Goal: Task Accomplishment & Management: Manage account settings

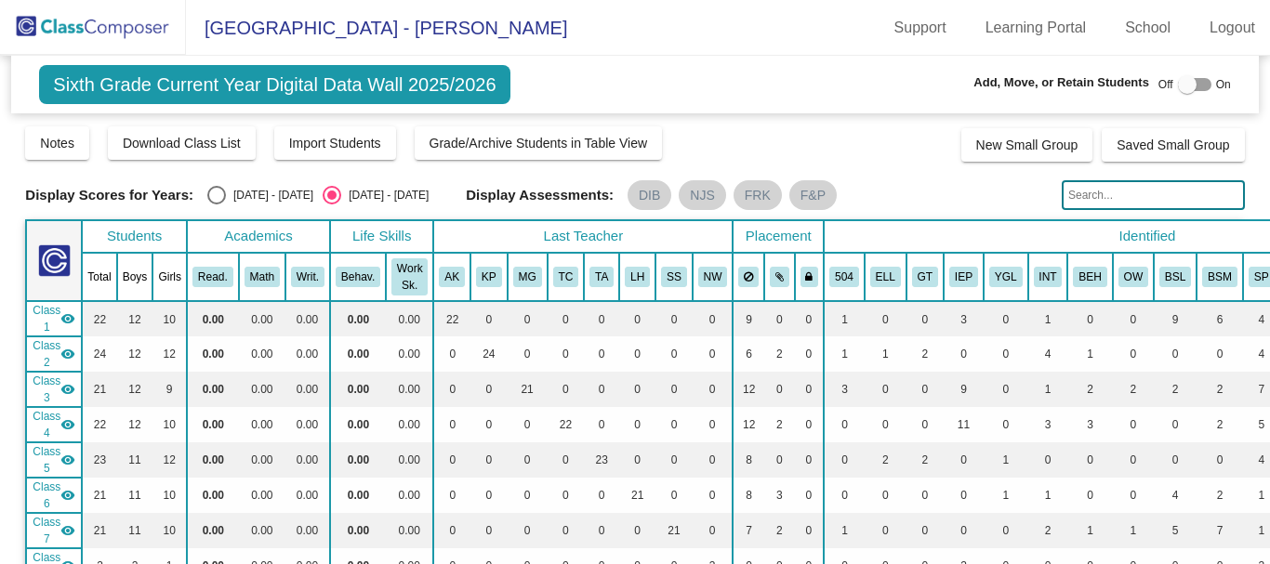
click at [98, 34] on img at bounding box center [93, 27] width 186 height 55
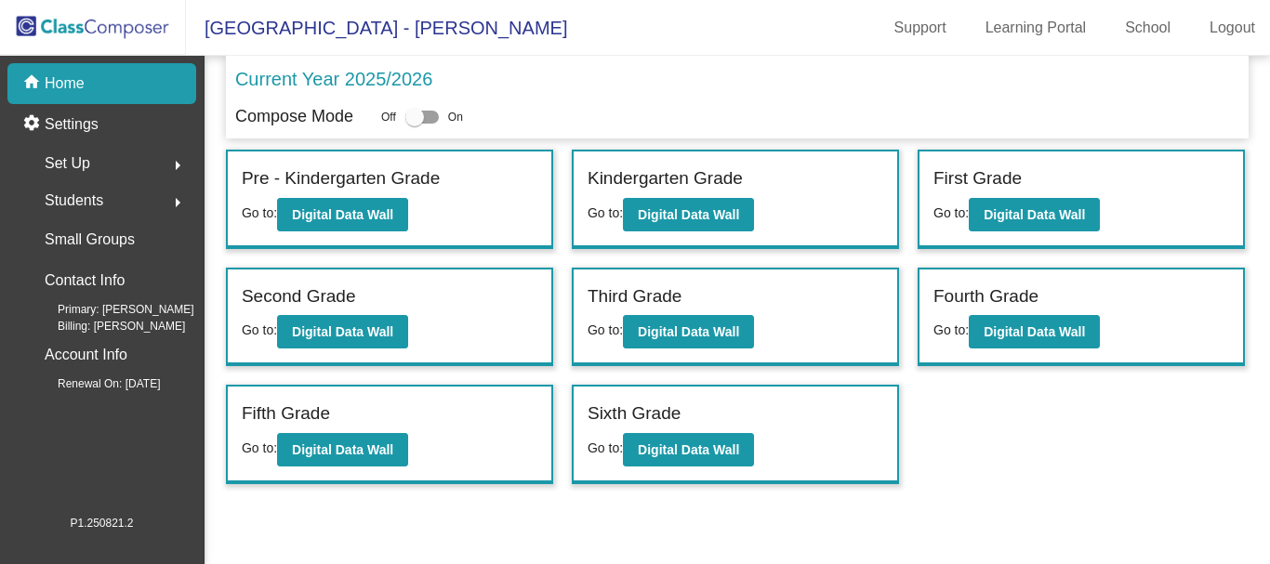
click at [79, 163] on span "Set Up" at bounding box center [68, 164] width 46 height 26
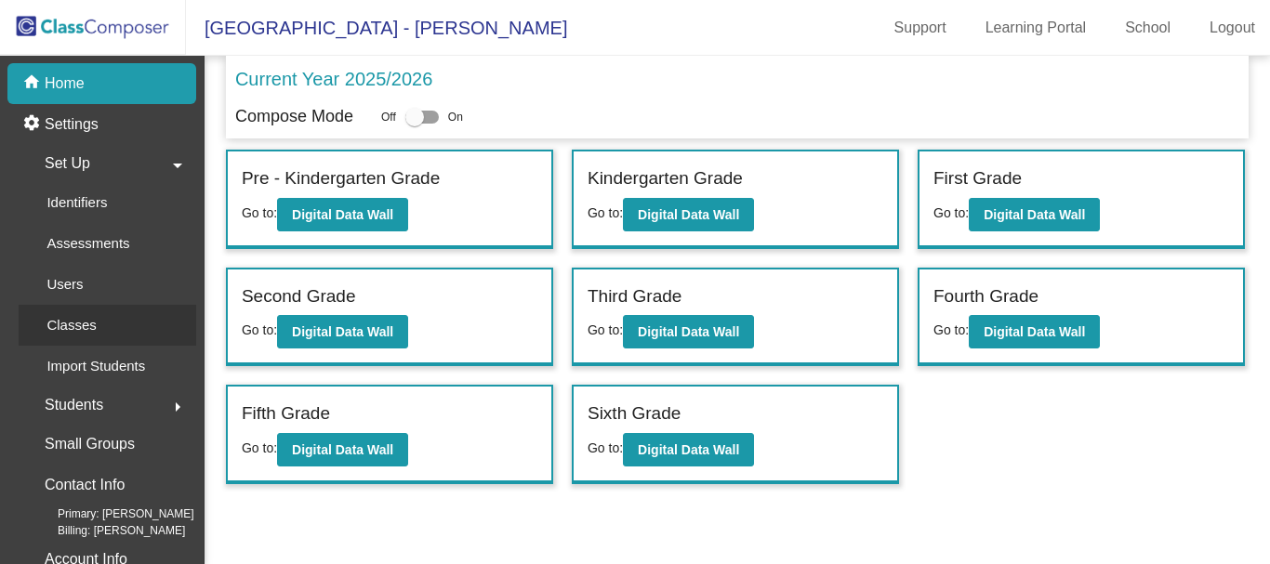
click at [125, 316] on link "Classes" at bounding box center [108, 325] width 178 height 41
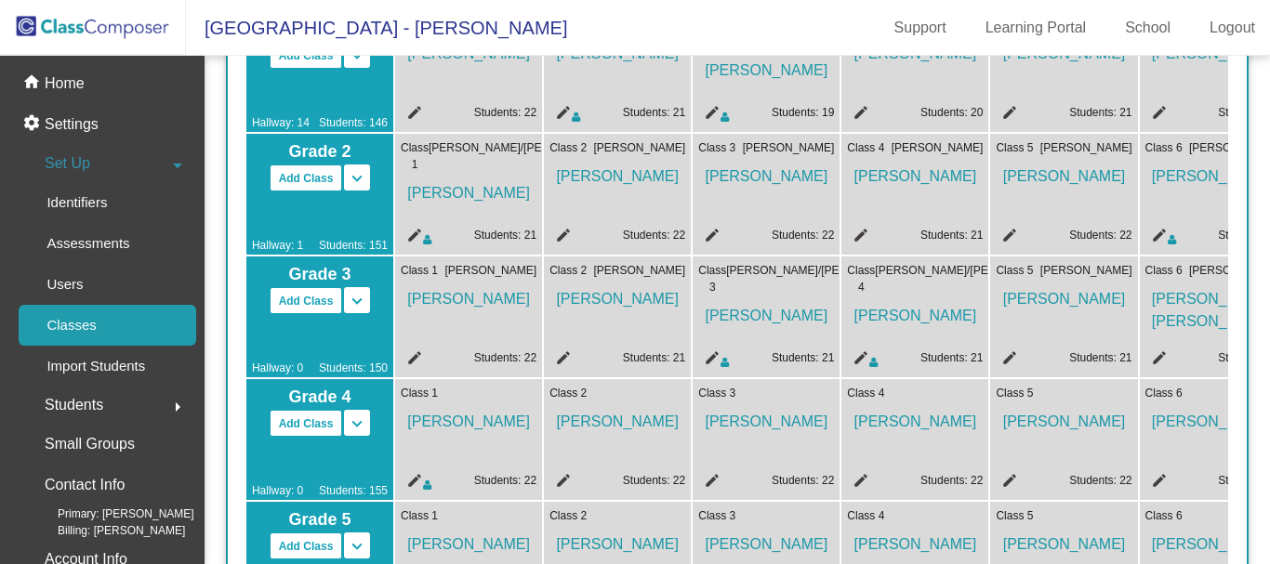
scroll to position [558, 0]
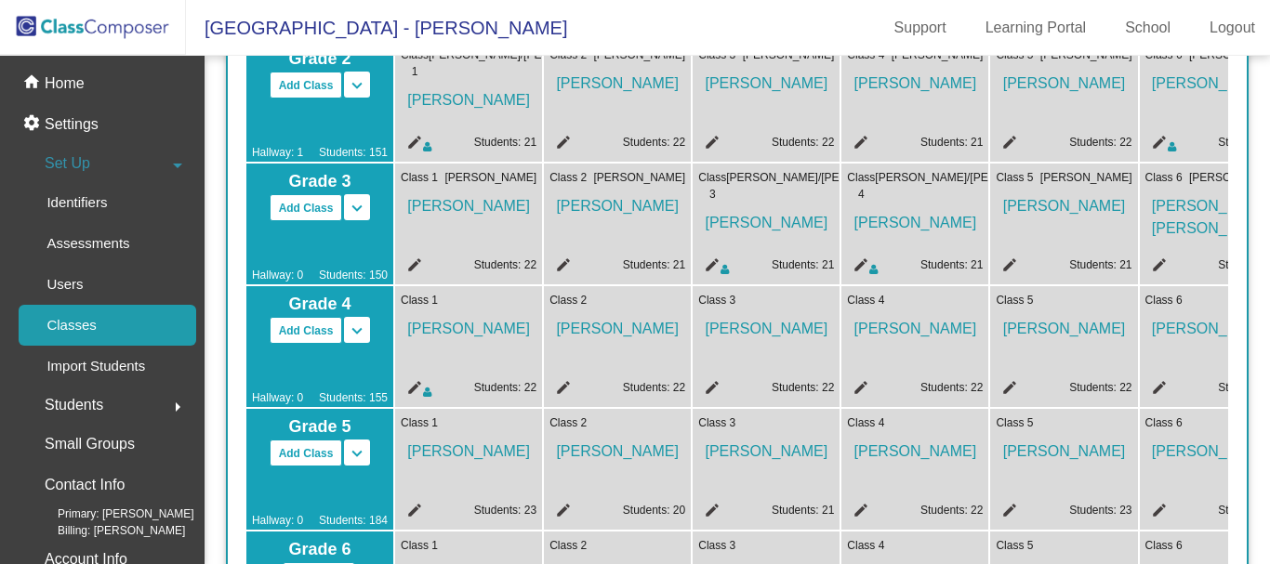
click at [563, 385] on mat-icon "edit" at bounding box center [560, 390] width 22 height 22
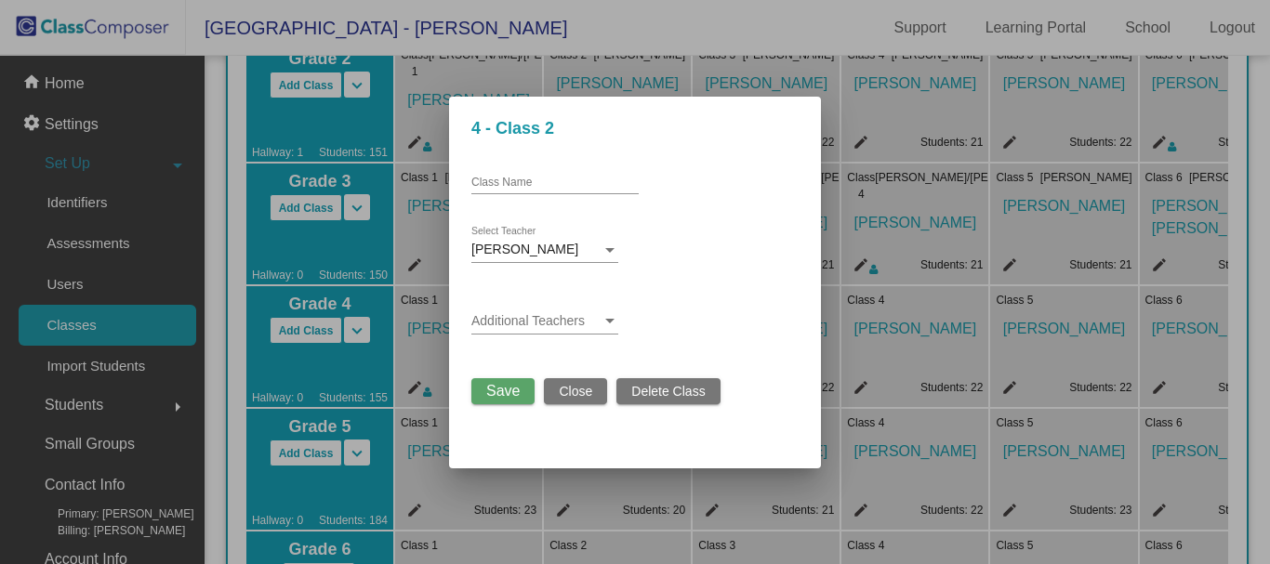
click at [606, 325] on div at bounding box center [609, 321] width 17 height 15
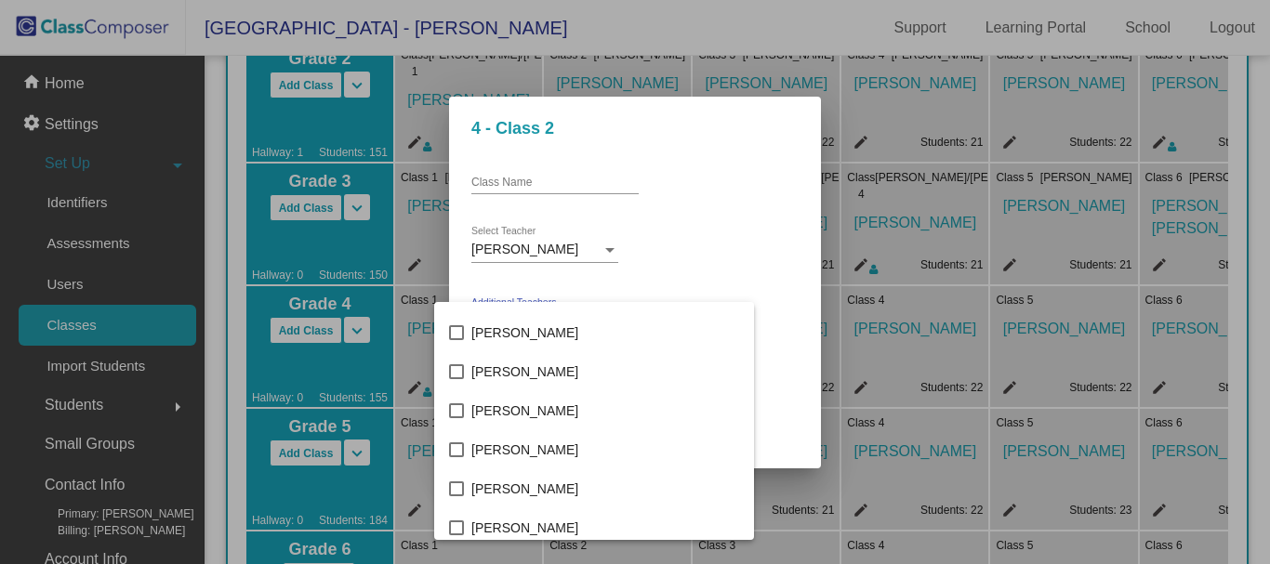
scroll to position [2138, 0]
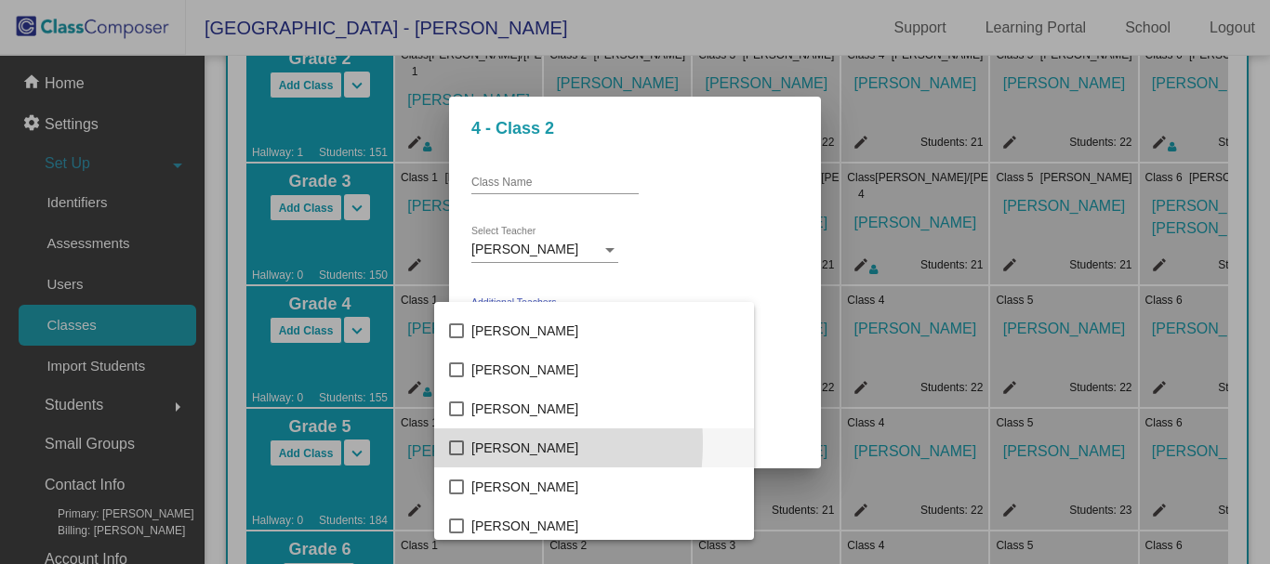
click at [454, 443] on mat-pseudo-checkbox at bounding box center [456, 448] width 15 height 15
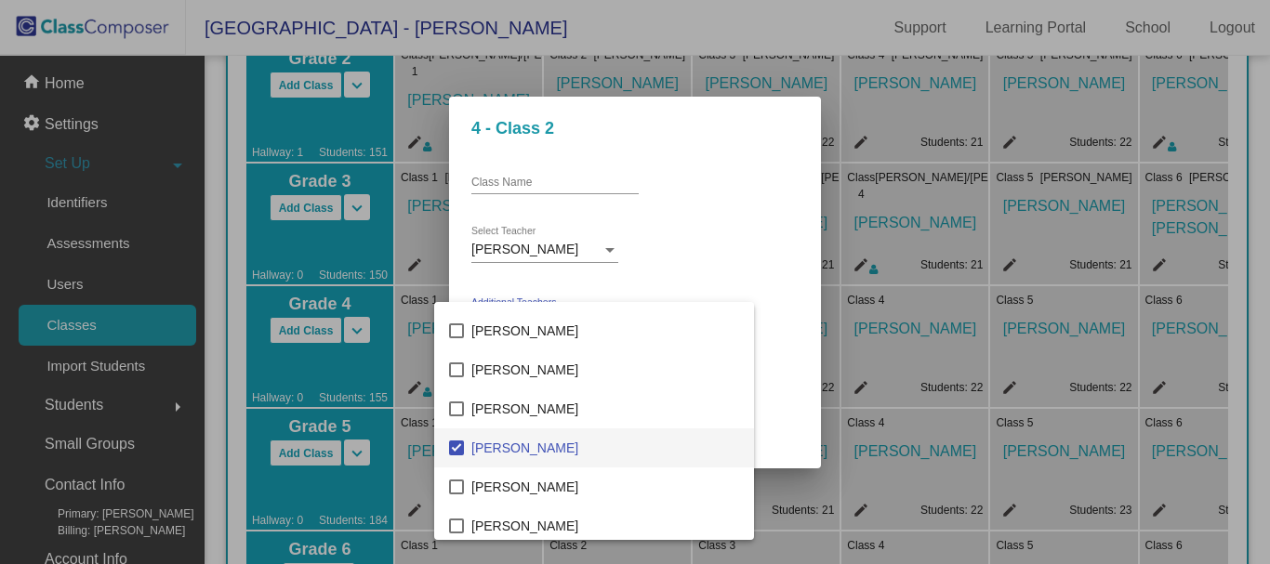
click at [747, 304] on div at bounding box center [635, 282] width 1270 height 564
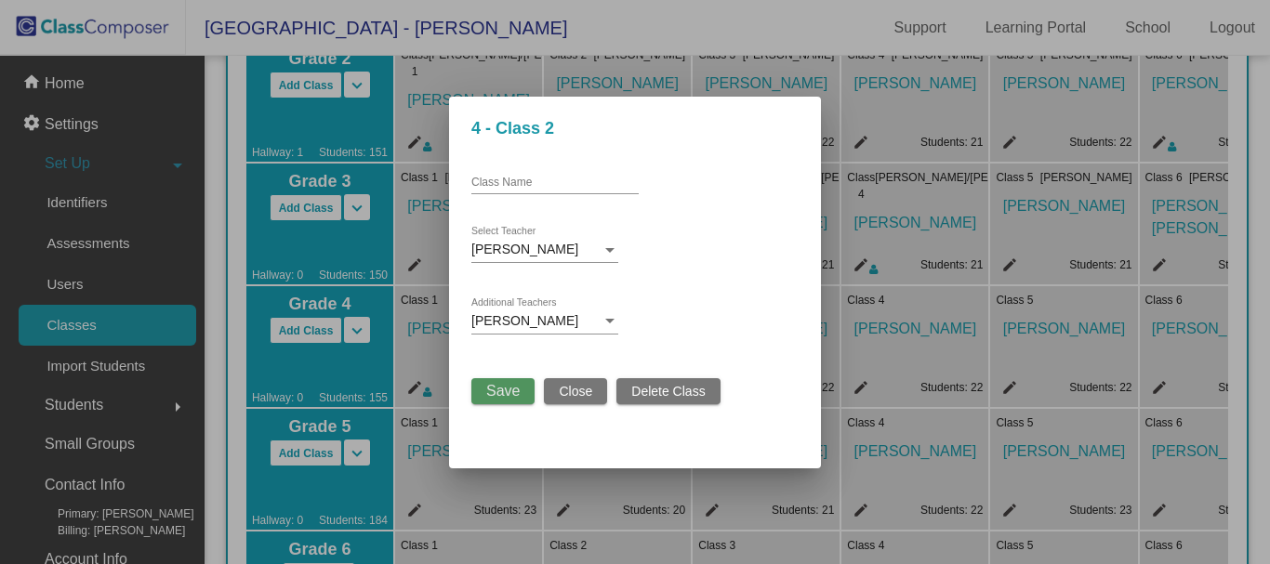
click at [504, 393] on span "Save" at bounding box center [502, 391] width 33 height 16
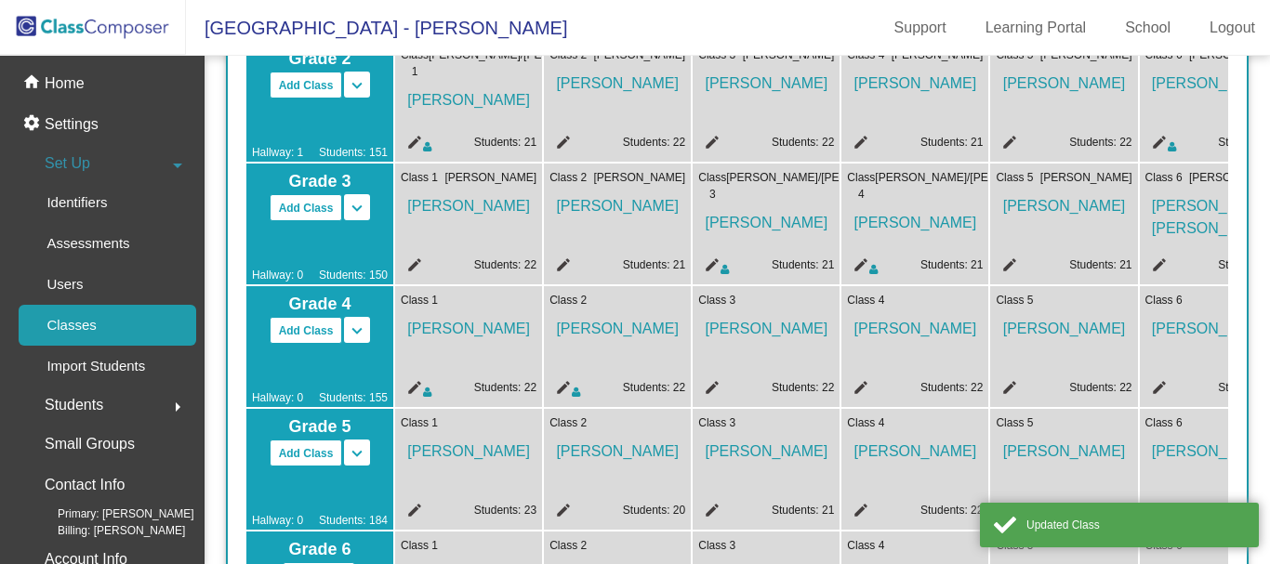
click at [710, 386] on mat-icon "edit" at bounding box center [709, 390] width 22 height 22
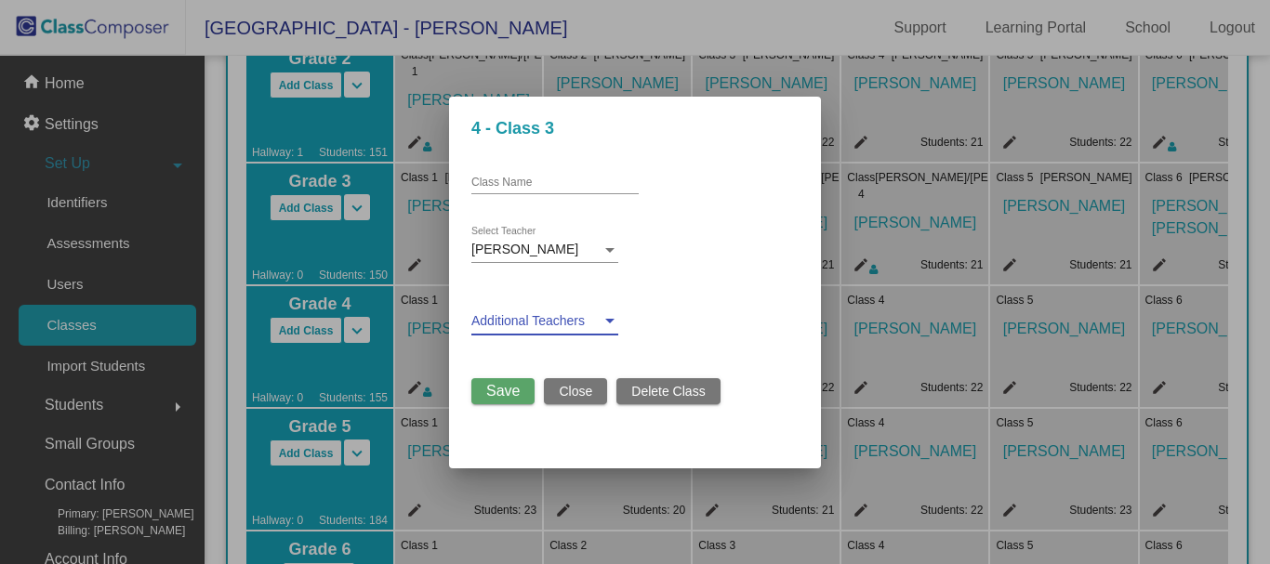
click at [595, 317] on span at bounding box center [536, 321] width 130 height 15
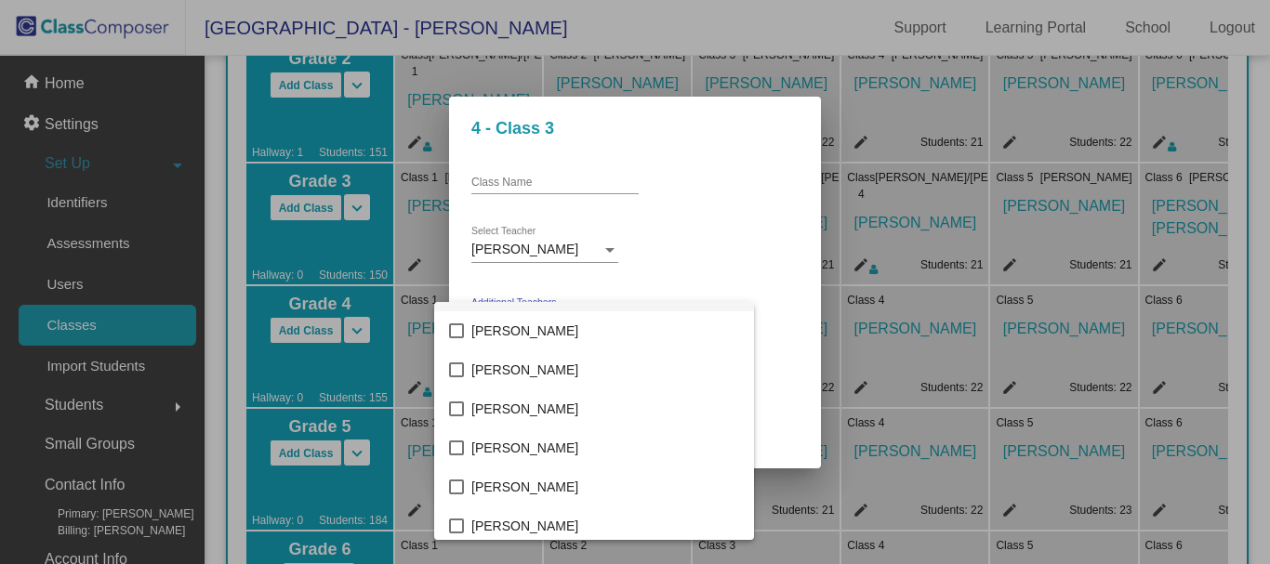
scroll to position [2231, 0]
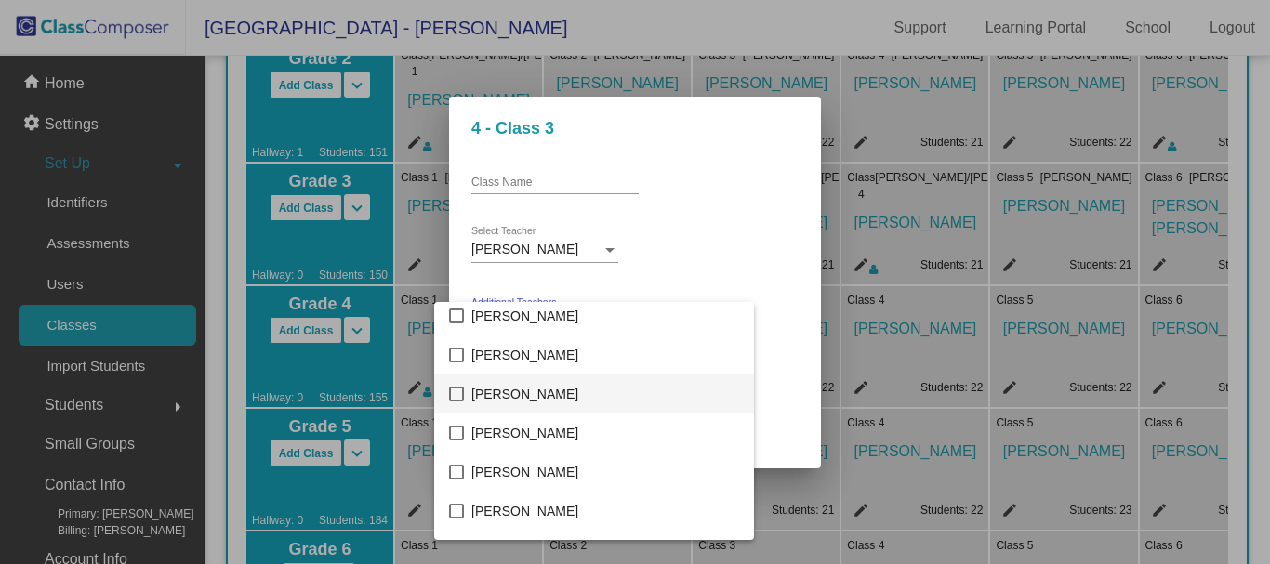
click at [459, 388] on mat-pseudo-checkbox at bounding box center [456, 394] width 15 height 15
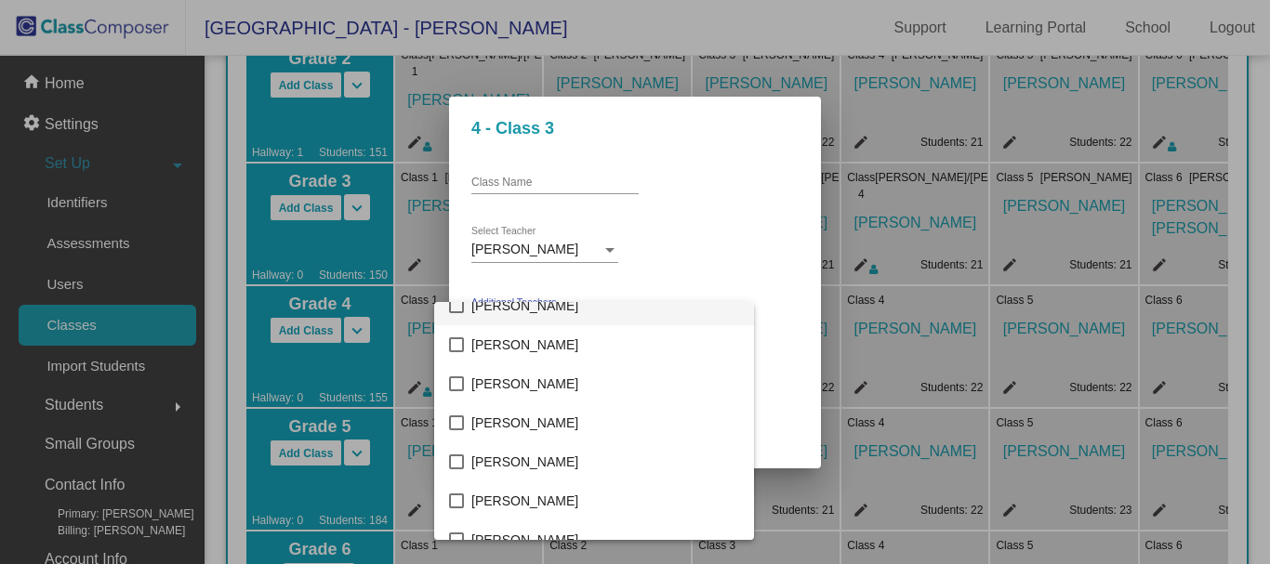
scroll to position [186, 0]
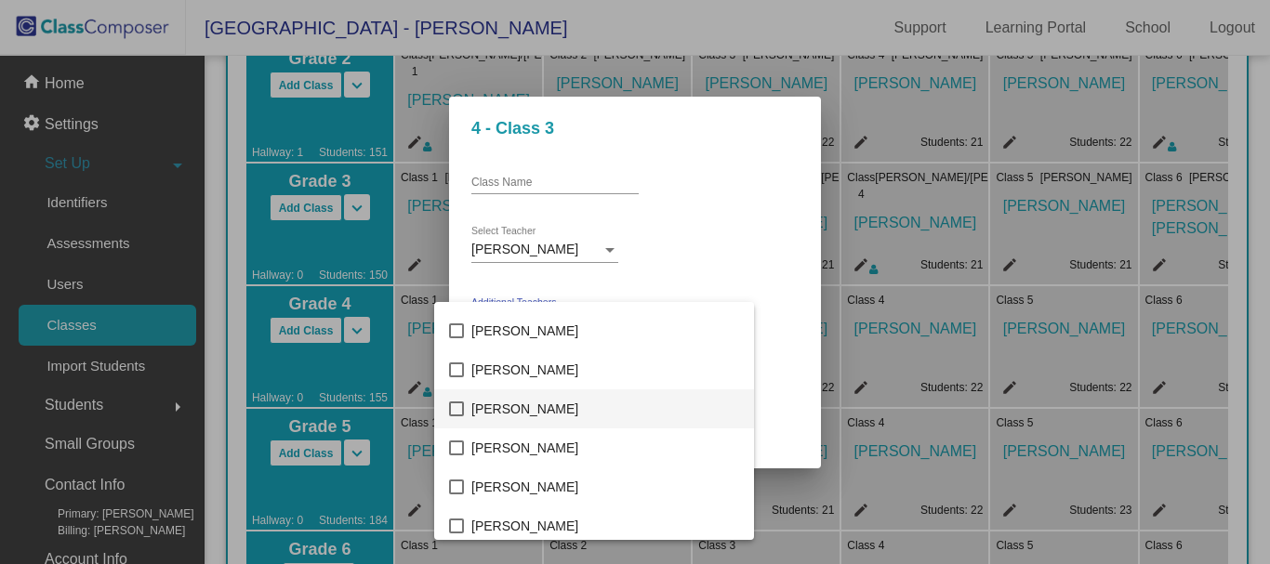
click at [451, 409] on mat-pseudo-checkbox at bounding box center [456, 409] width 15 height 15
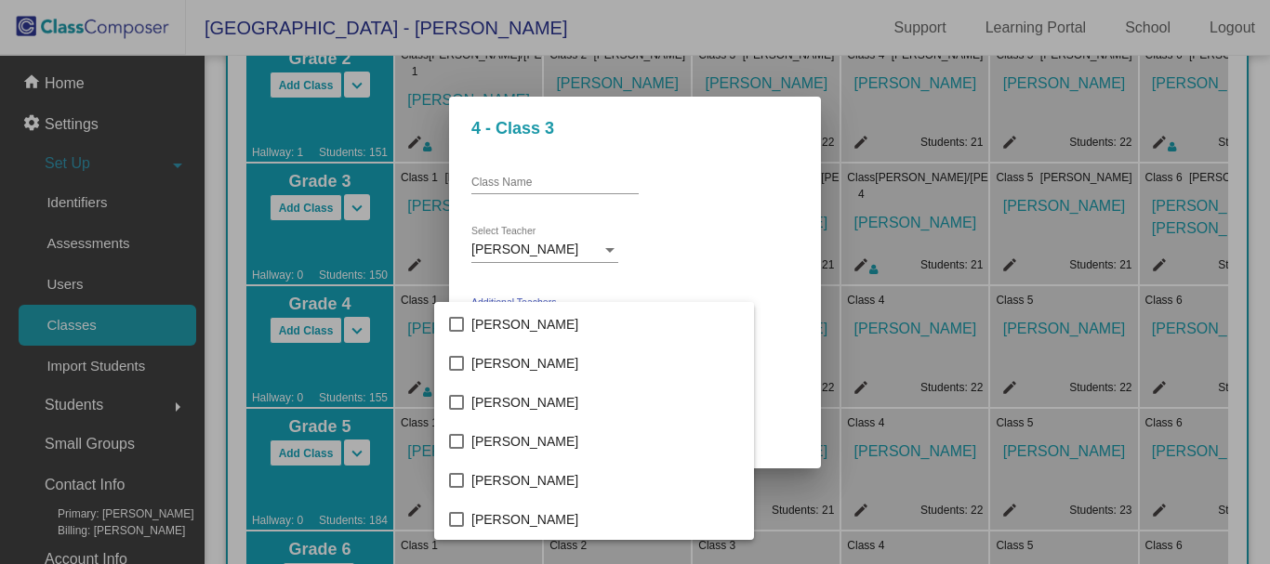
scroll to position [4017, 0]
click at [452, 472] on mat-option "[PERSON_NAME]" at bounding box center [594, 481] width 320 height 39
click at [772, 265] on div at bounding box center [635, 282] width 1270 height 564
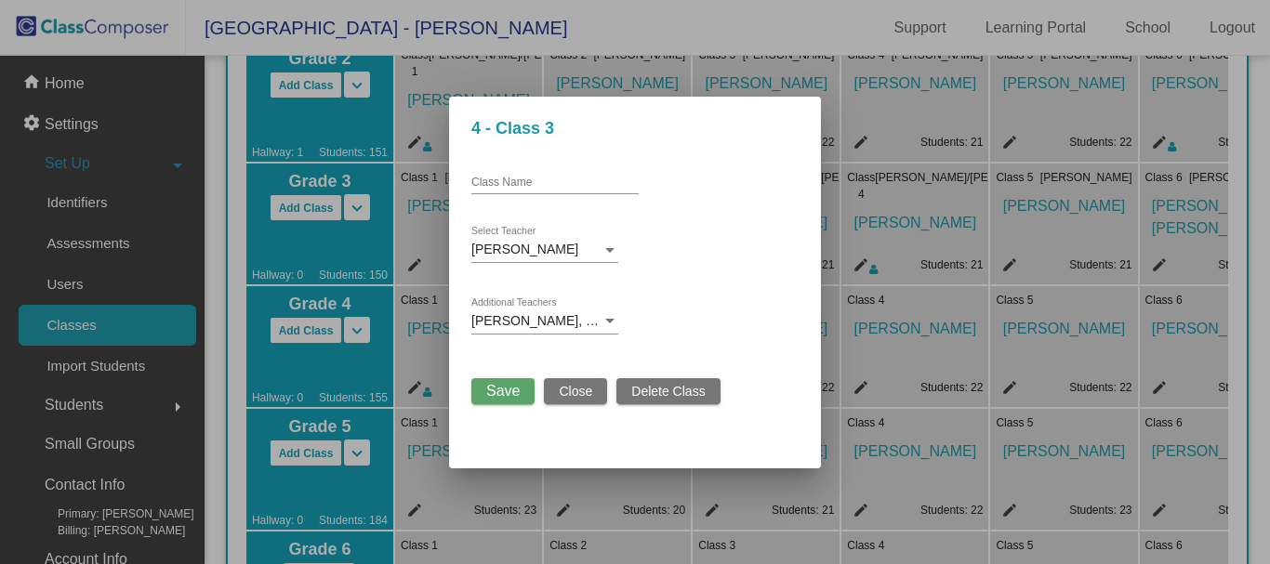
click at [503, 385] on span "Save" at bounding box center [502, 391] width 33 height 16
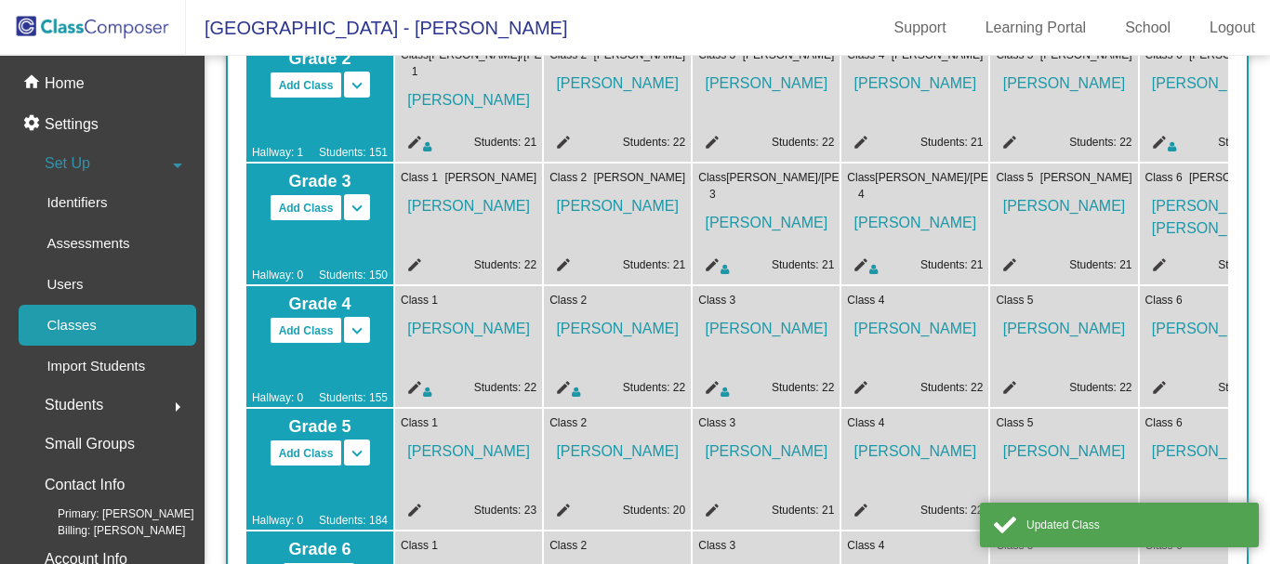
click at [863, 386] on mat-icon "edit" at bounding box center [858, 390] width 22 height 22
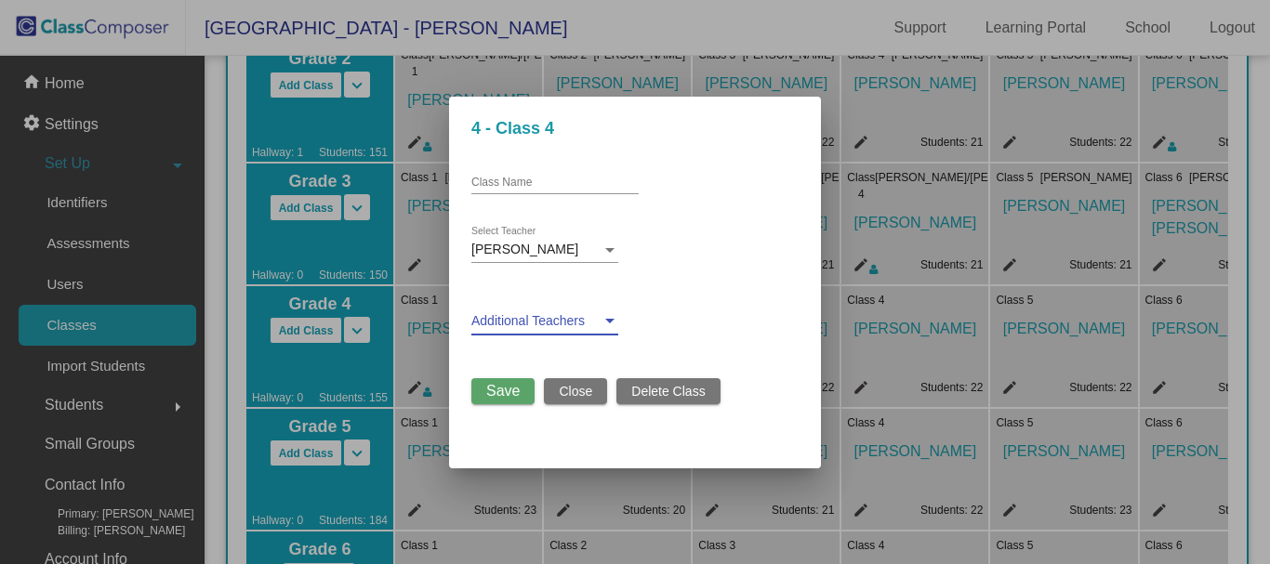
click at [601, 316] on div at bounding box center [609, 321] width 17 height 15
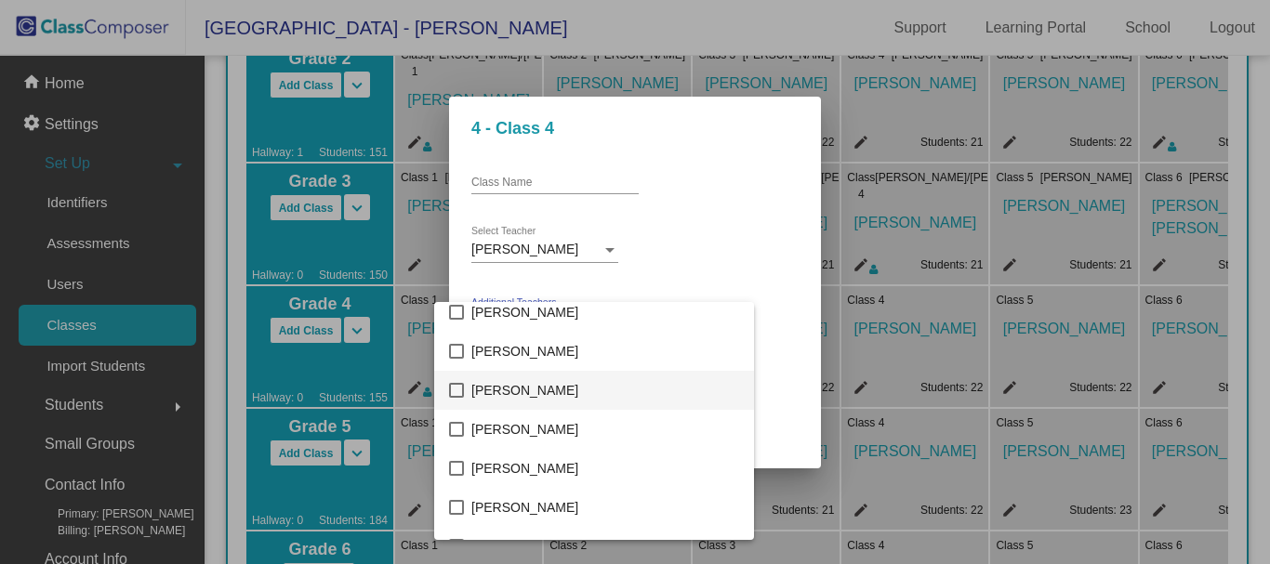
scroll to position [1673, 0]
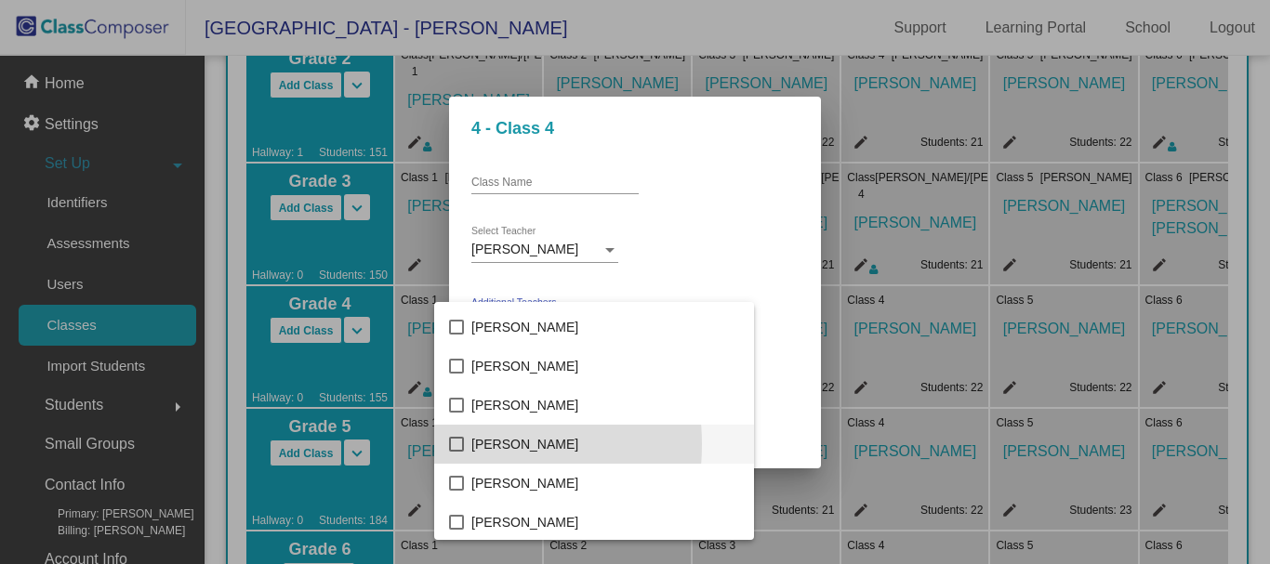
click at [453, 443] on mat-pseudo-checkbox at bounding box center [456, 444] width 15 height 15
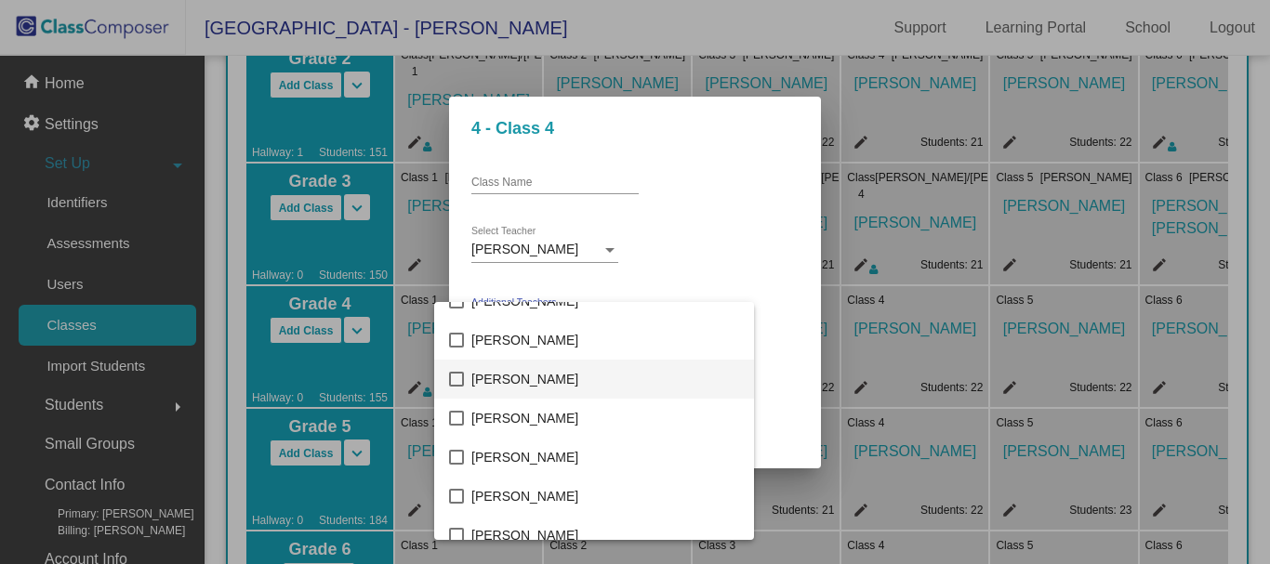
scroll to position [2231, 0]
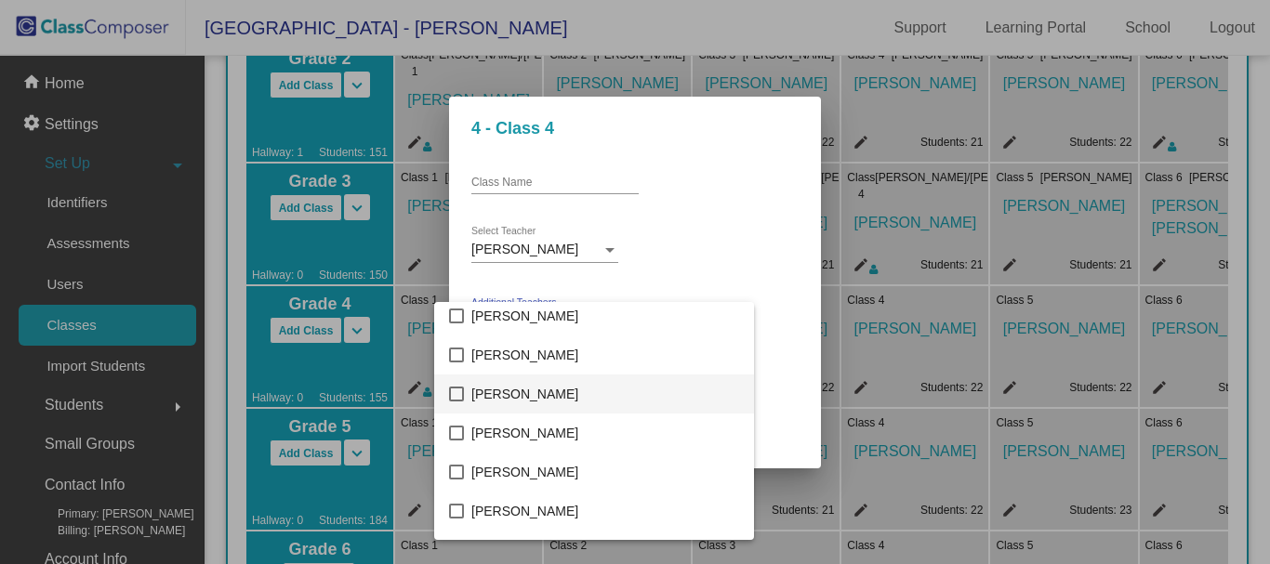
click at [454, 392] on mat-pseudo-checkbox at bounding box center [456, 394] width 15 height 15
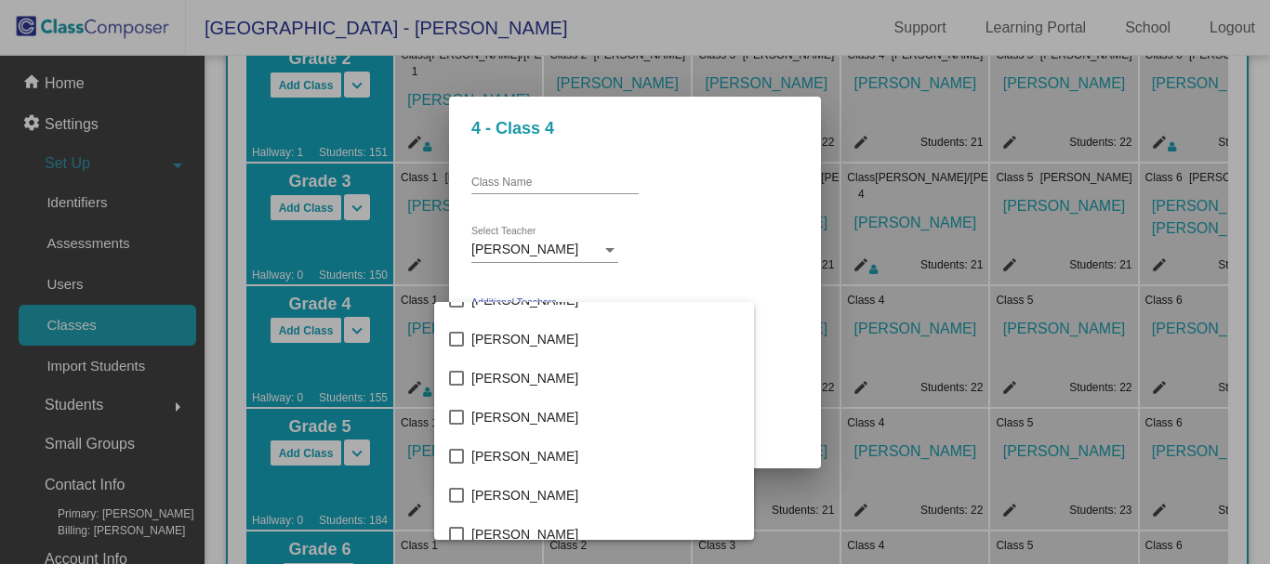
scroll to position [4017, 0]
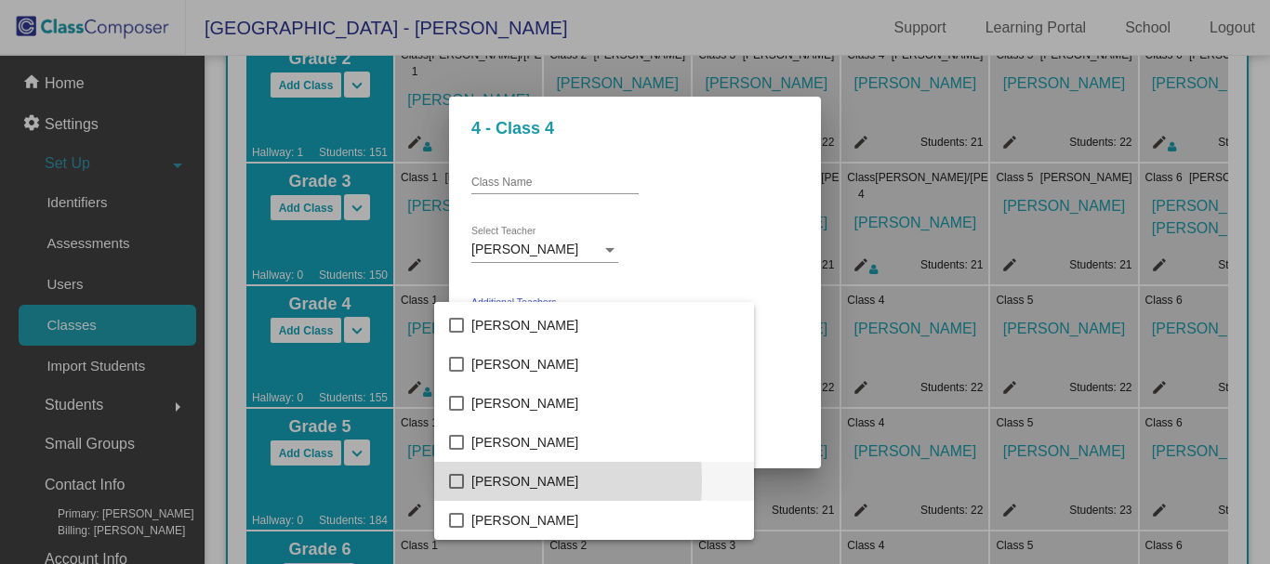
click at [452, 481] on mat-pseudo-checkbox at bounding box center [456, 481] width 15 height 15
click at [770, 308] on div at bounding box center [635, 282] width 1270 height 564
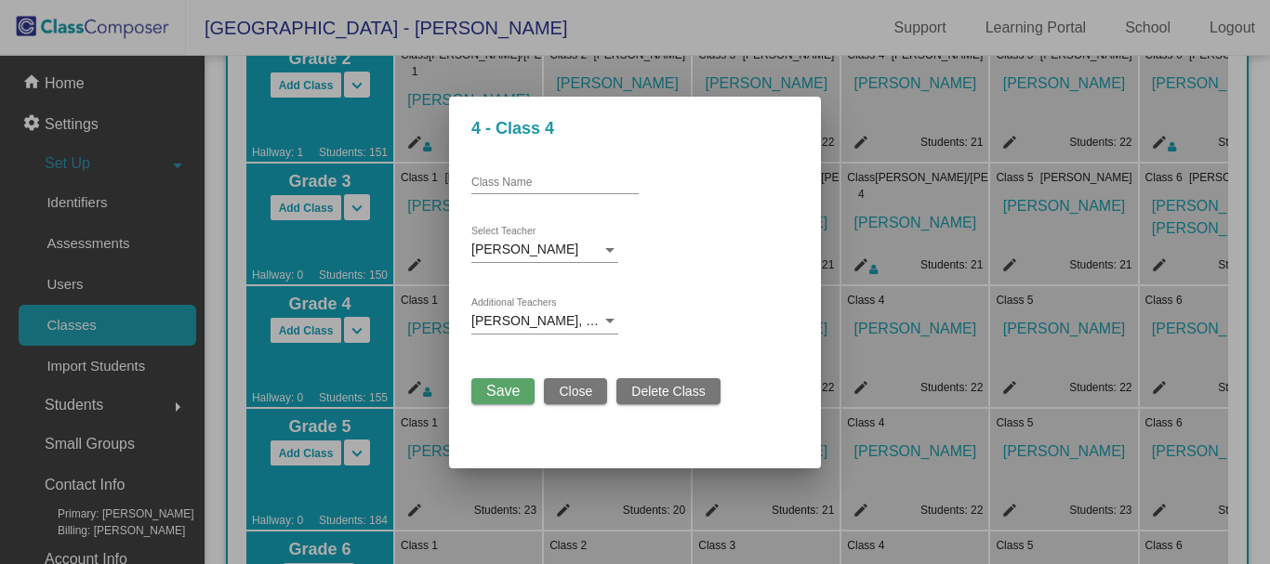
click at [507, 390] on span "Save" at bounding box center [502, 391] width 33 height 16
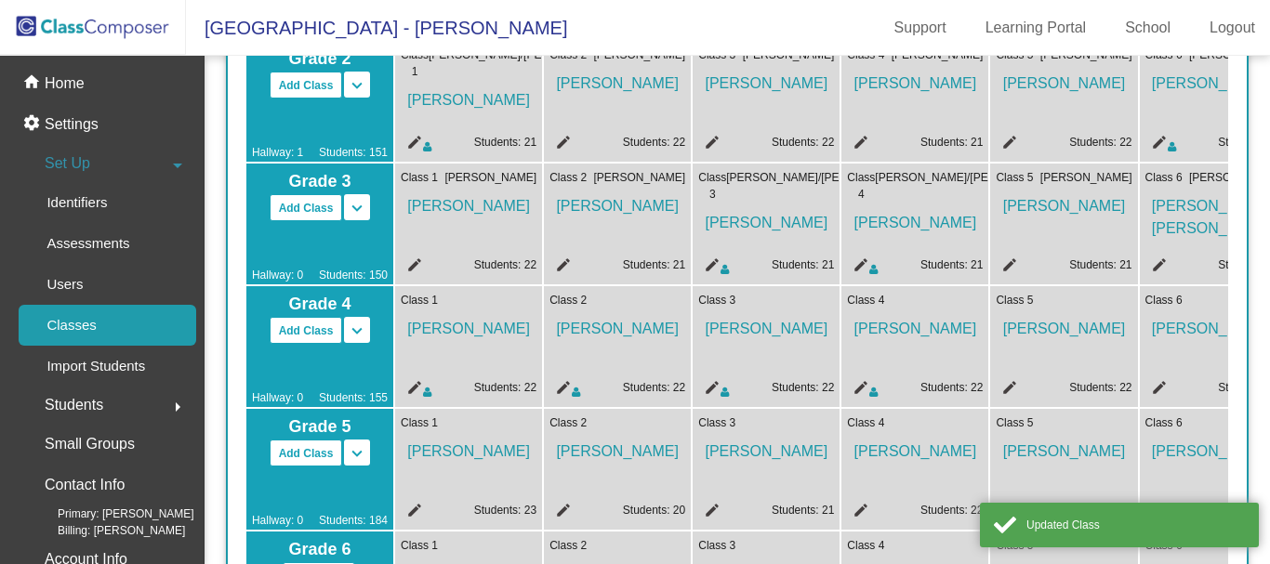
click at [1008, 380] on mat-icon "edit" at bounding box center [1006, 390] width 22 height 22
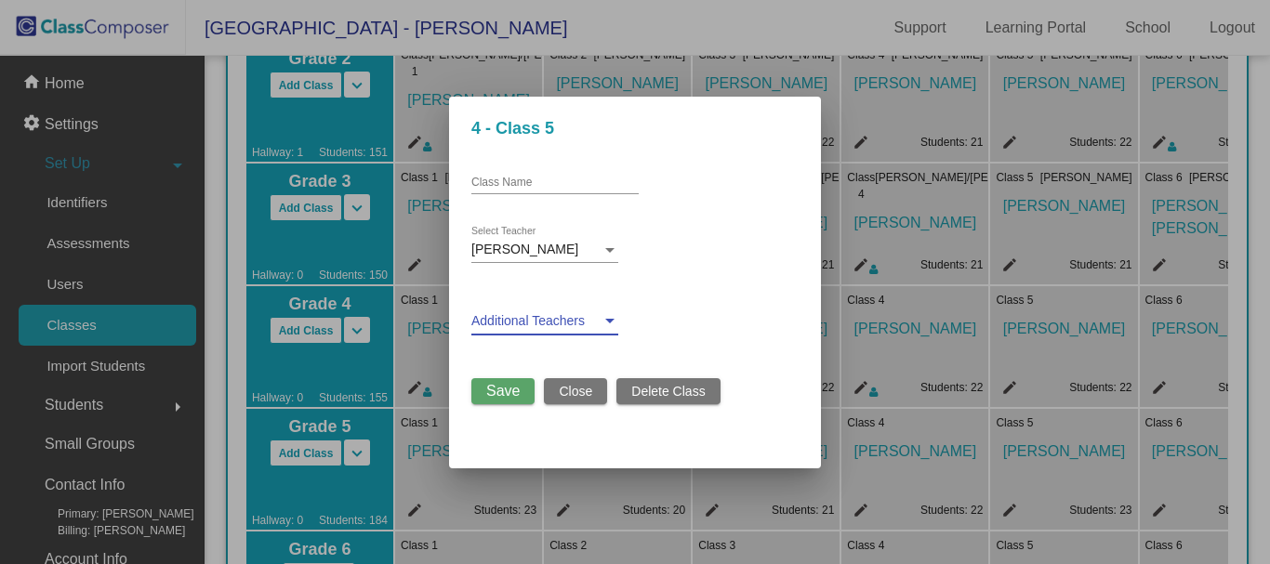
click at [608, 325] on div at bounding box center [609, 321] width 17 height 15
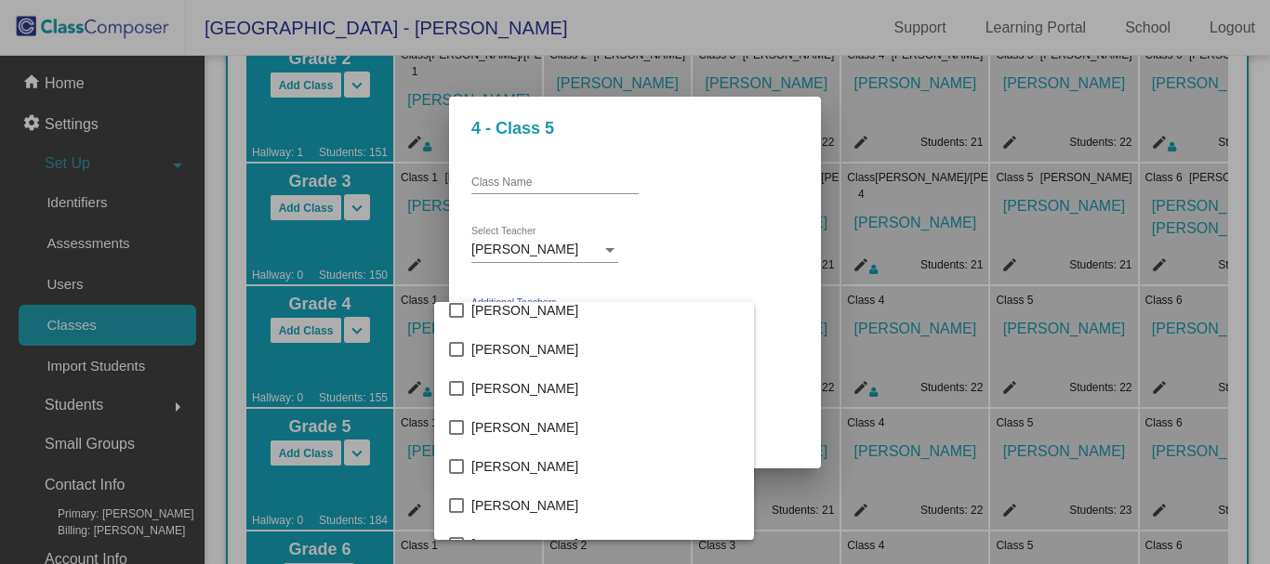
scroll to position [2602, 0]
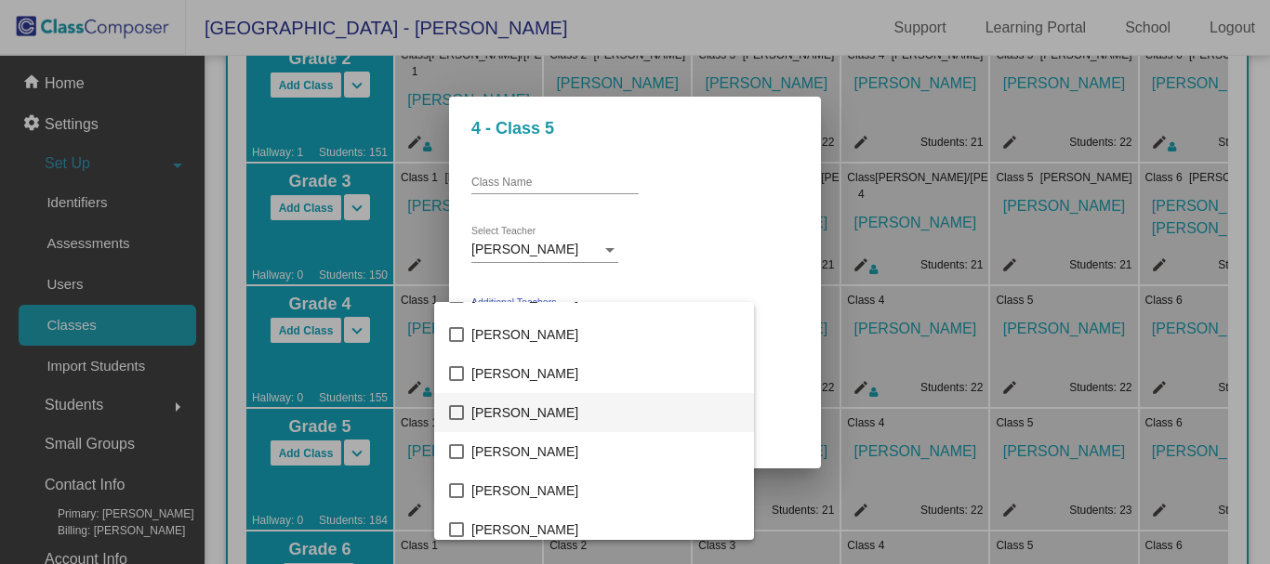
click at [458, 411] on mat-pseudo-checkbox at bounding box center [456, 412] width 15 height 15
click at [762, 324] on div at bounding box center [635, 282] width 1270 height 564
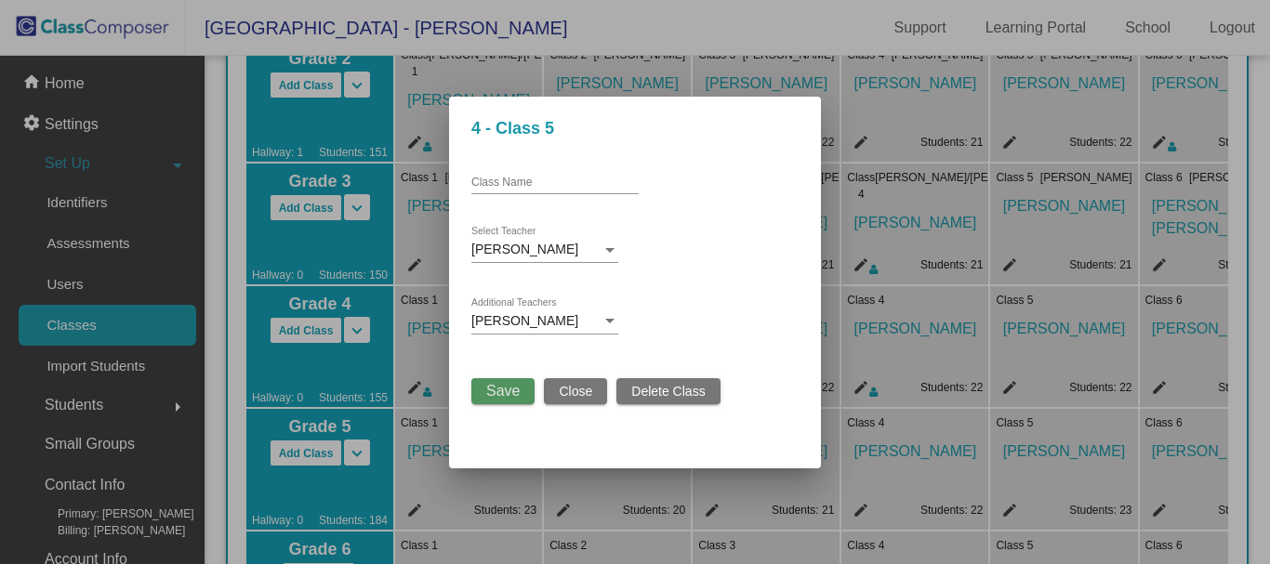
click at [495, 383] on span "Save" at bounding box center [502, 391] width 33 height 16
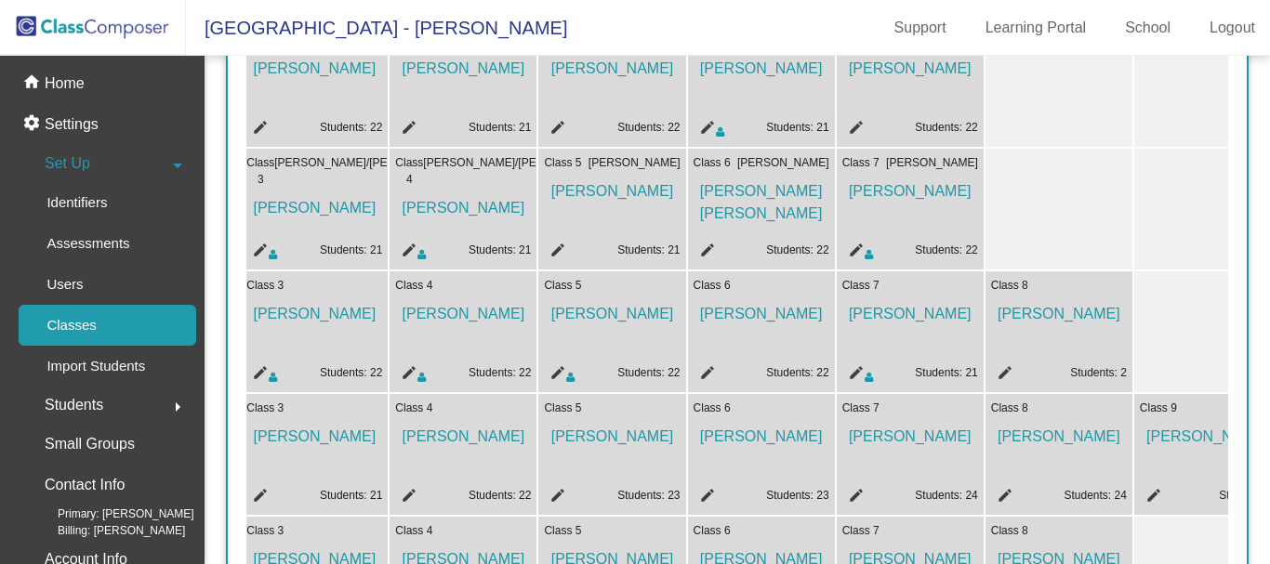
scroll to position [558, 0]
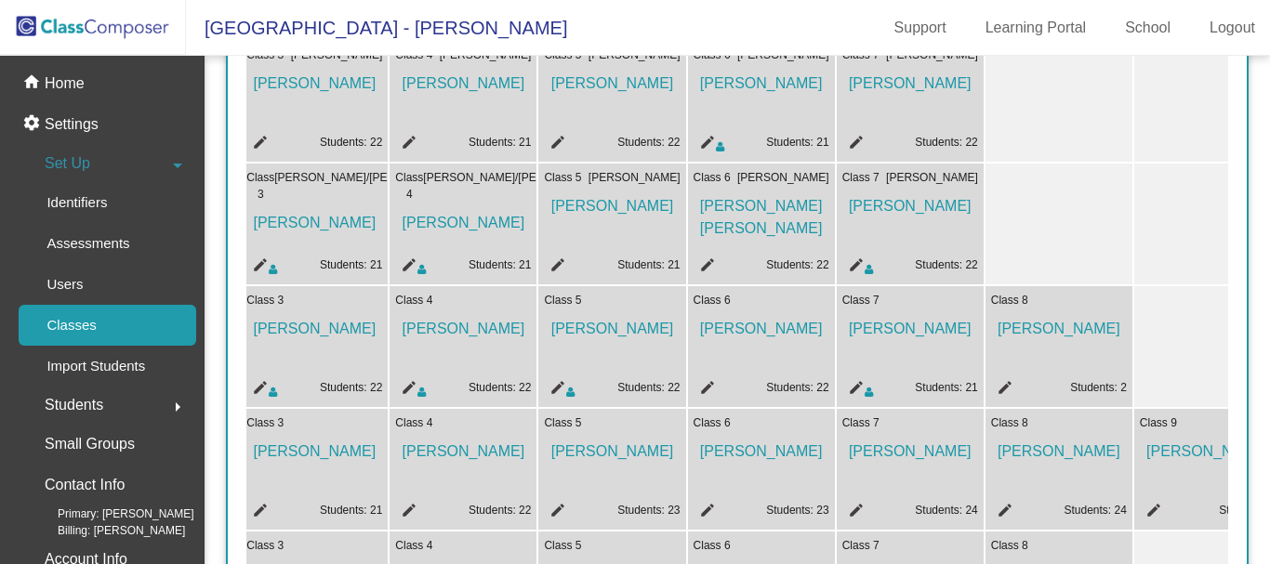
click at [707, 387] on mat-icon "edit" at bounding box center [704, 390] width 22 height 22
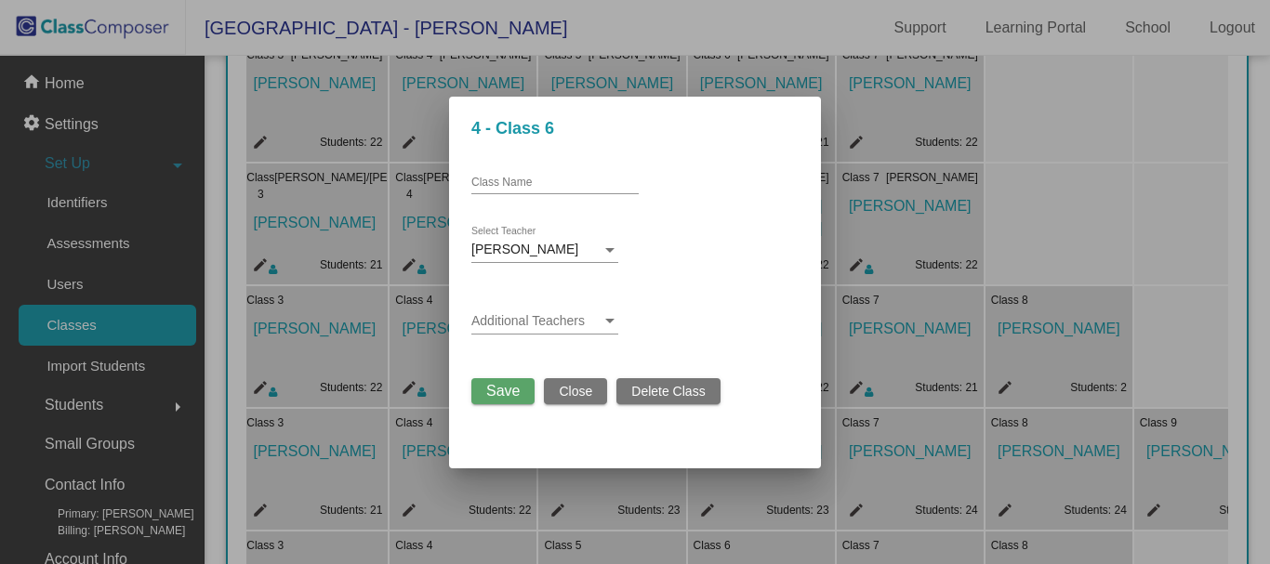
click at [600, 312] on div "Additional Teachers" at bounding box center [544, 316] width 147 height 36
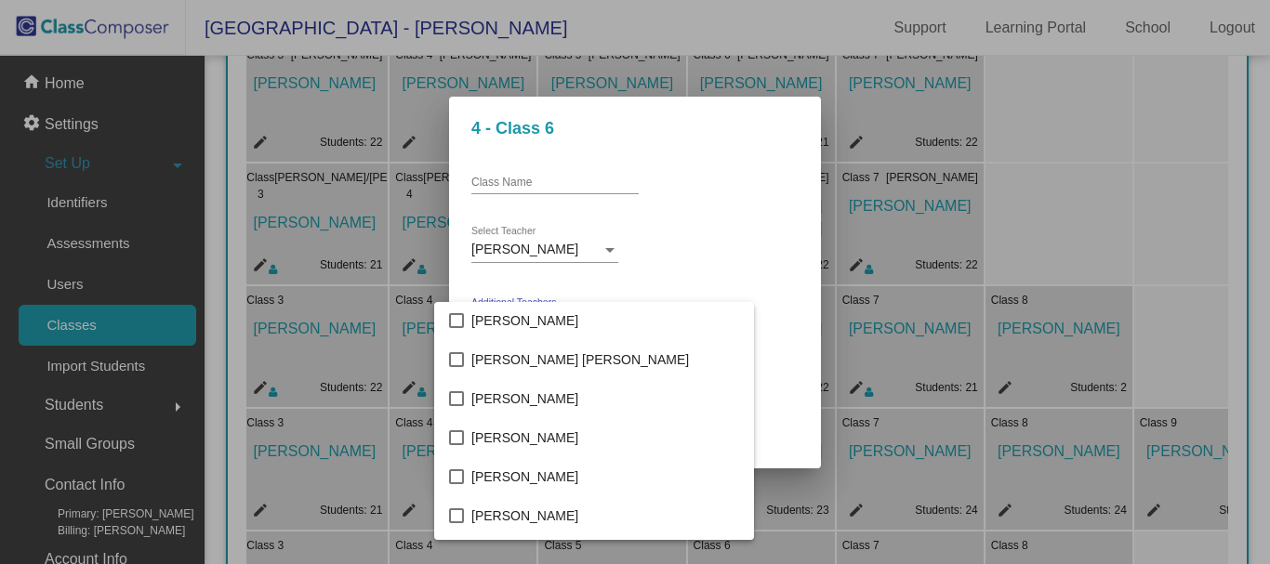
scroll to position [3439, 0]
click at [456, 433] on mat-pseudo-checkbox at bounding box center [456, 435] width 15 height 15
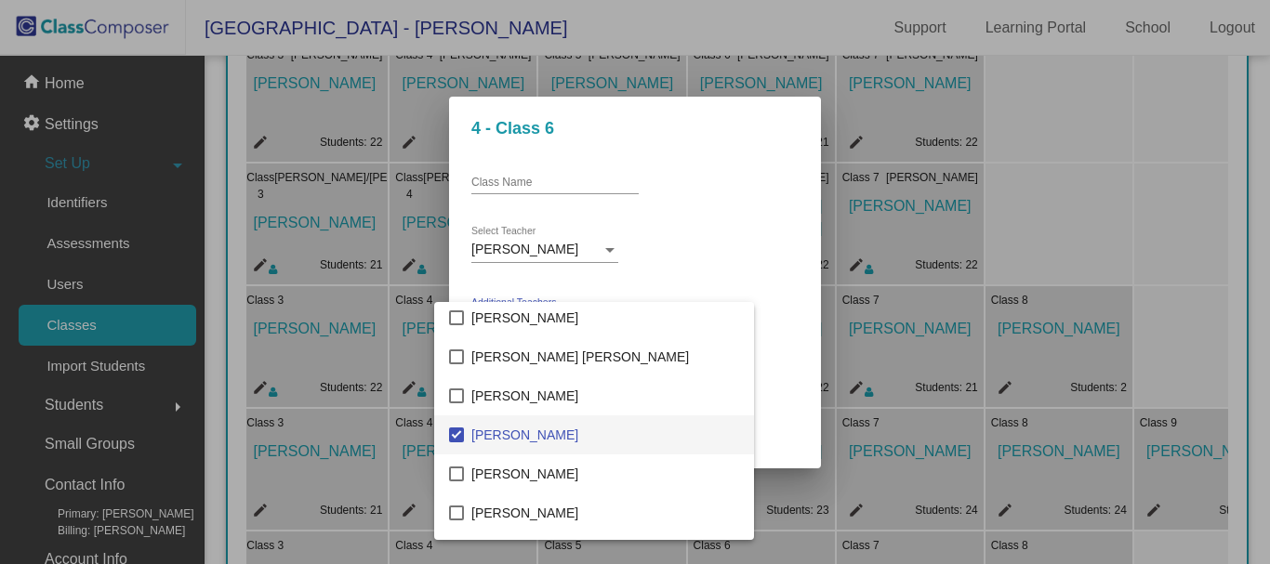
click at [775, 291] on div at bounding box center [635, 282] width 1270 height 564
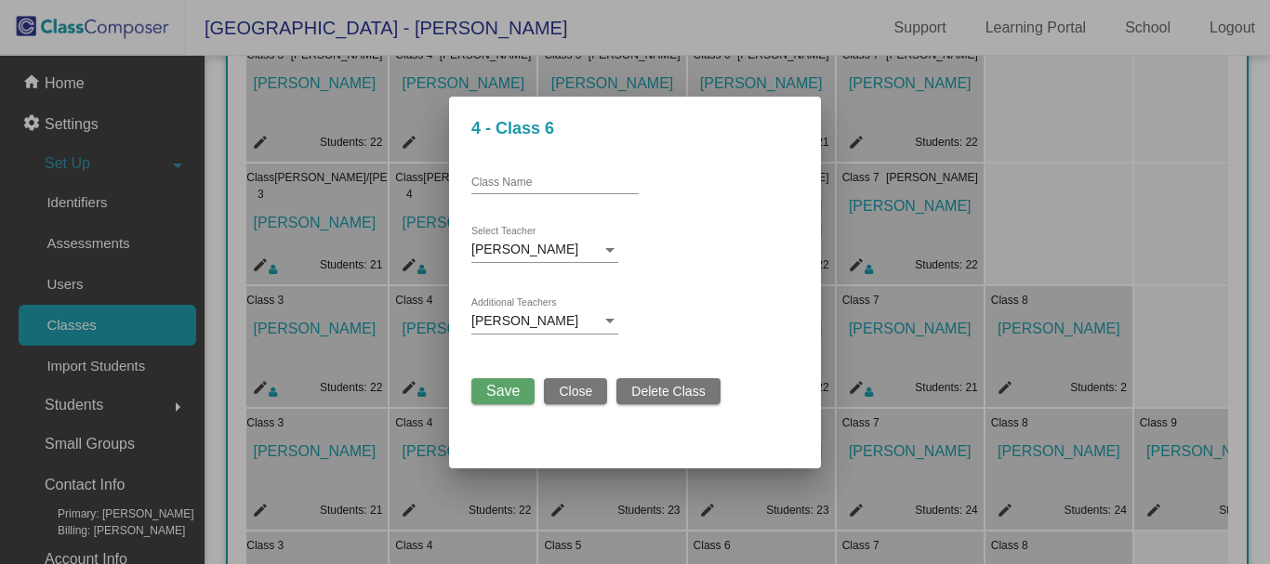
click at [503, 388] on span "Save" at bounding box center [502, 391] width 33 height 16
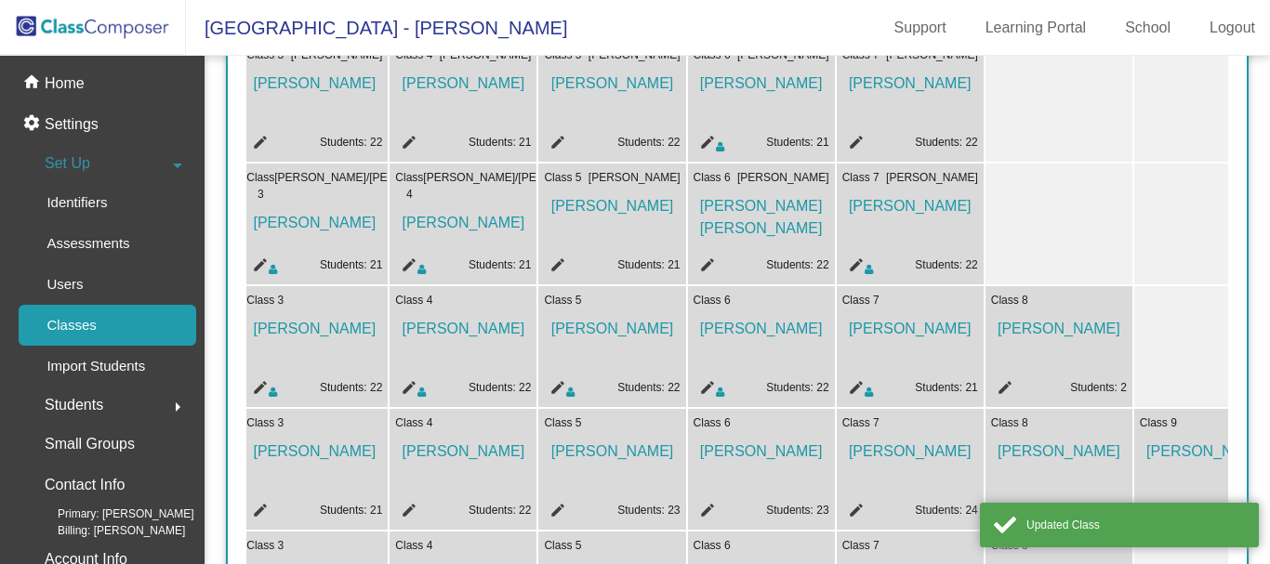
click at [1004, 385] on mat-icon "edit" at bounding box center [1002, 390] width 22 height 22
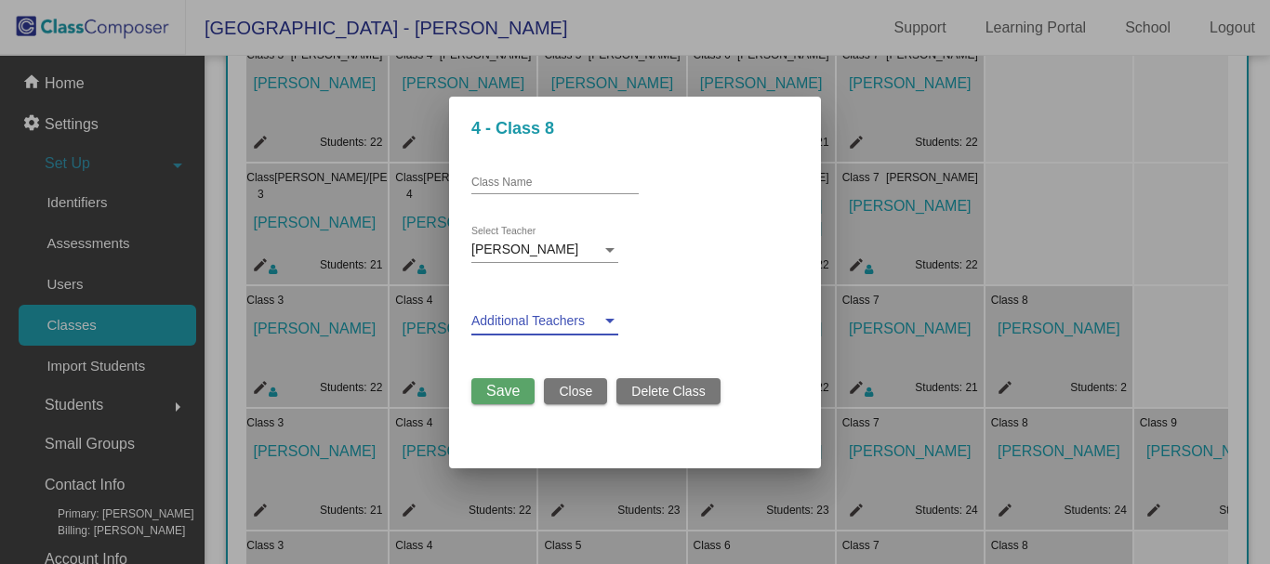
click at [590, 324] on span at bounding box center [536, 321] width 130 height 15
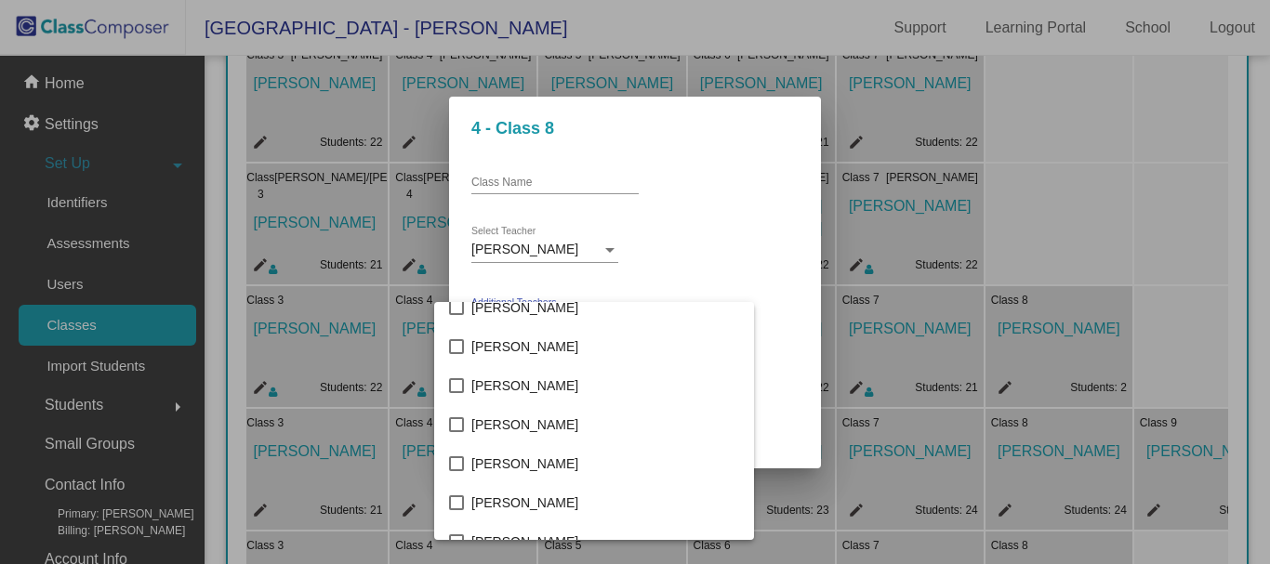
scroll to position [1952, 0]
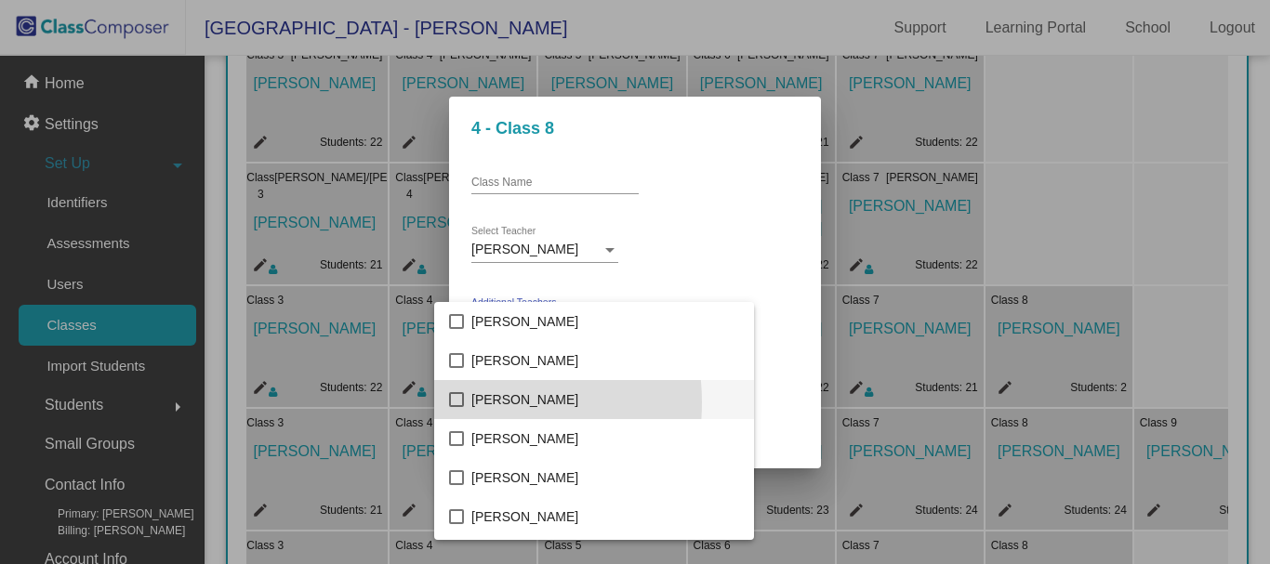
click at [459, 402] on mat-pseudo-checkbox at bounding box center [456, 399] width 15 height 15
click at [731, 259] on div at bounding box center [635, 282] width 1270 height 564
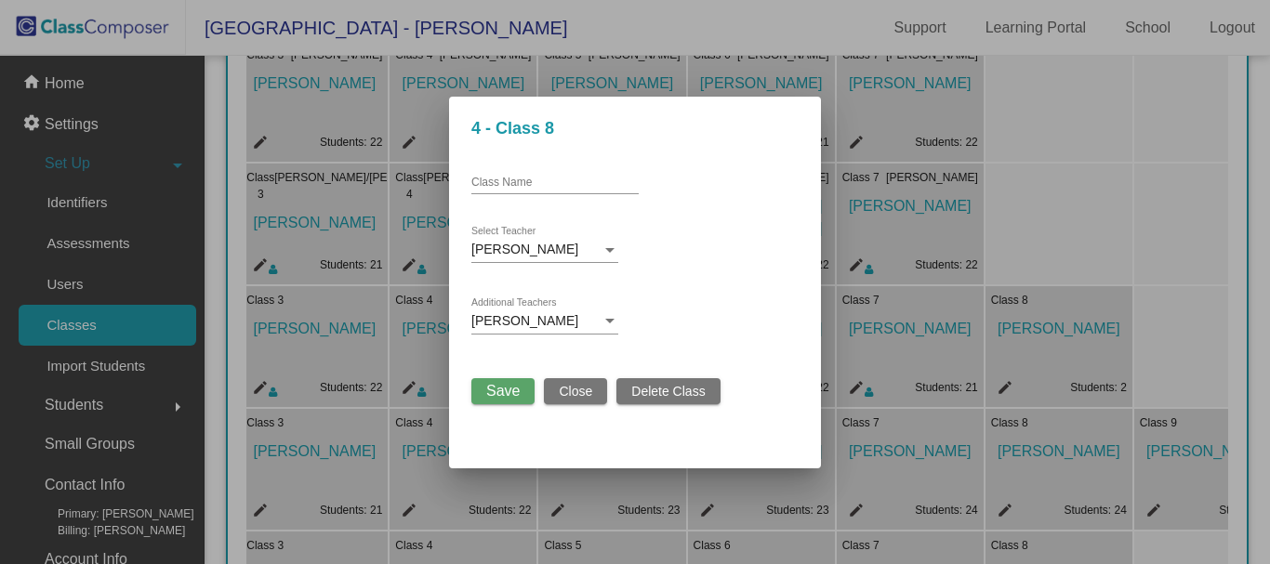
click at [508, 393] on span "Save" at bounding box center [502, 391] width 33 height 16
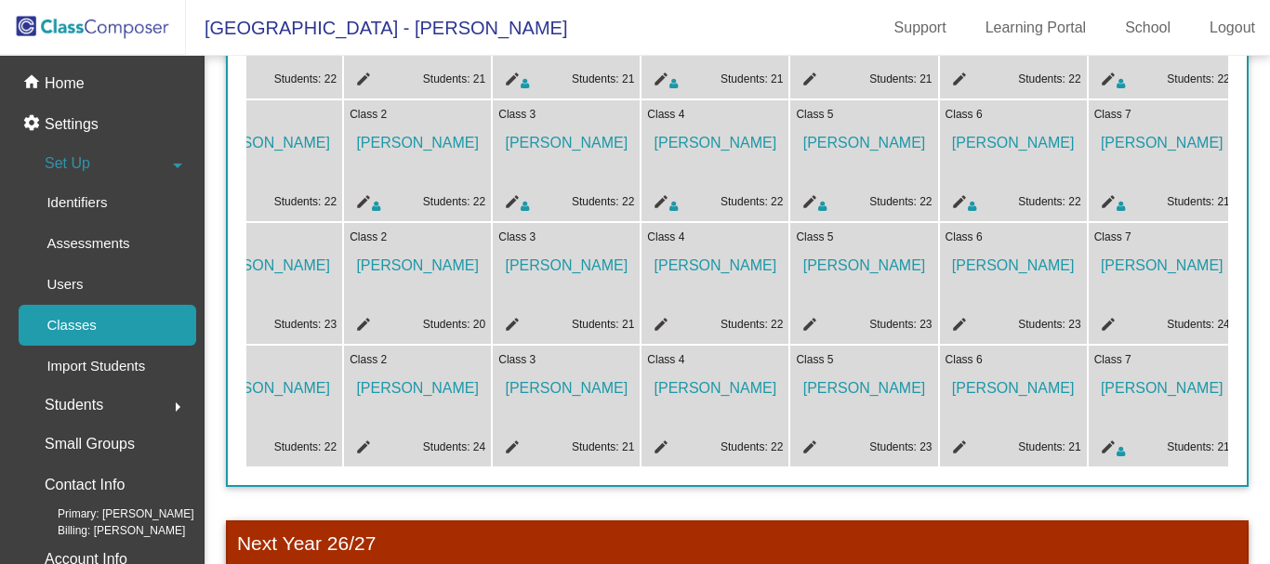
scroll to position [0, 0]
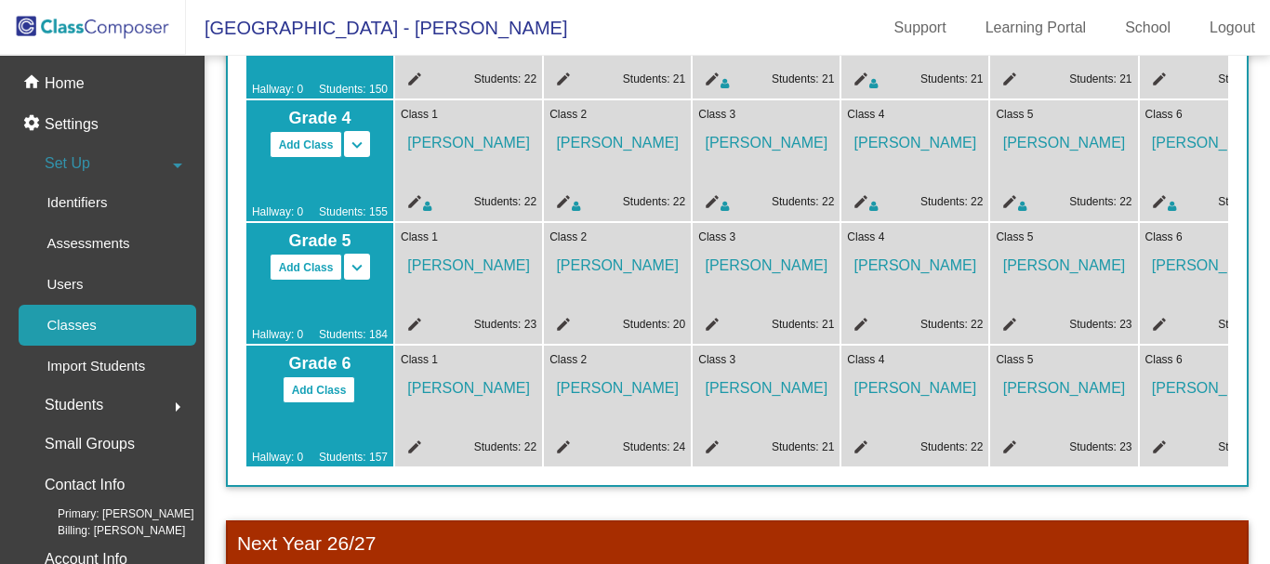
click at [412, 319] on mat-icon "edit" at bounding box center [412, 327] width 22 height 22
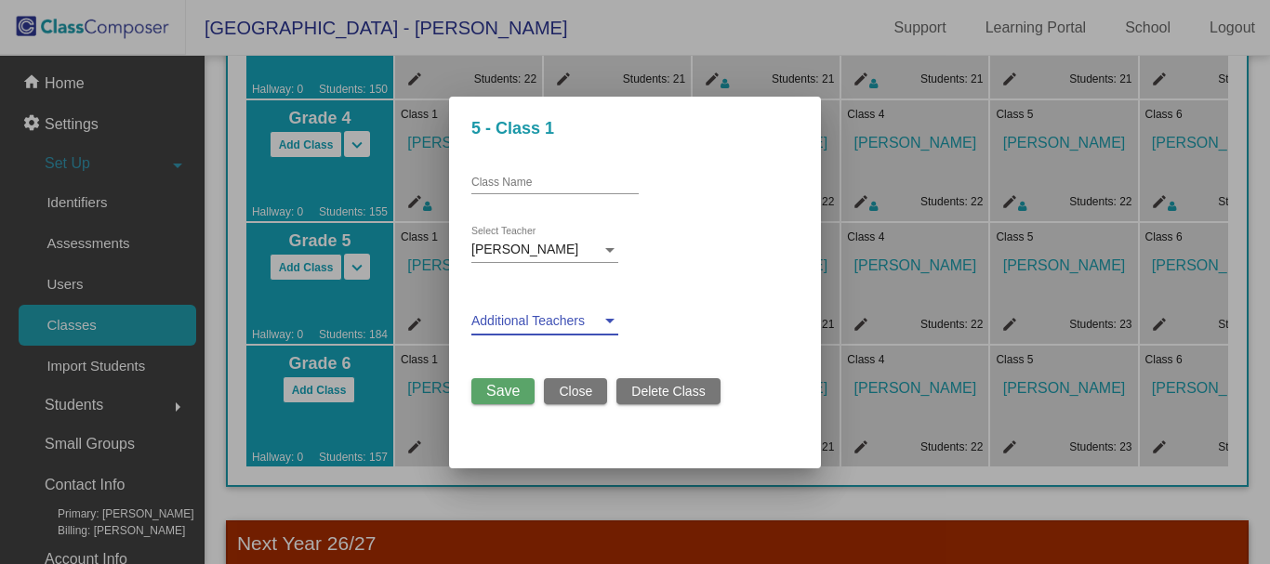
click at [600, 321] on span at bounding box center [536, 321] width 130 height 15
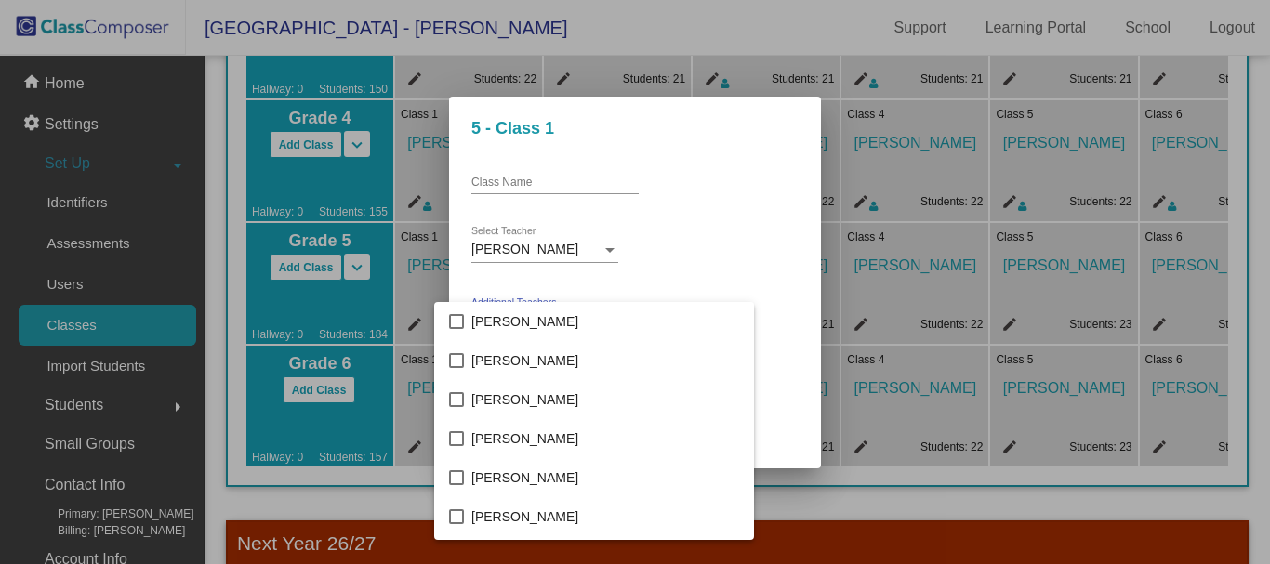
scroll to position [2416, 0]
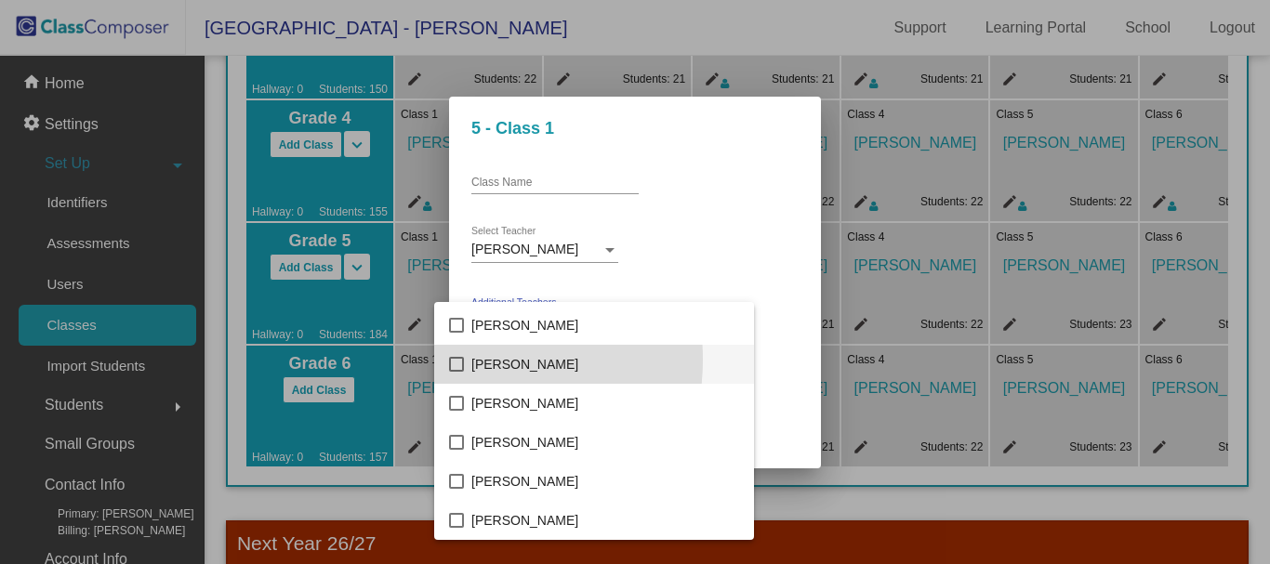
click at [462, 360] on mat-pseudo-checkbox at bounding box center [456, 364] width 15 height 15
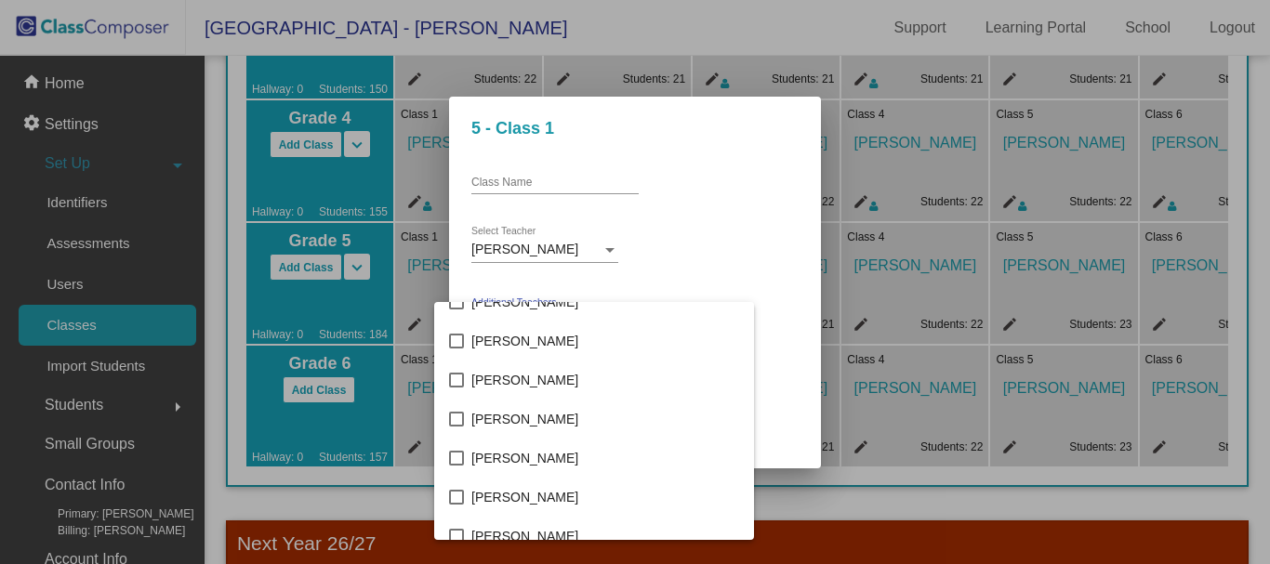
scroll to position [3811, 0]
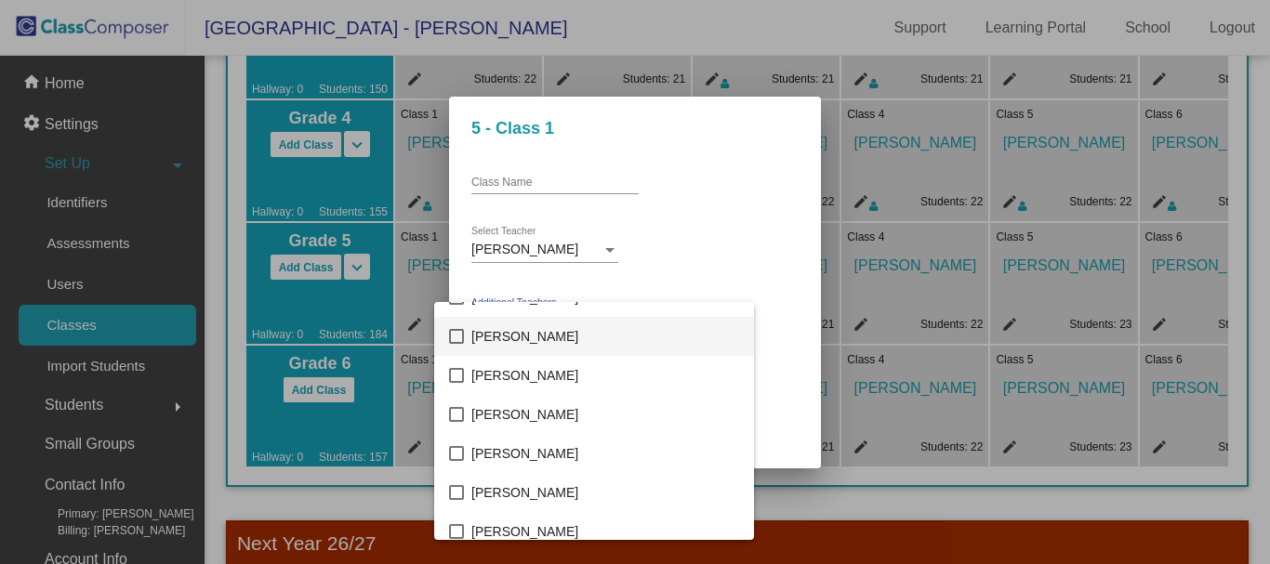
click at [452, 331] on mat-pseudo-checkbox at bounding box center [456, 336] width 15 height 15
click at [766, 259] on div at bounding box center [635, 282] width 1270 height 564
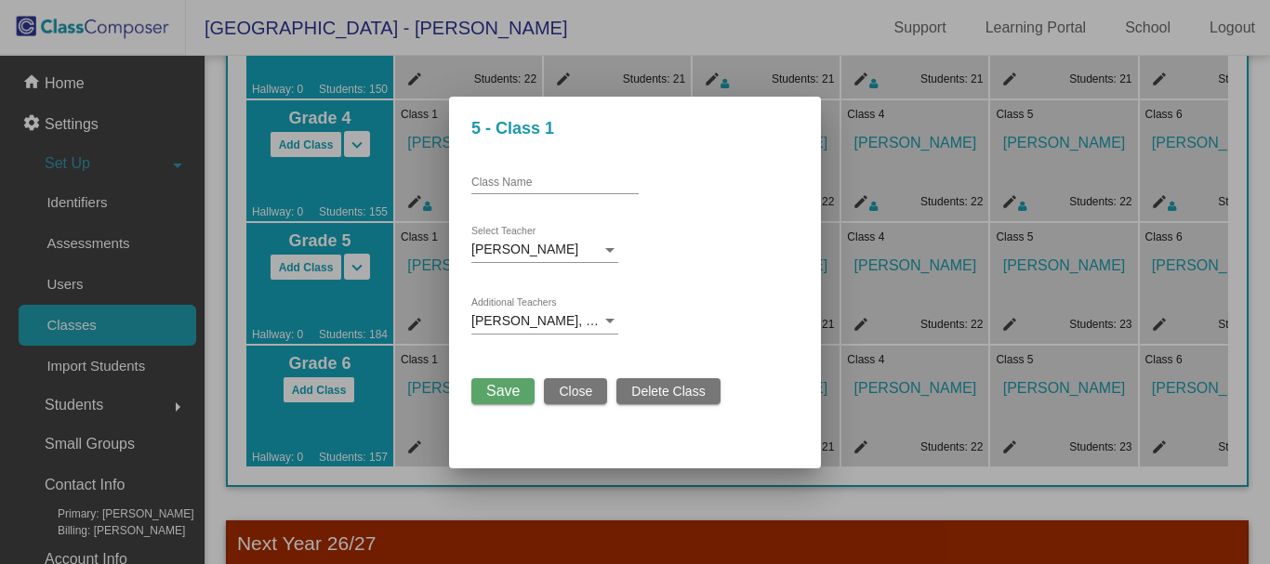
click at [502, 387] on span "Save" at bounding box center [502, 391] width 33 height 16
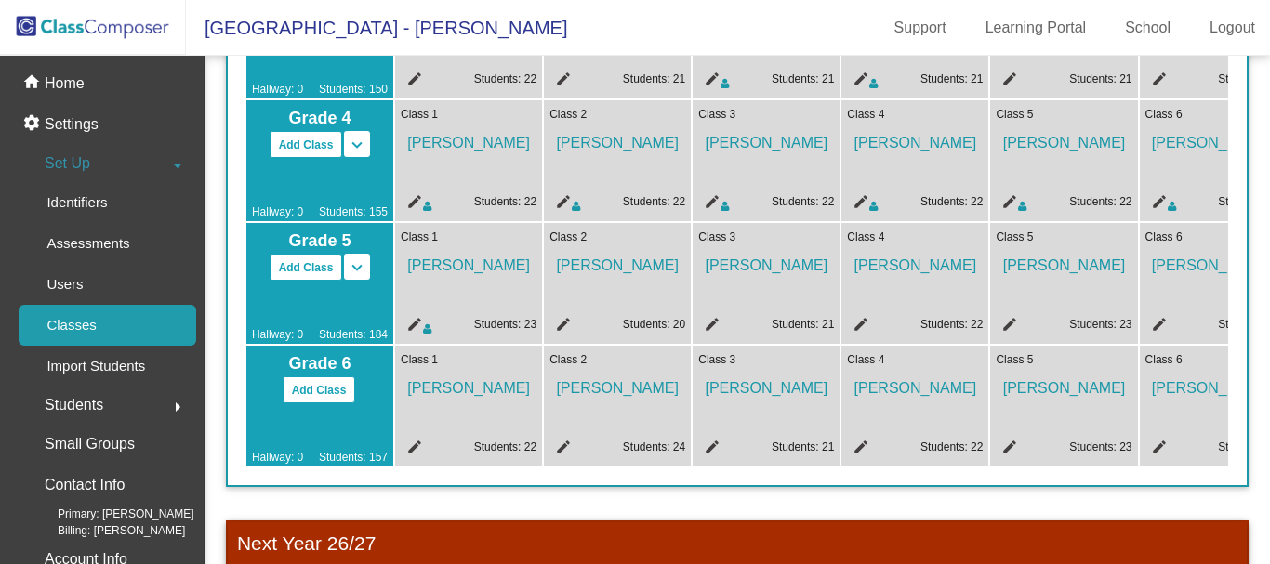
click at [561, 324] on mat-icon "edit" at bounding box center [560, 327] width 22 height 22
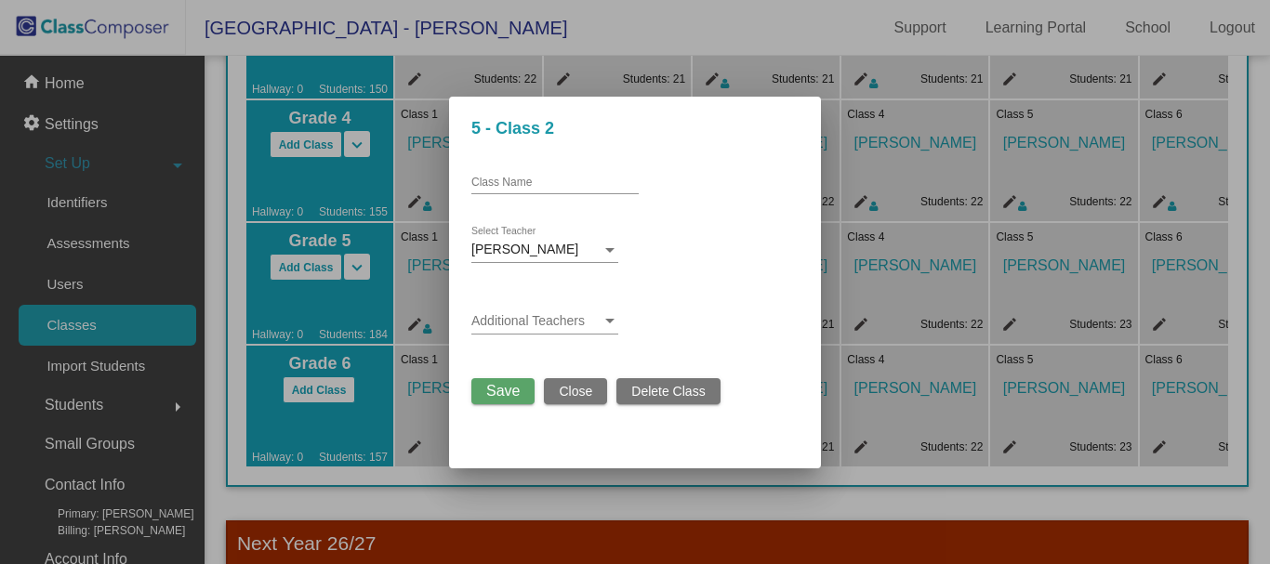
click at [602, 329] on div "Additional Teachers" at bounding box center [544, 316] width 147 height 36
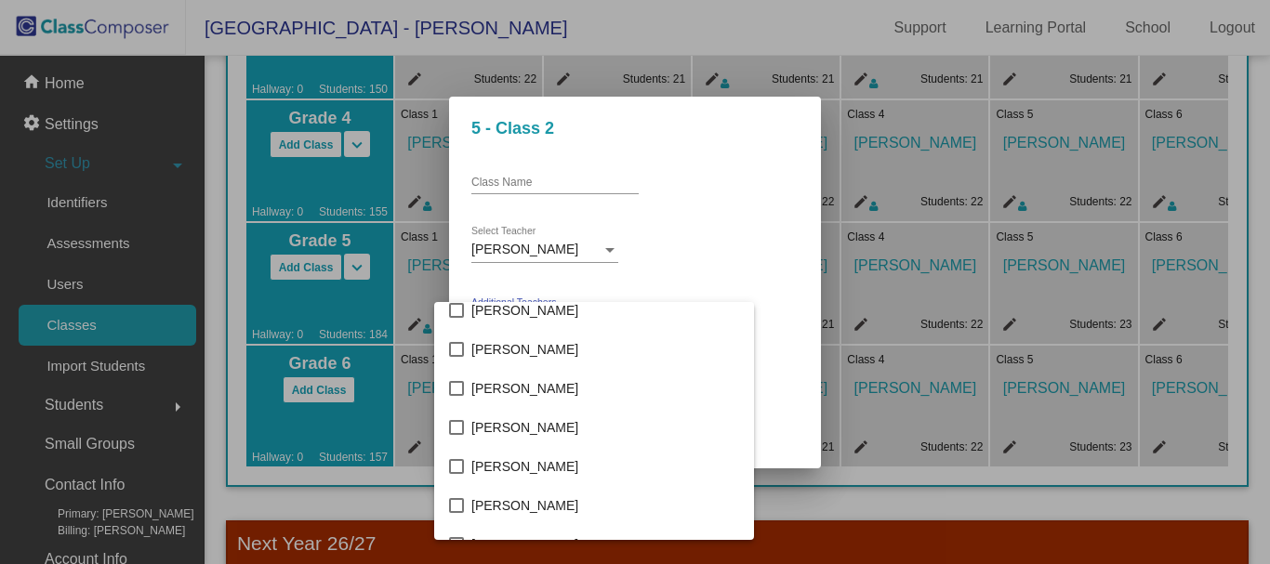
scroll to position [465, 0]
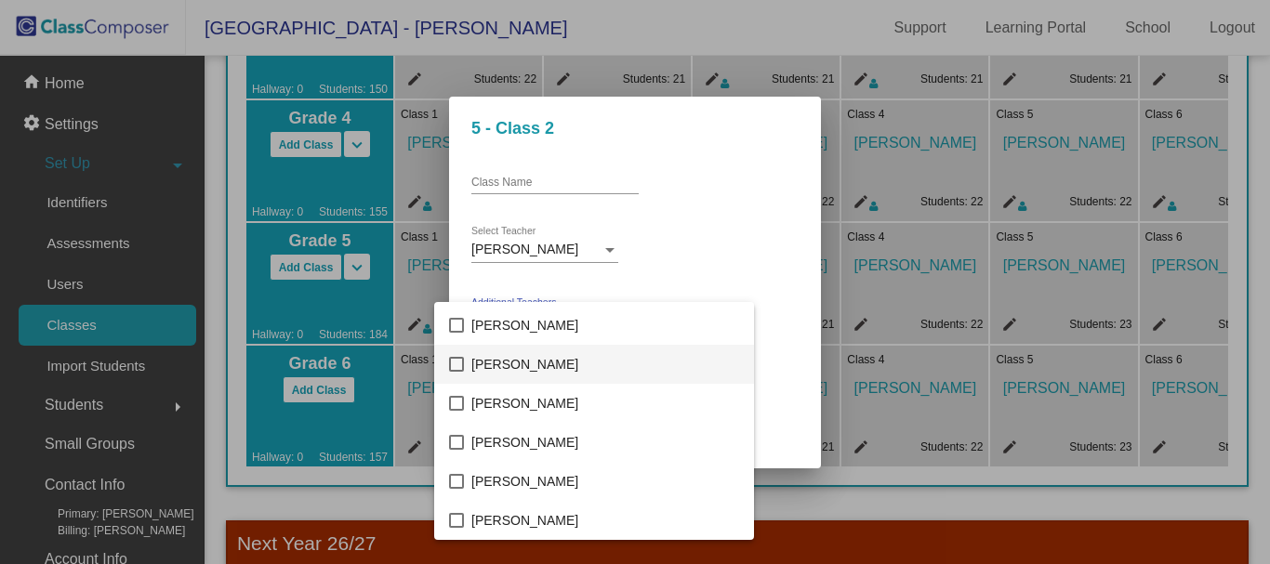
click at [456, 361] on mat-pseudo-checkbox at bounding box center [456, 364] width 15 height 15
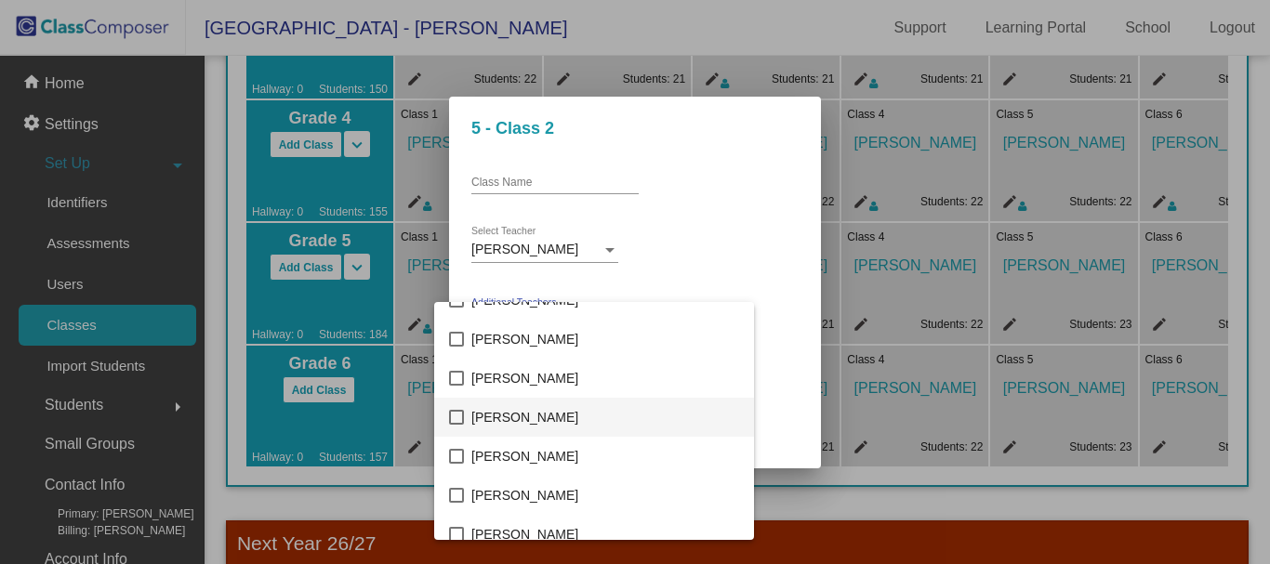
scroll to position [2324, 0]
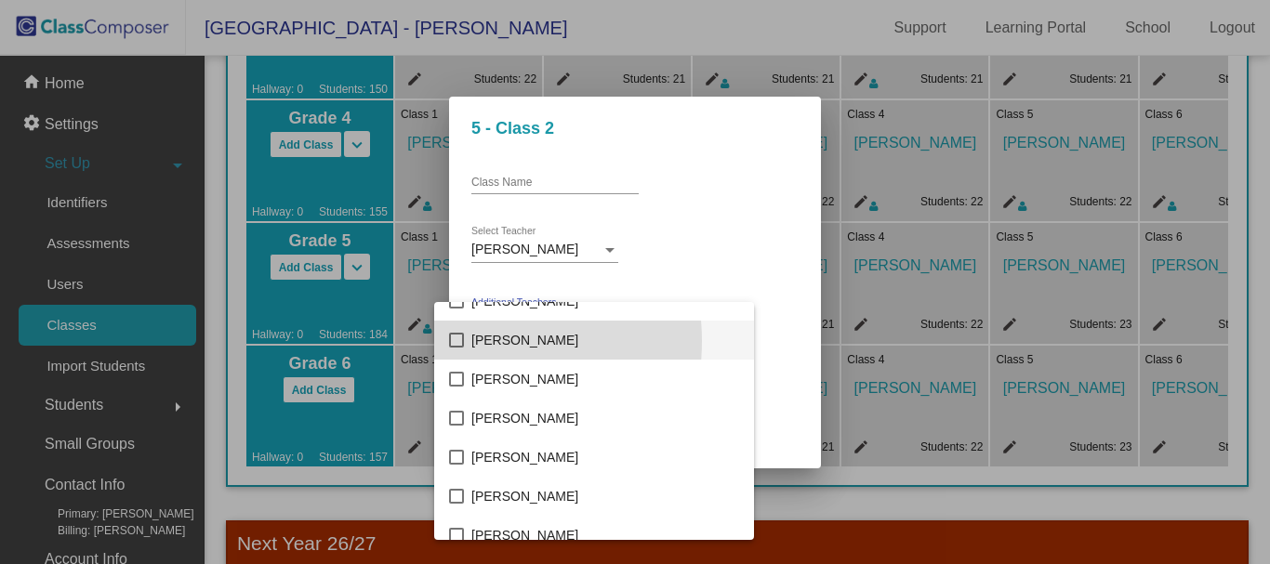
click at [453, 341] on mat-pseudo-checkbox at bounding box center [456, 340] width 15 height 15
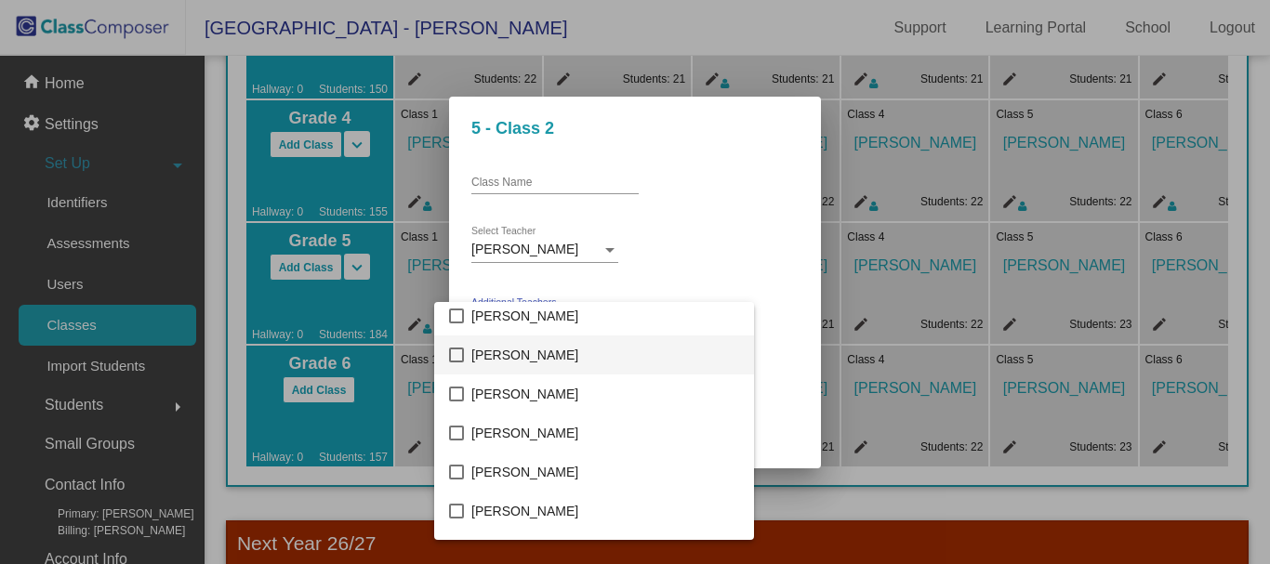
scroll to position [3924, 0]
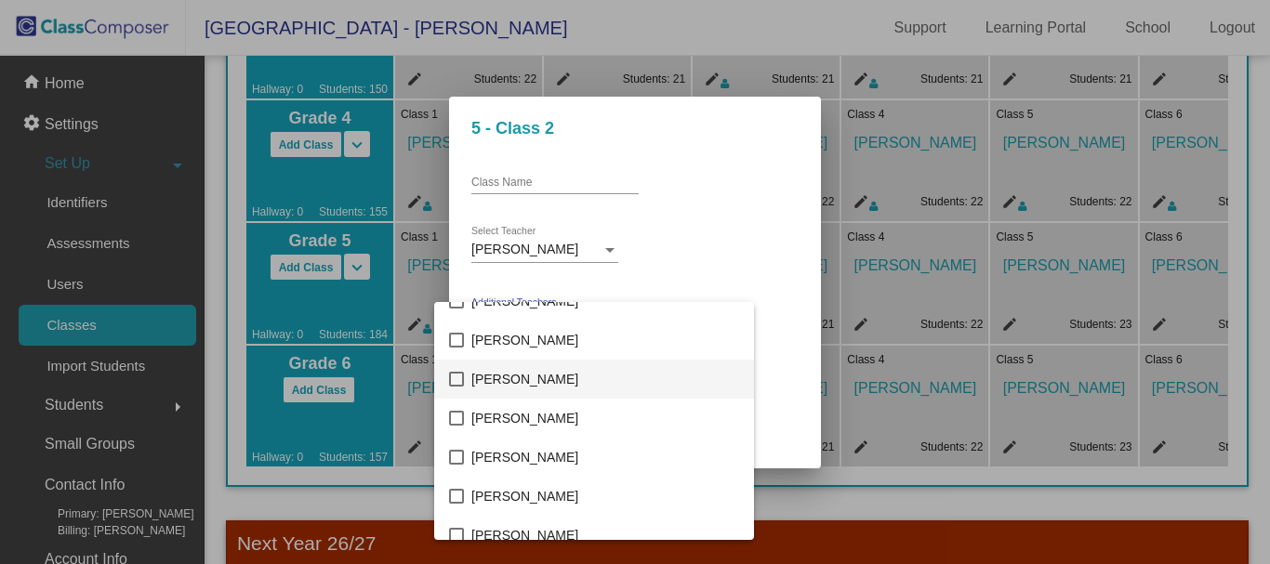
click at [460, 378] on mat-pseudo-checkbox at bounding box center [456, 379] width 15 height 15
click at [759, 271] on div at bounding box center [635, 282] width 1270 height 564
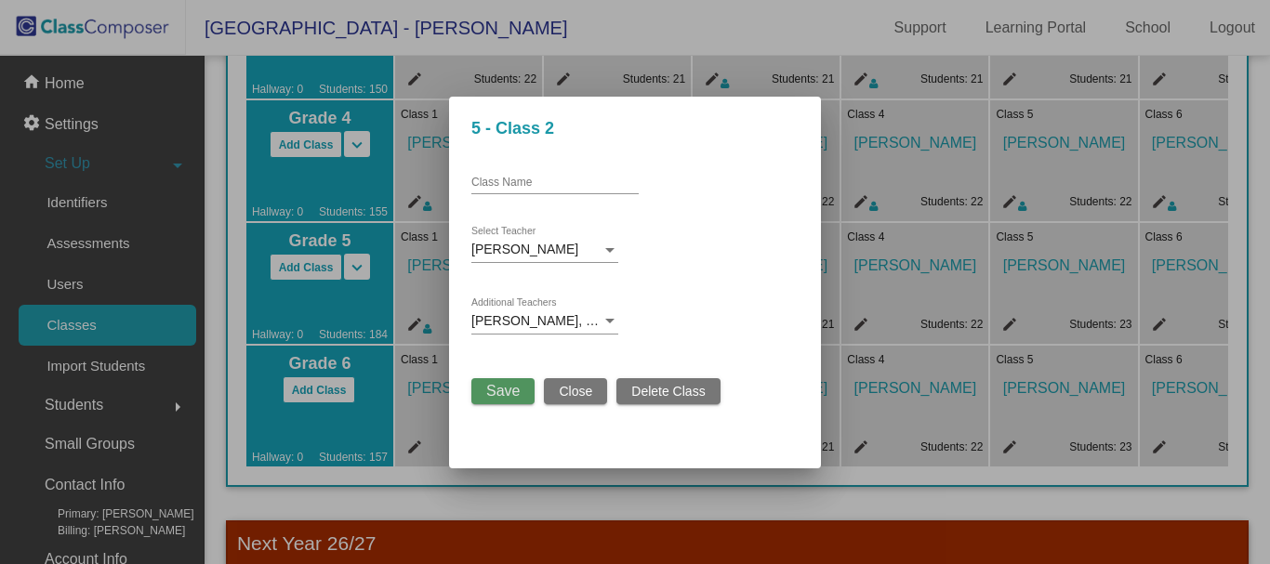
click at [500, 389] on span "Save" at bounding box center [502, 391] width 33 height 16
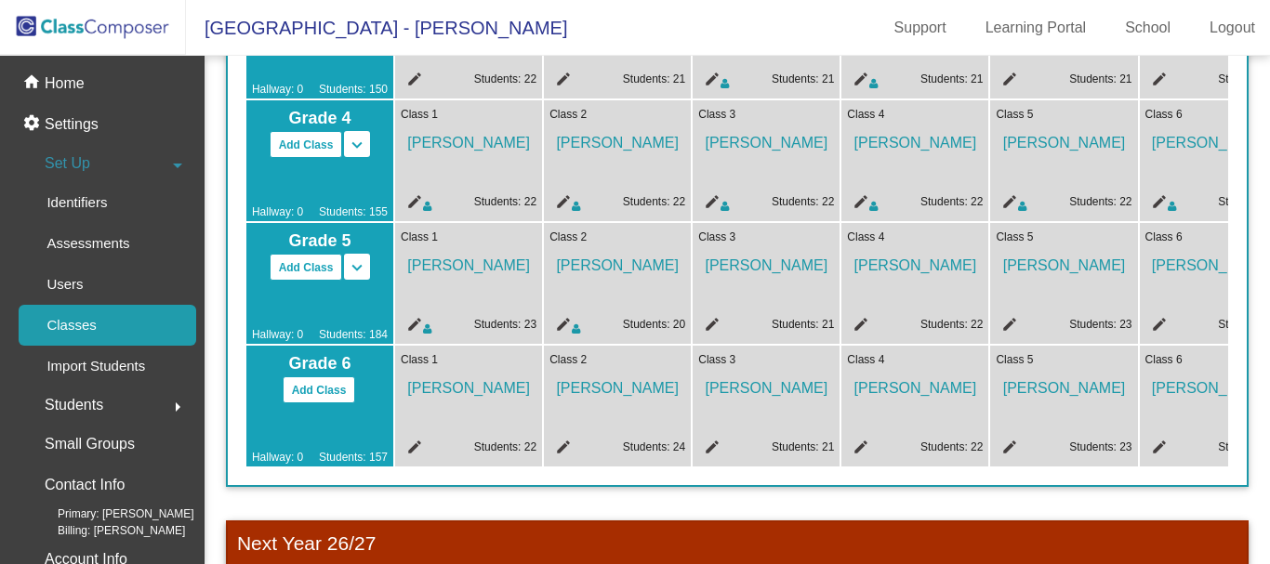
click at [714, 314] on div "Class 3 [PERSON_NAME] edit Students: 21" at bounding box center [765, 283] width 147 height 121
click at [714, 320] on mat-icon "edit" at bounding box center [709, 327] width 22 height 22
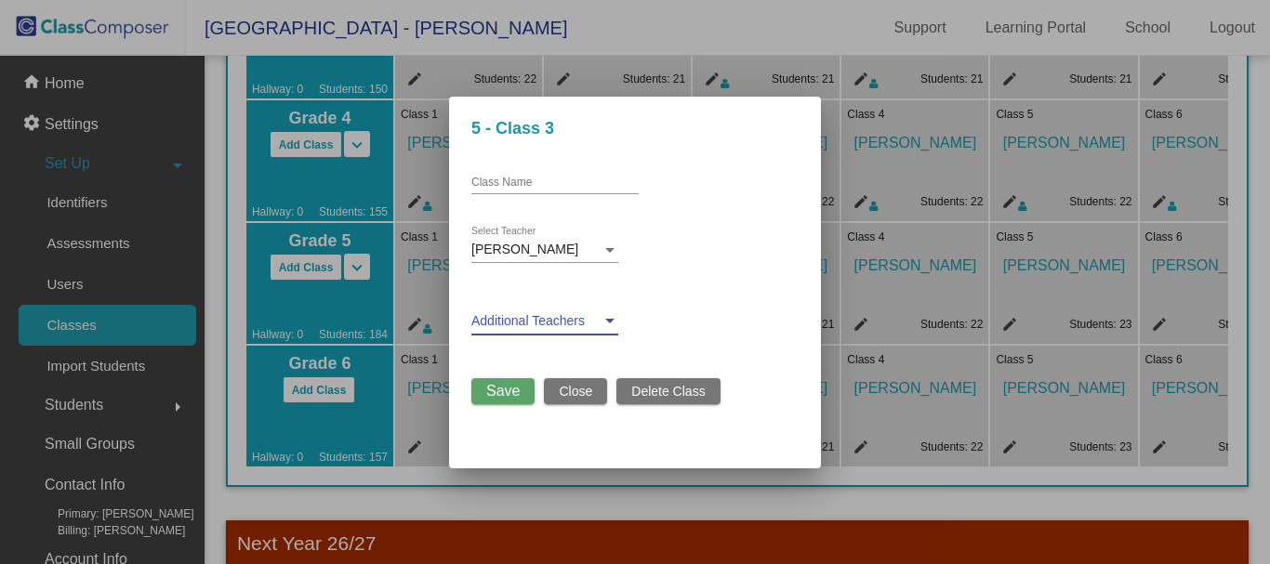
click at [605, 317] on div at bounding box center [609, 321] width 17 height 15
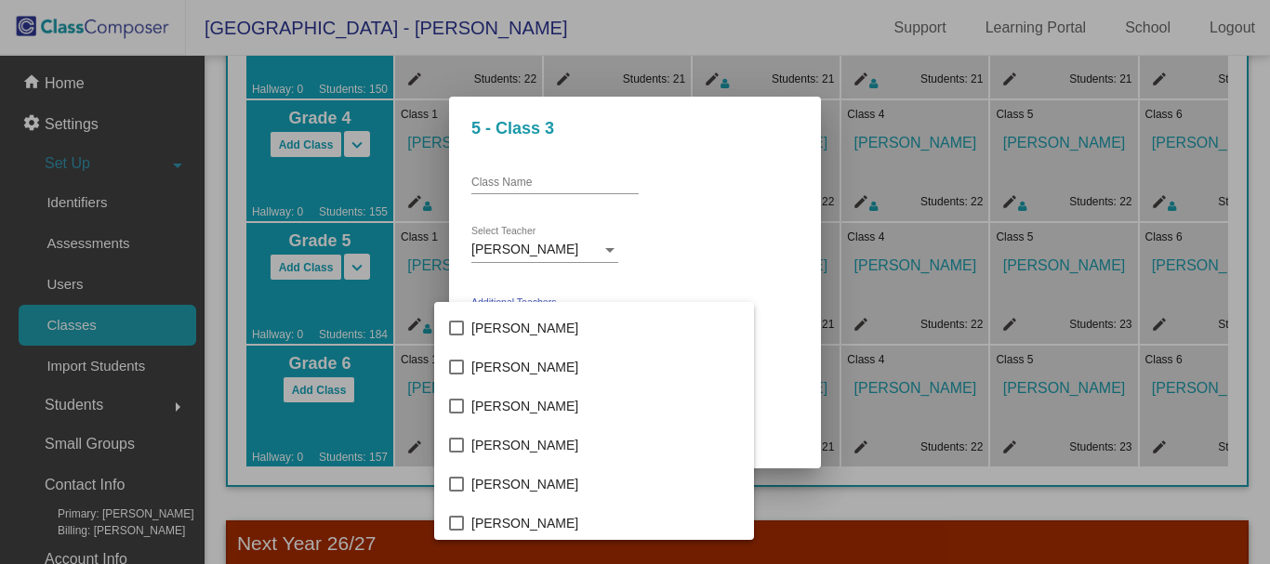
scroll to position [1673, 0]
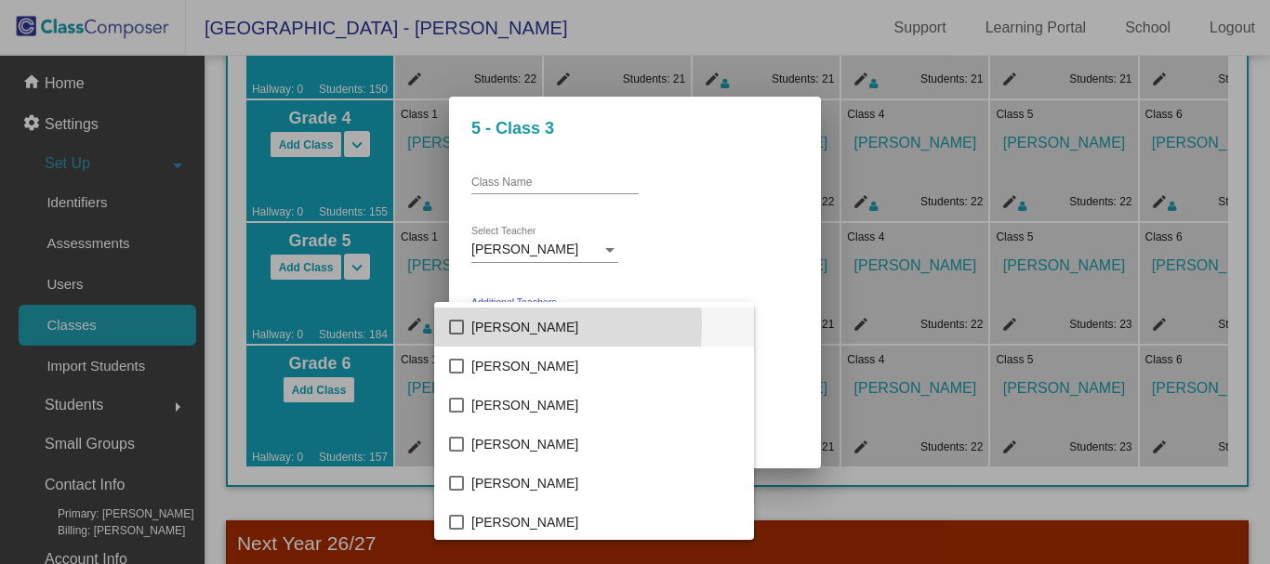
click at [462, 324] on mat-pseudo-checkbox at bounding box center [456, 327] width 15 height 15
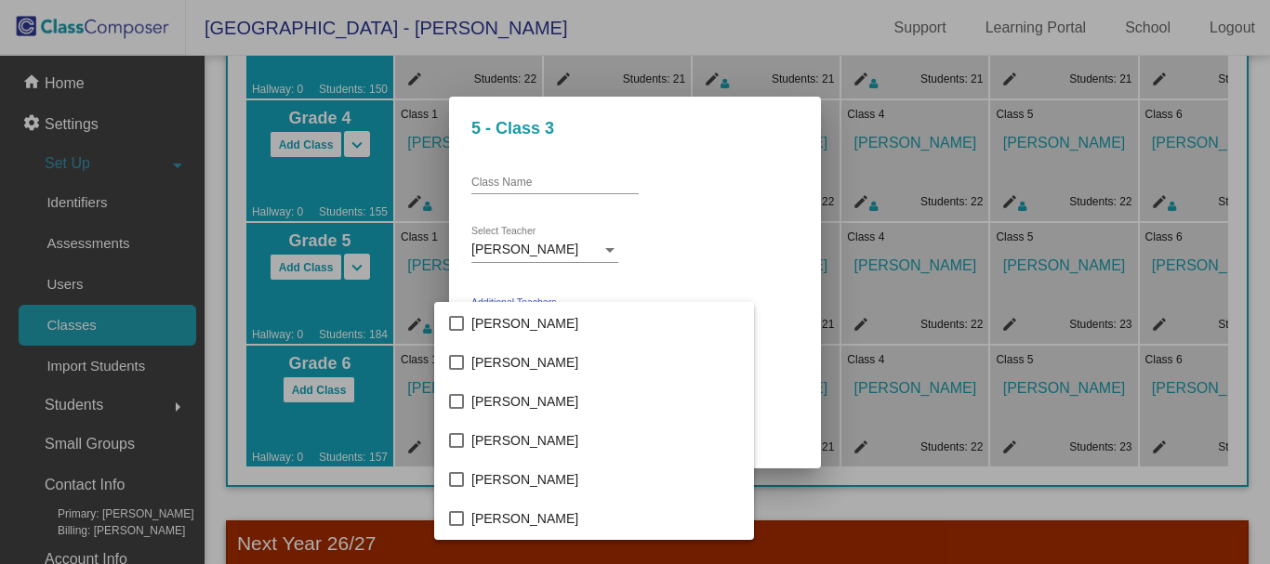
scroll to position [2324, 0]
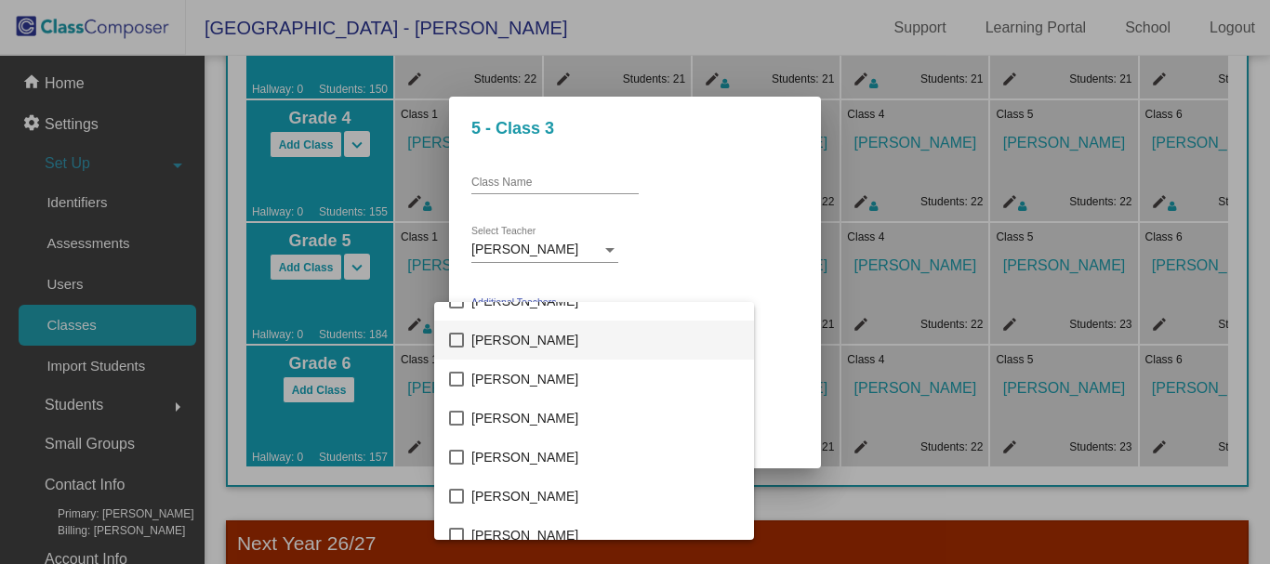
click at [452, 337] on mat-pseudo-checkbox at bounding box center [456, 340] width 15 height 15
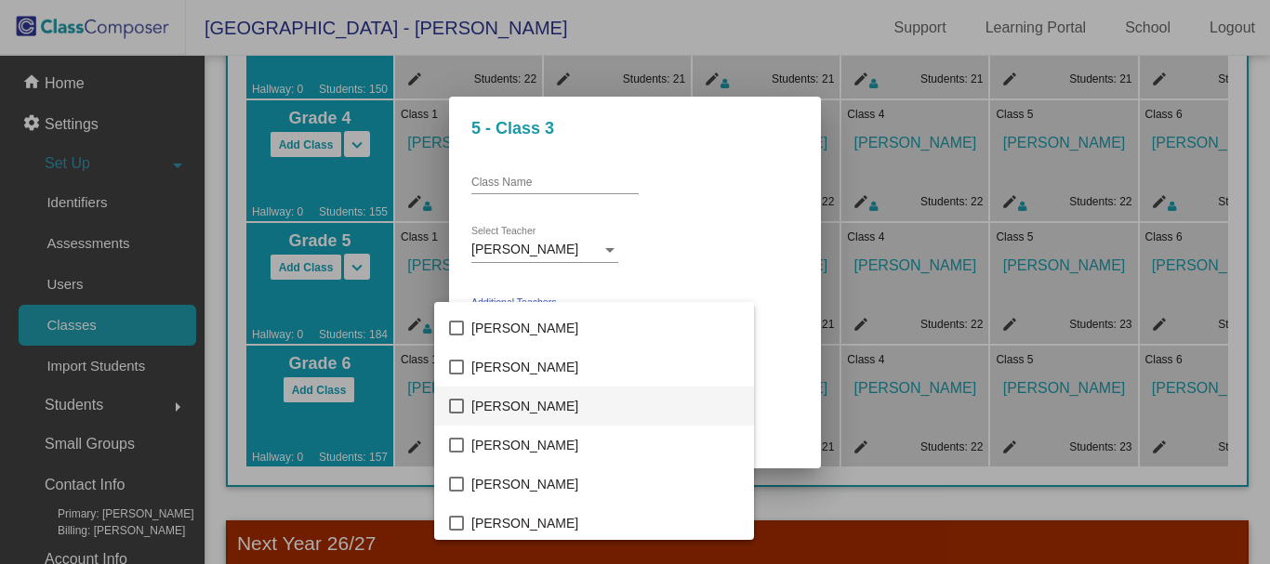
scroll to position [3904, 0]
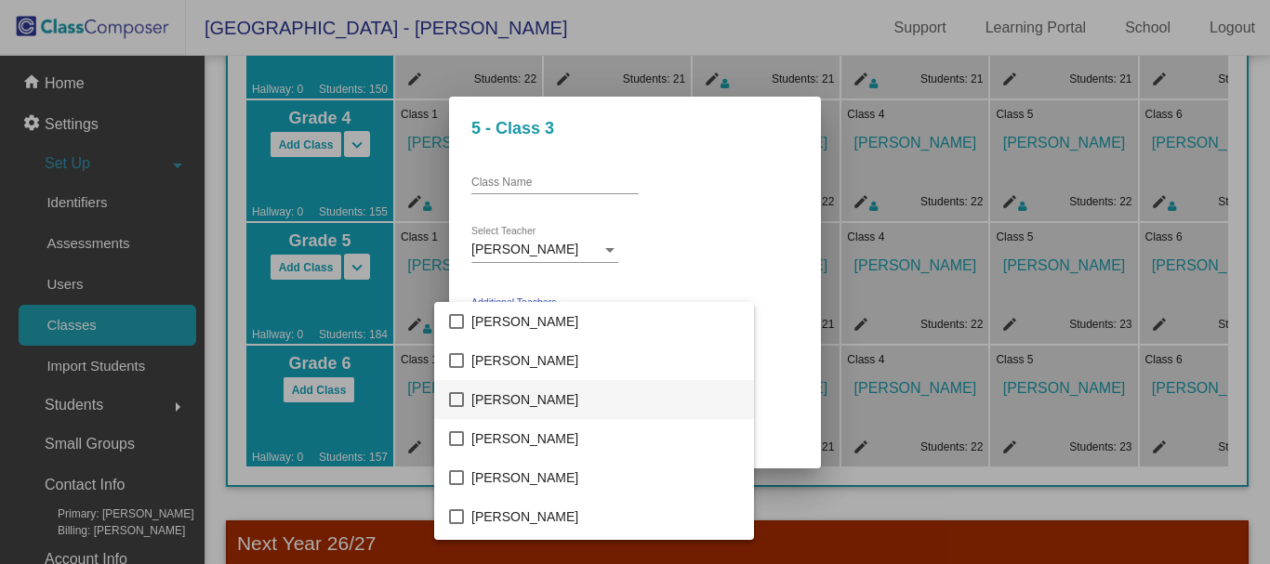
drag, startPoint x: 457, startPoint y: 401, endPoint x: 468, endPoint y: 392, distance: 13.9
click at [458, 401] on mat-pseudo-checkbox at bounding box center [456, 399] width 15 height 15
click at [741, 259] on div at bounding box center [635, 282] width 1270 height 564
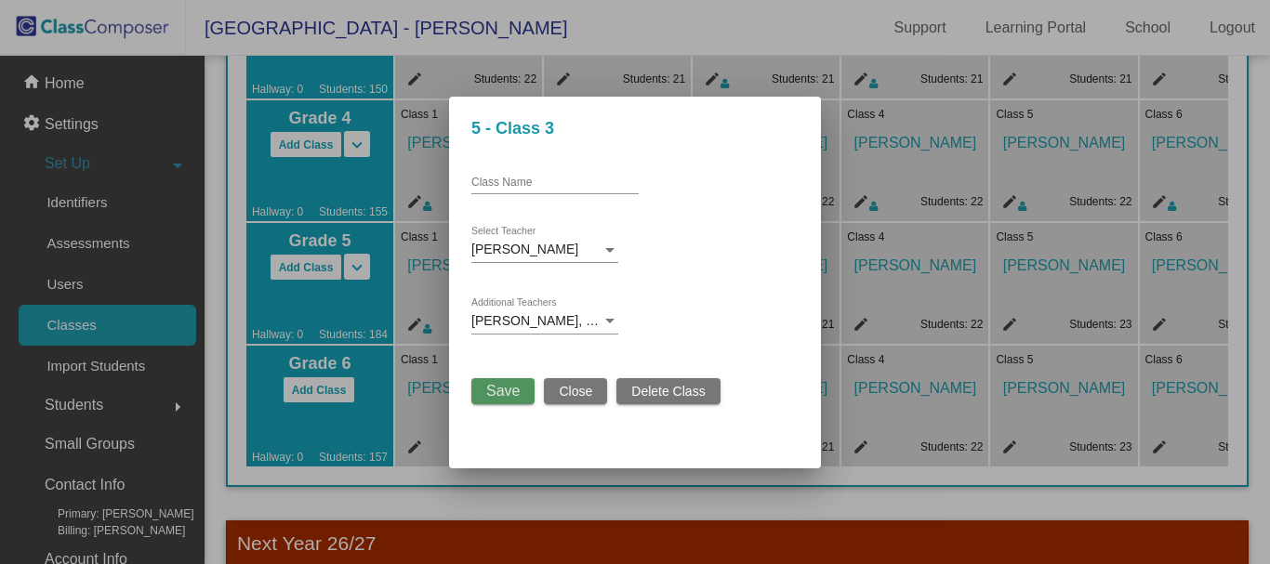
click at [511, 386] on span "Save" at bounding box center [502, 391] width 33 height 16
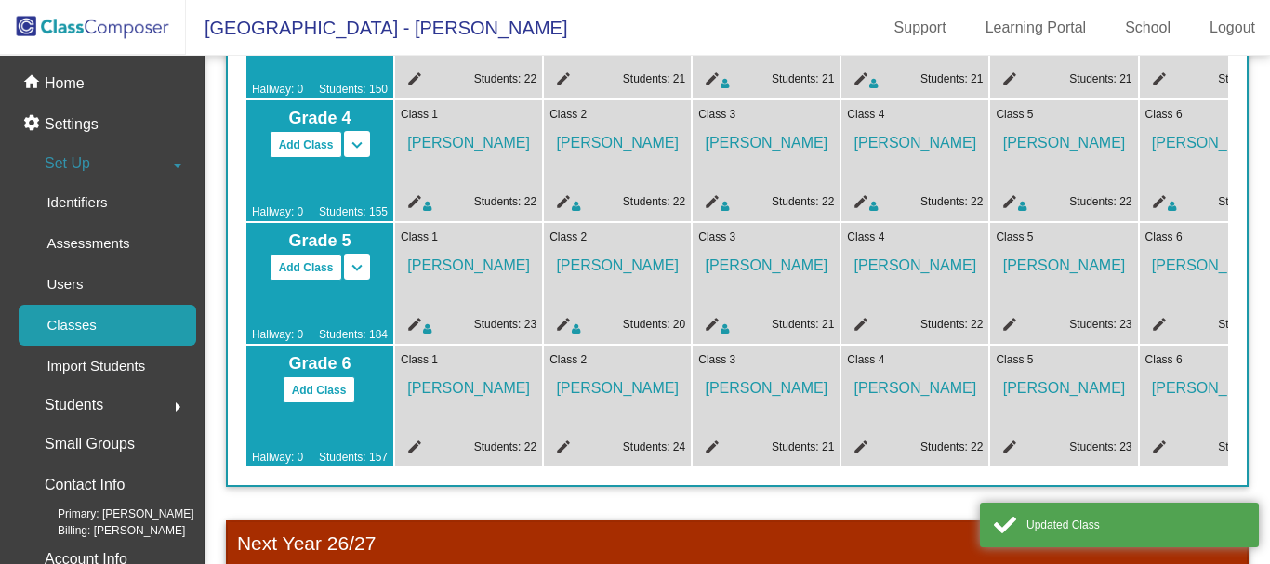
click at [853, 327] on mat-icon "edit" at bounding box center [858, 327] width 22 height 22
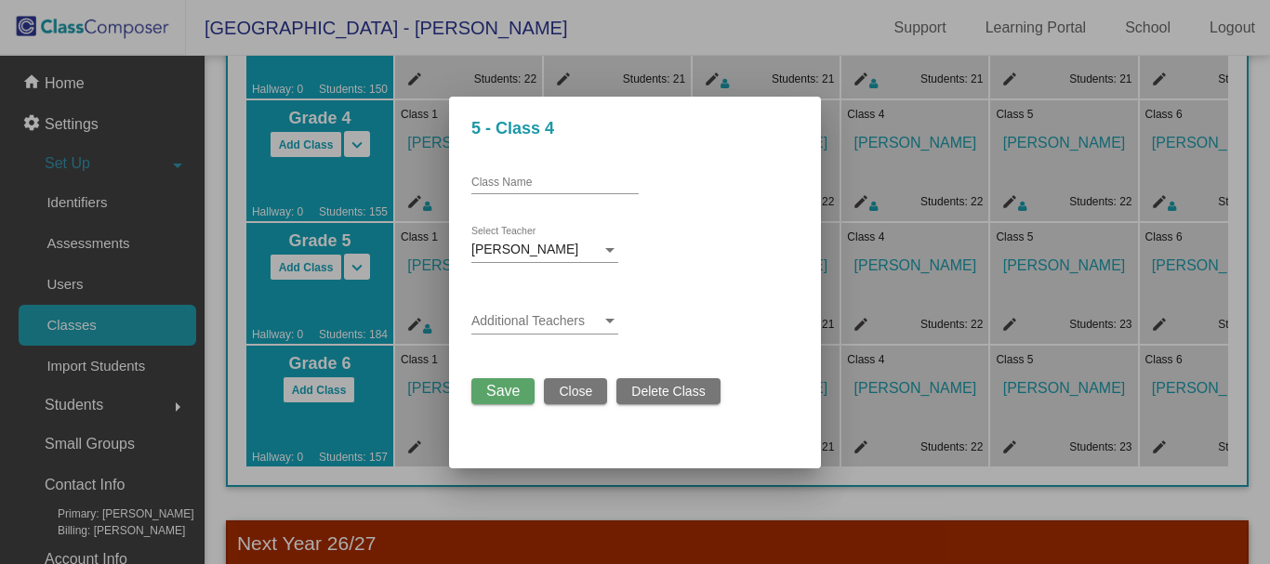
click at [550, 314] on span at bounding box center [536, 321] width 130 height 15
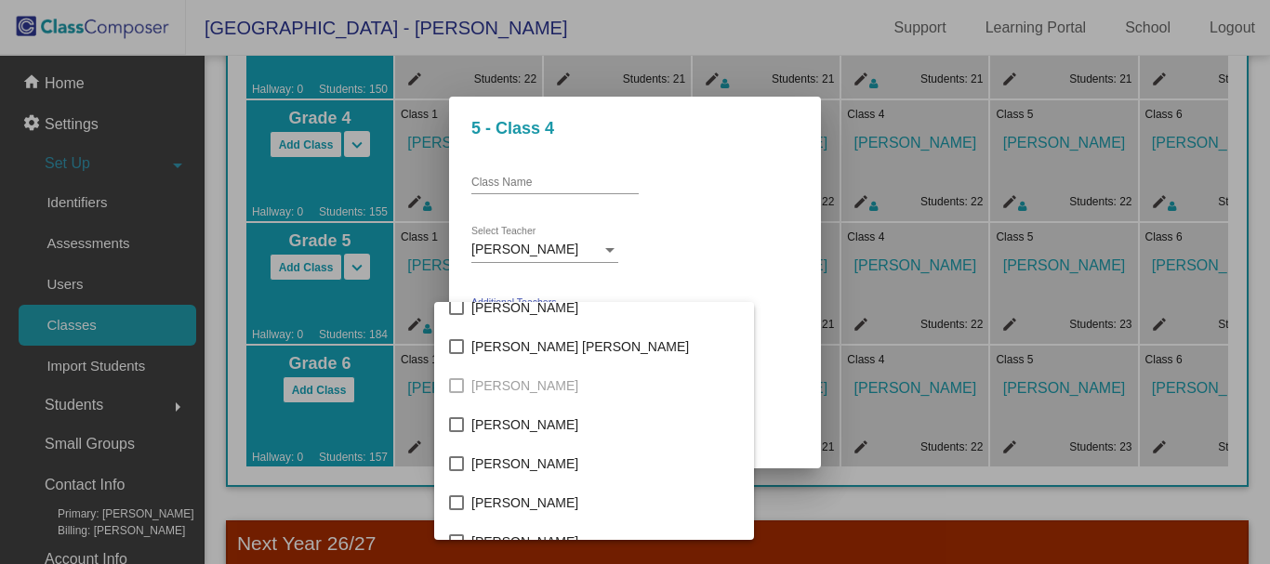
scroll to position [3532, 0]
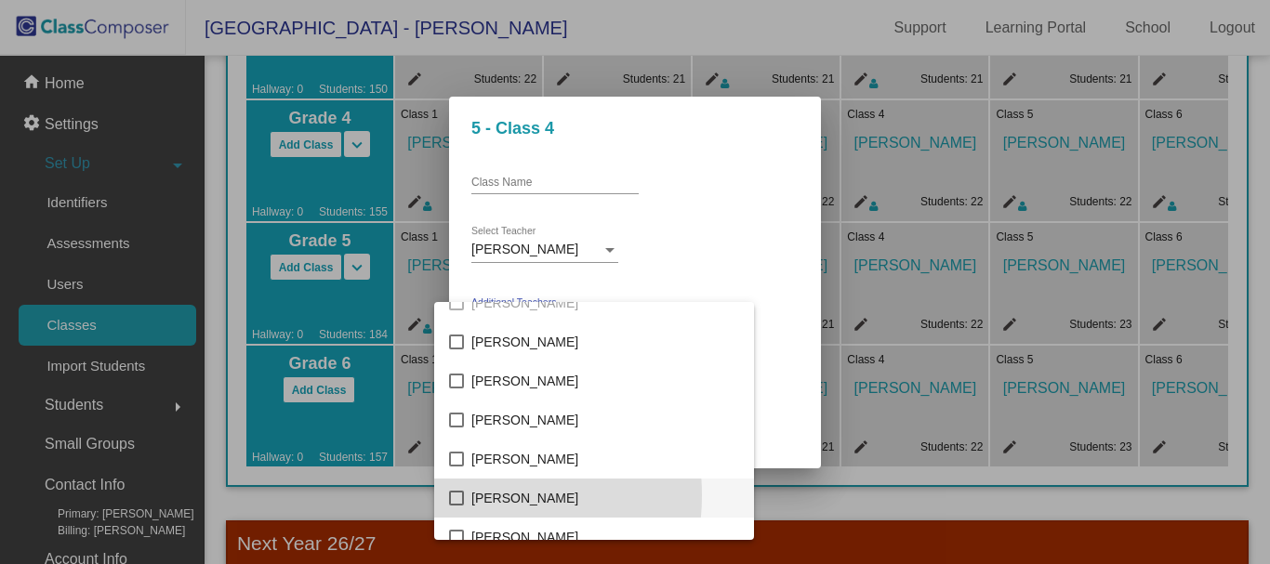
click at [456, 495] on mat-pseudo-checkbox at bounding box center [456, 498] width 15 height 15
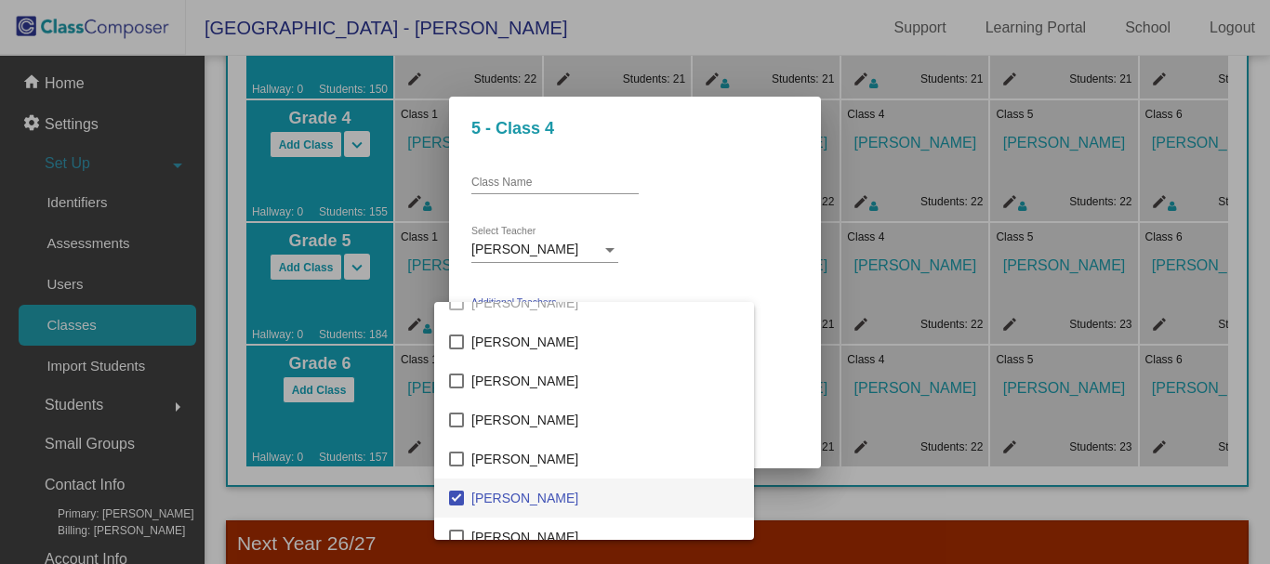
click at [745, 216] on div at bounding box center [635, 282] width 1270 height 564
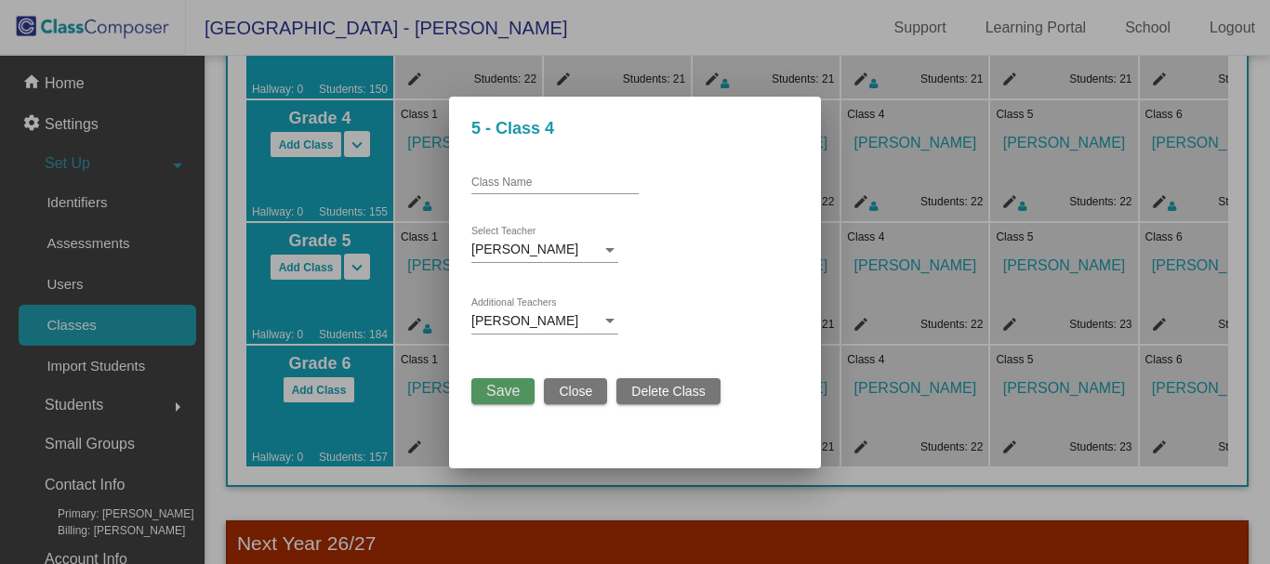
click at [497, 387] on span "Save" at bounding box center [502, 391] width 33 height 16
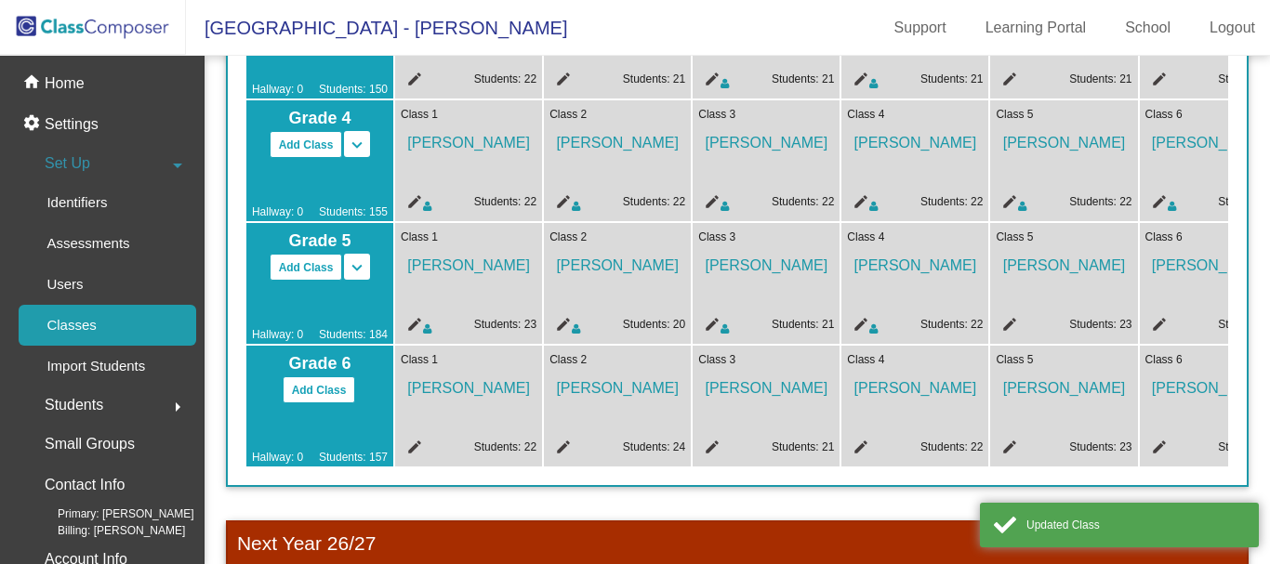
click at [1007, 322] on mat-icon "edit" at bounding box center [1006, 327] width 22 height 22
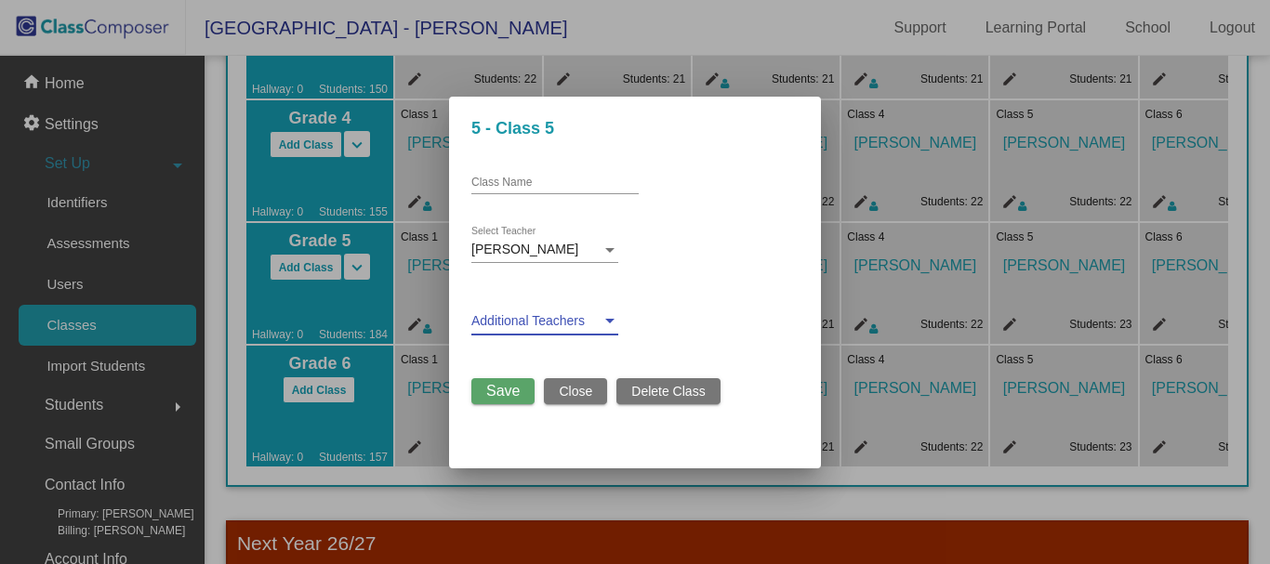
click at [554, 325] on span at bounding box center [536, 321] width 130 height 15
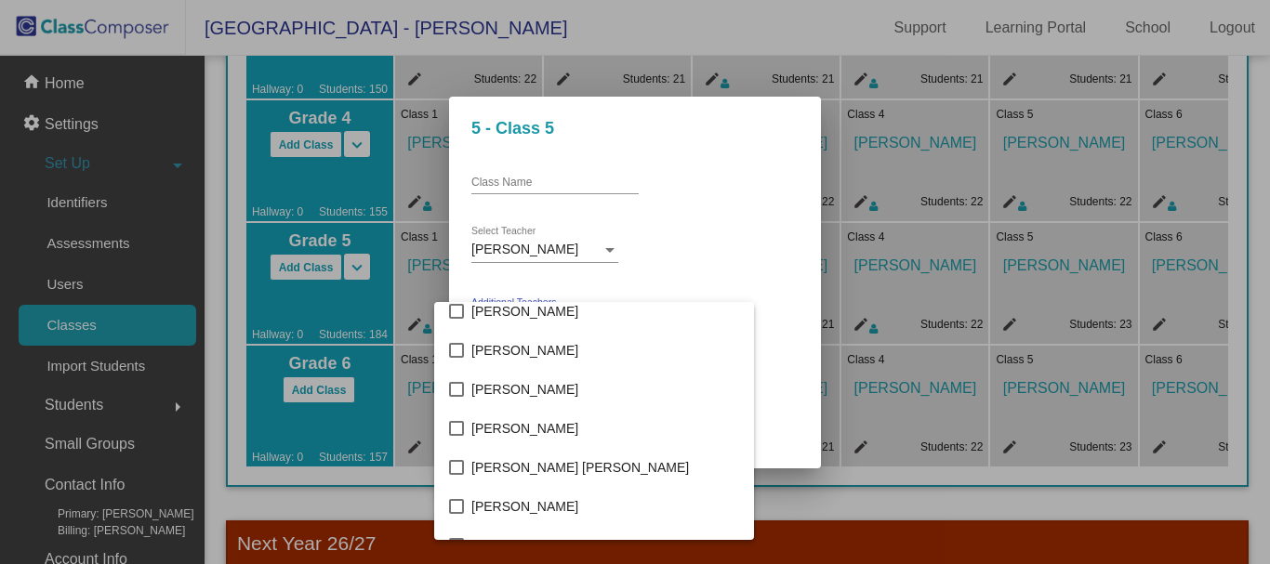
scroll to position [3366, 0]
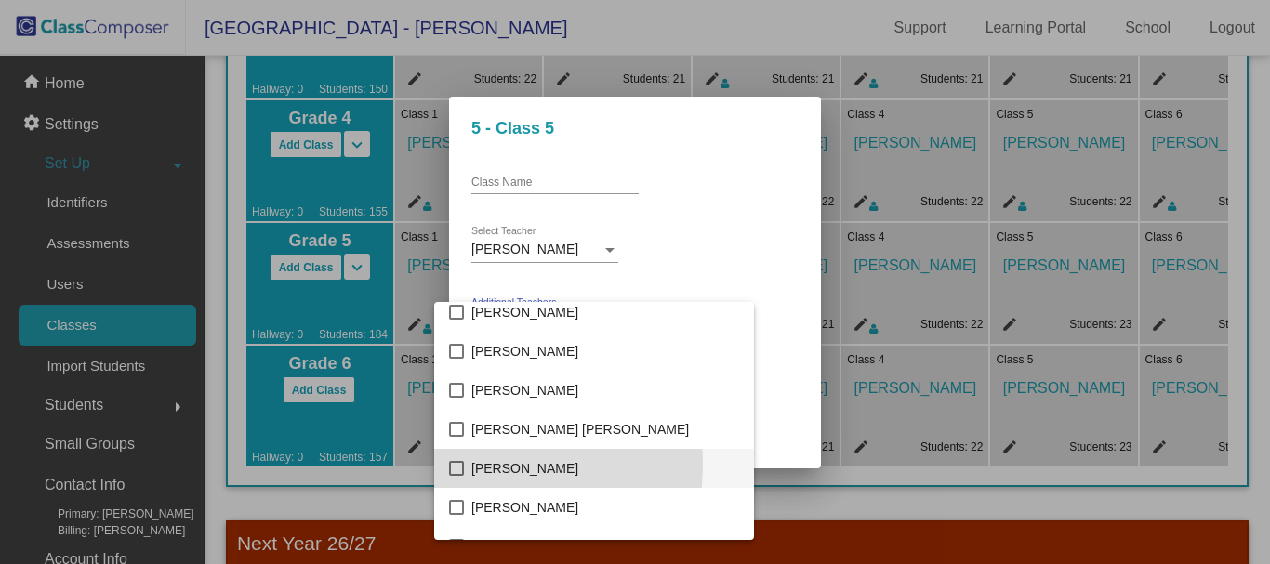
click at [456, 464] on mat-pseudo-checkbox at bounding box center [456, 468] width 15 height 15
click at [706, 227] on div at bounding box center [635, 282] width 1270 height 564
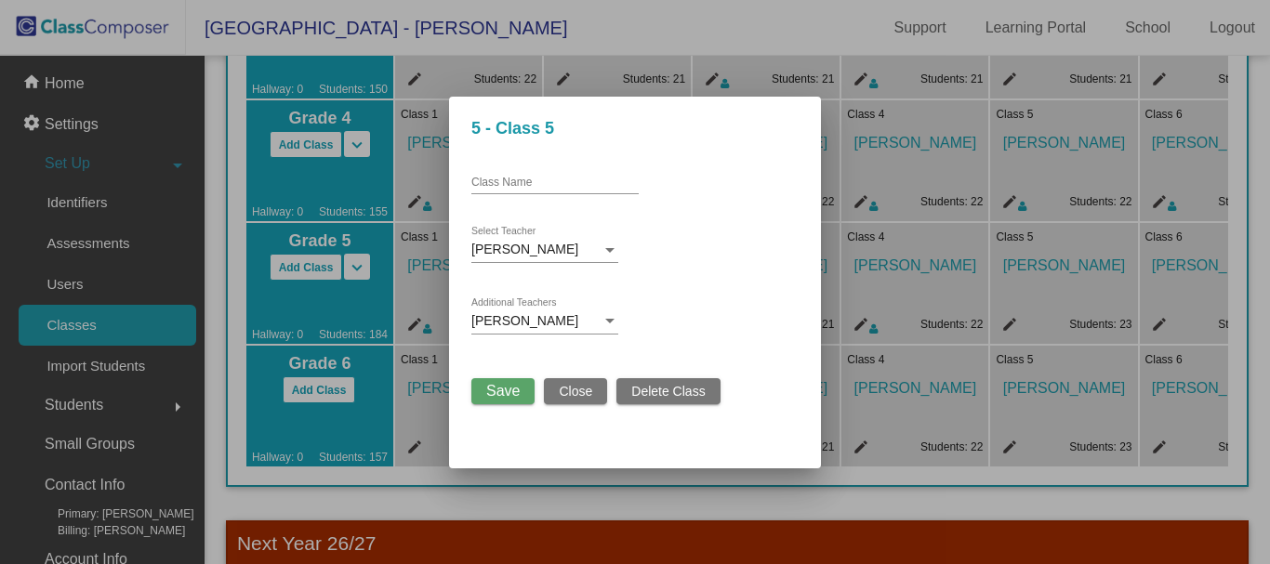
click at [501, 388] on span "Save" at bounding box center [502, 391] width 33 height 16
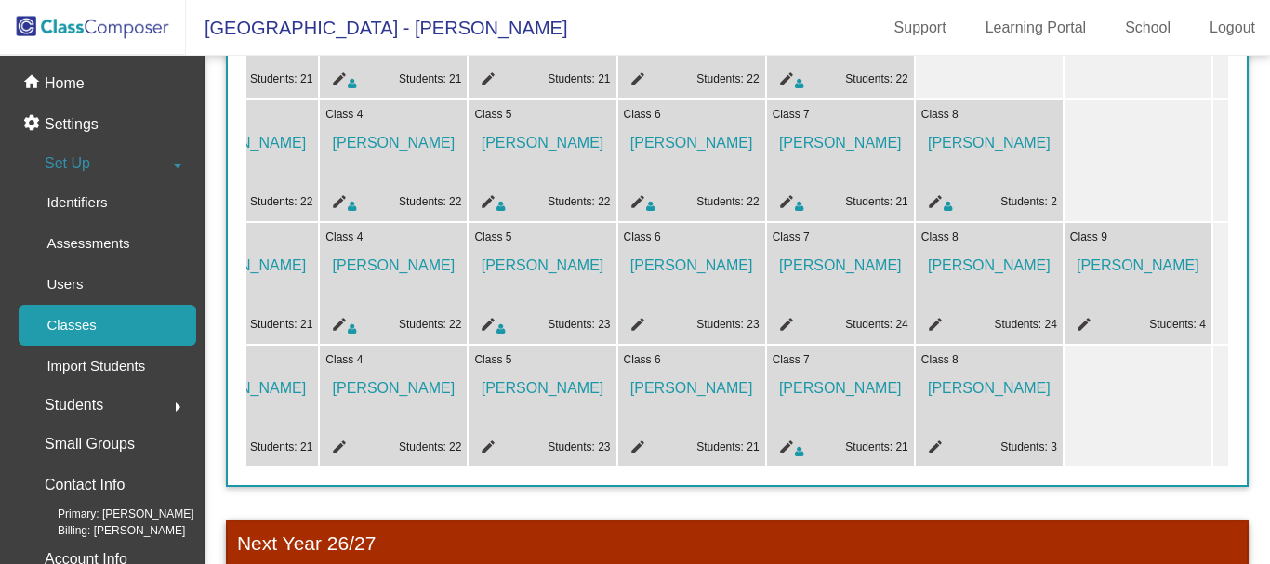
scroll to position [0, 530]
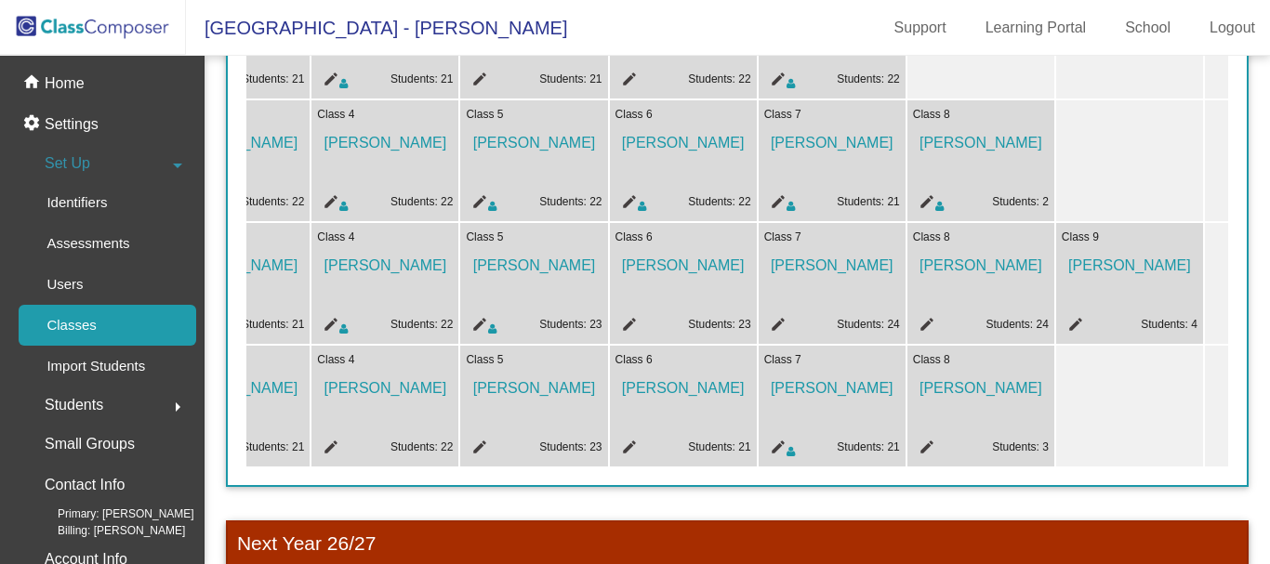
click at [628, 323] on mat-icon "edit" at bounding box center [626, 327] width 22 height 22
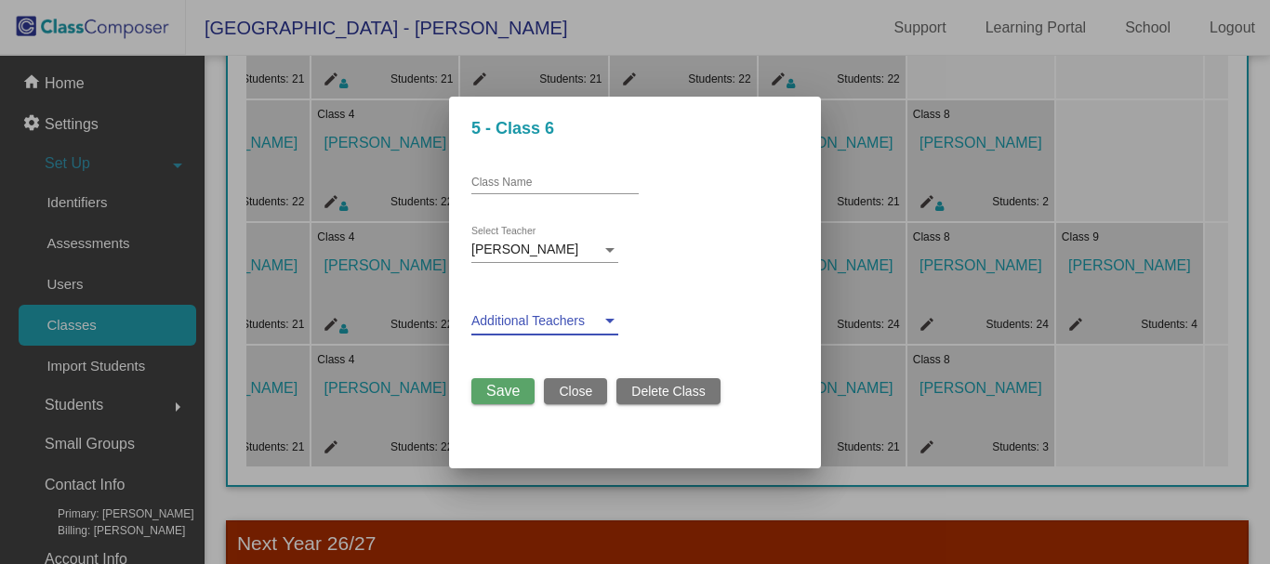
click at [592, 324] on span at bounding box center [536, 321] width 130 height 15
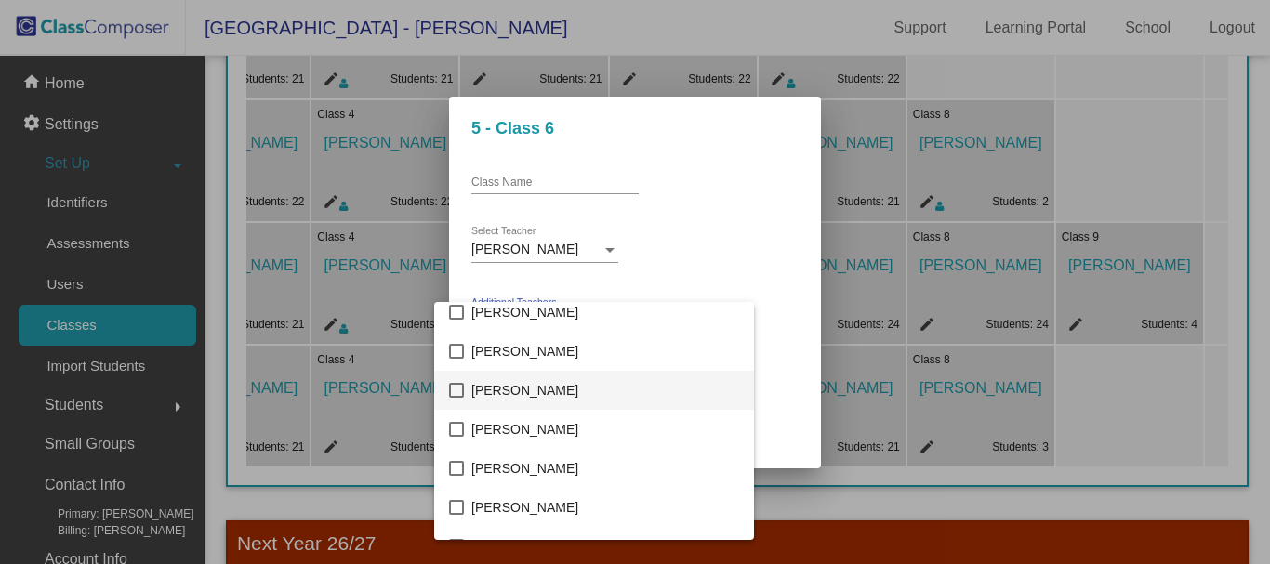
scroll to position [2045, 0]
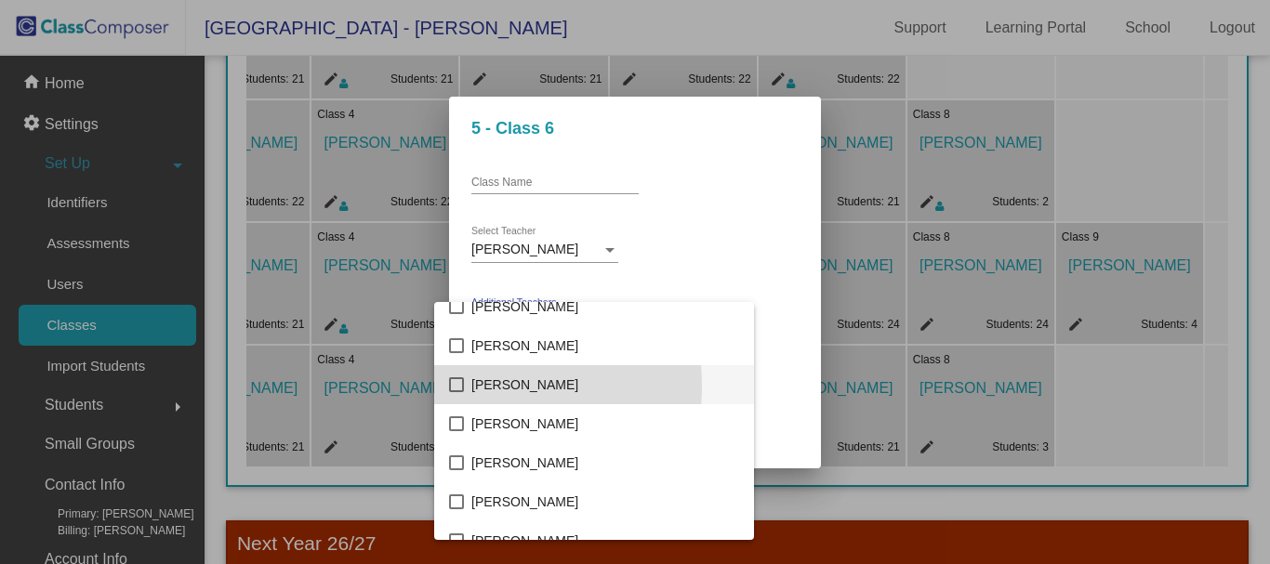
click at [451, 386] on mat-pseudo-checkbox at bounding box center [456, 384] width 15 height 15
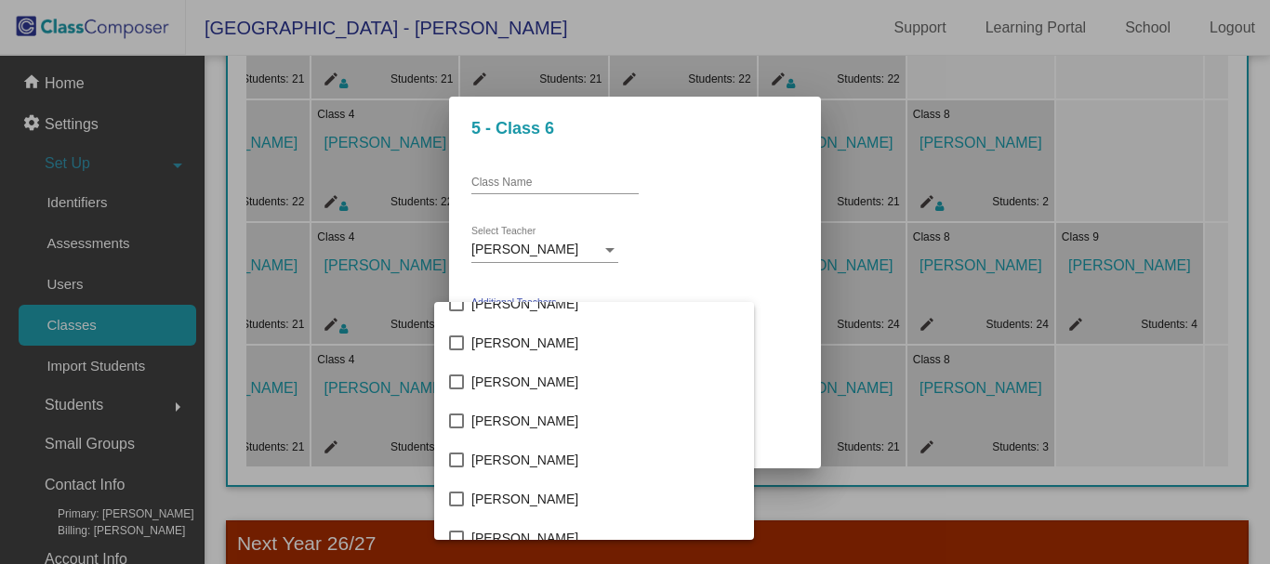
scroll to position [2324, 0]
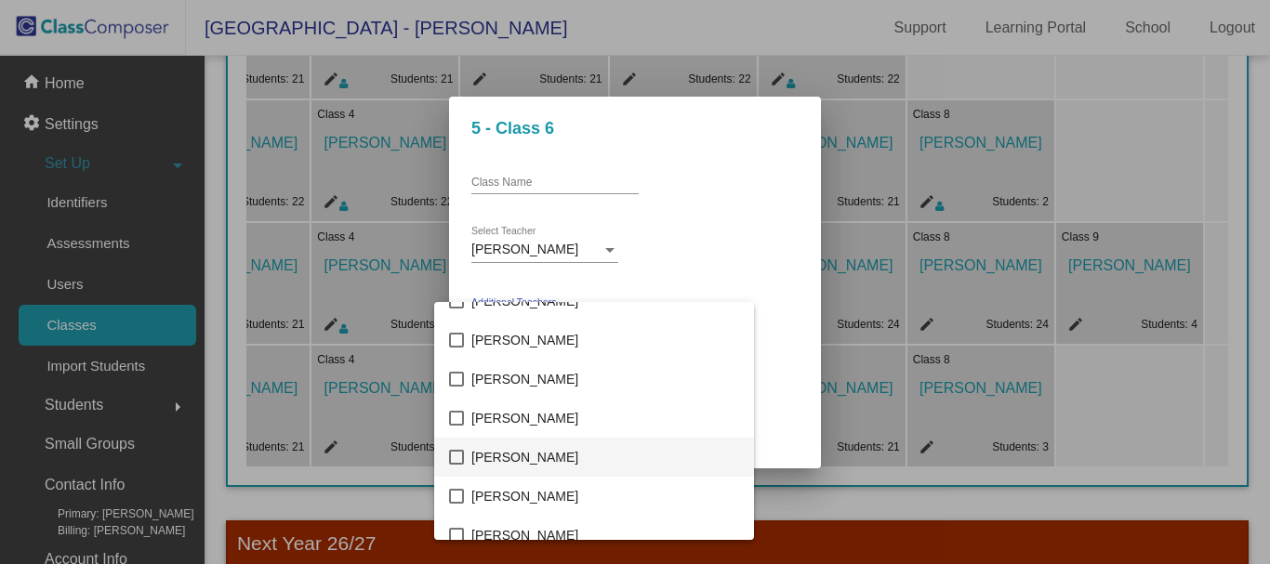
click at [459, 459] on mat-pseudo-checkbox at bounding box center [456, 457] width 15 height 15
click at [750, 222] on div at bounding box center [635, 282] width 1270 height 564
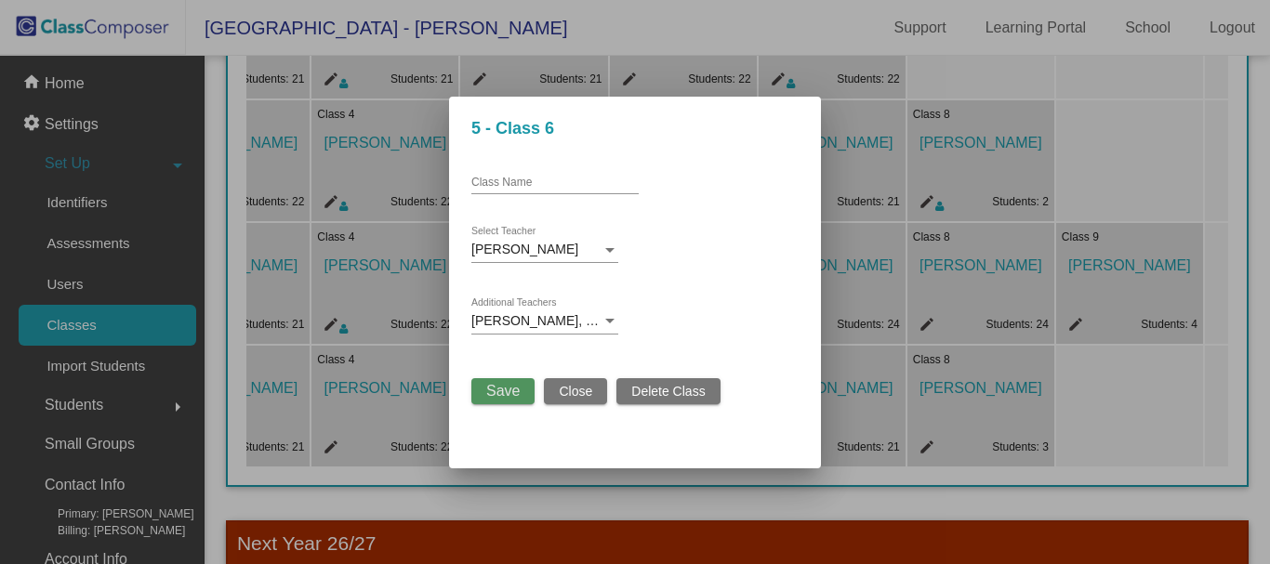
click at [507, 393] on span "Save" at bounding box center [502, 391] width 33 height 16
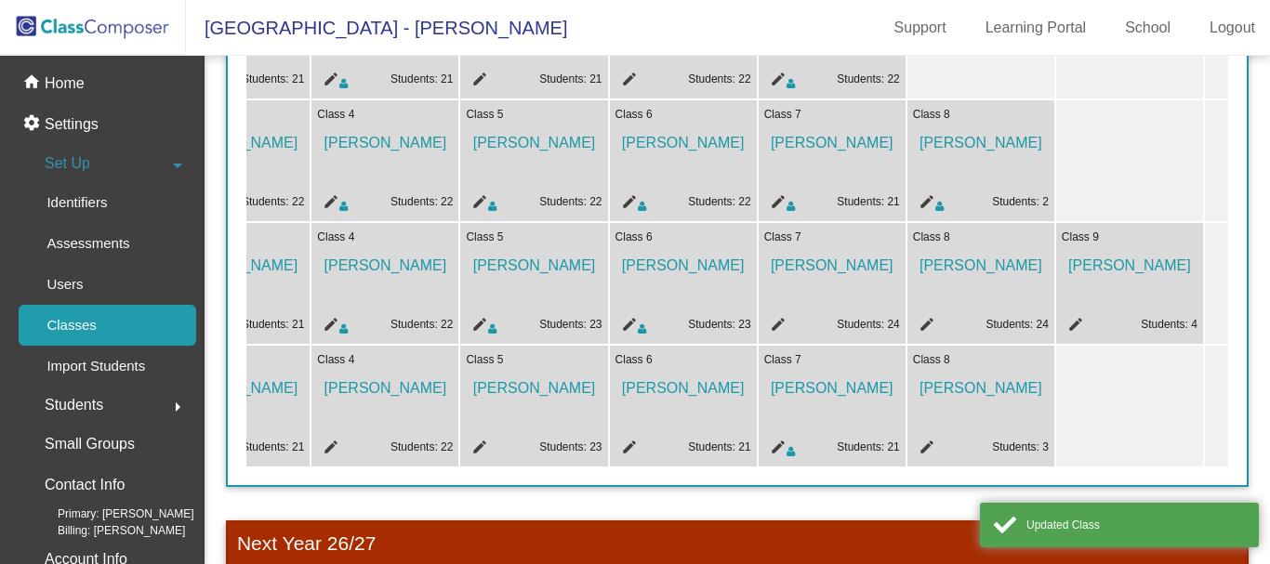
click at [772, 319] on mat-icon "edit" at bounding box center [775, 327] width 22 height 22
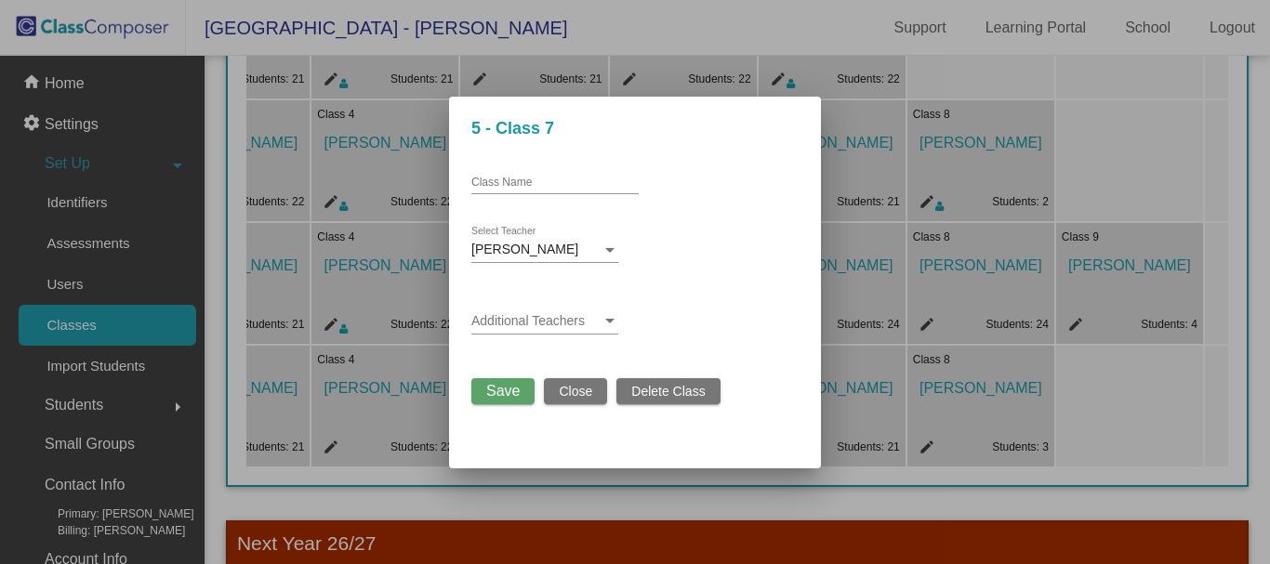
click at [591, 312] on div "Additional Teachers" at bounding box center [544, 316] width 147 height 36
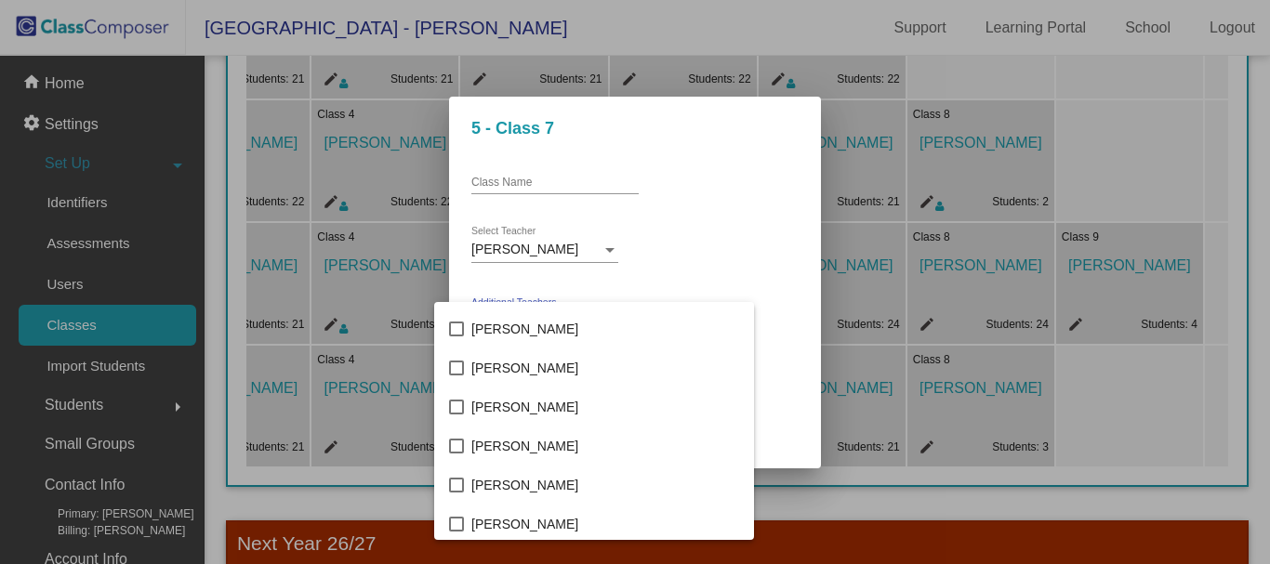
scroll to position [2974, 0]
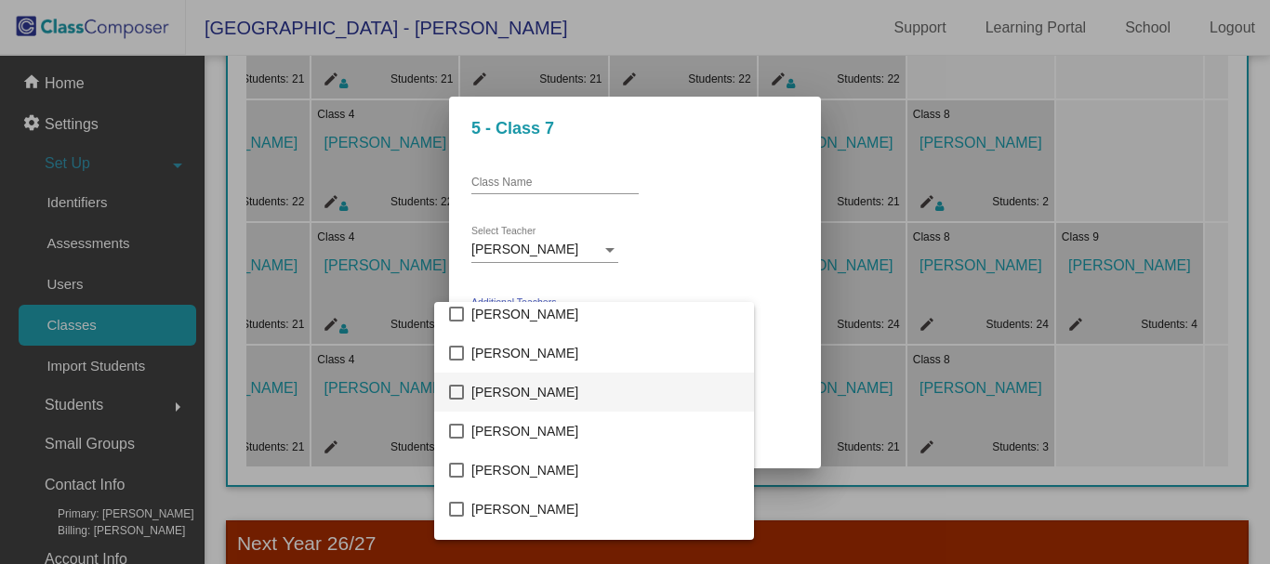
click at [461, 391] on mat-pseudo-checkbox at bounding box center [456, 392] width 15 height 15
click at [744, 232] on div at bounding box center [635, 282] width 1270 height 564
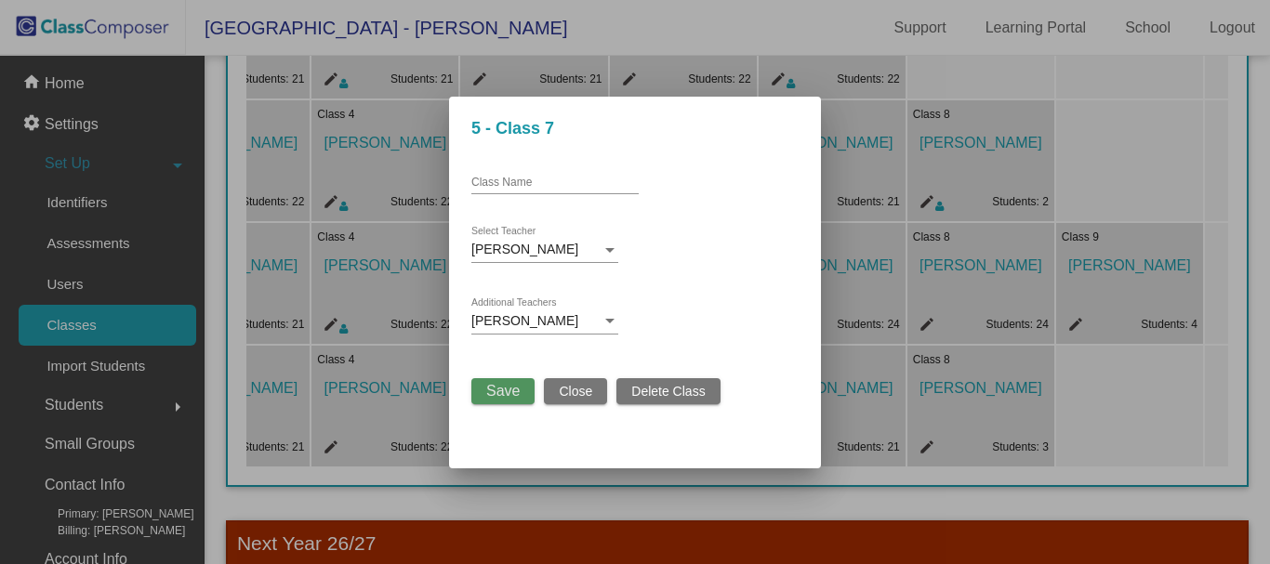
click at [511, 393] on span "Save" at bounding box center [502, 391] width 33 height 16
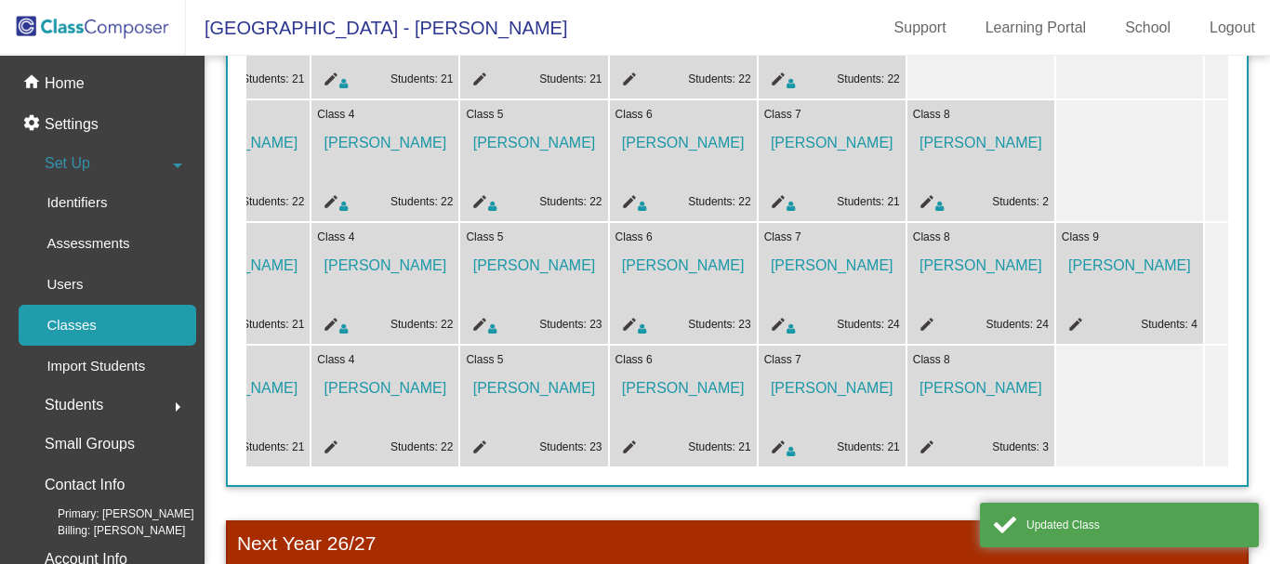
click at [923, 325] on mat-icon "edit" at bounding box center [924, 327] width 22 height 22
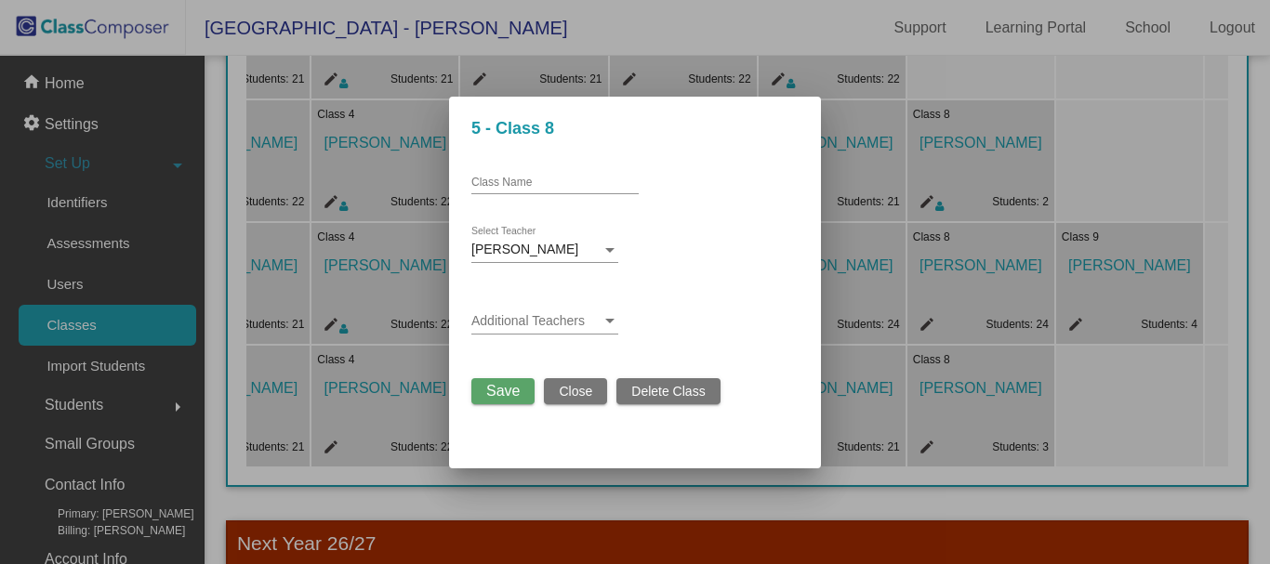
click at [573, 316] on span at bounding box center [536, 321] width 130 height 15
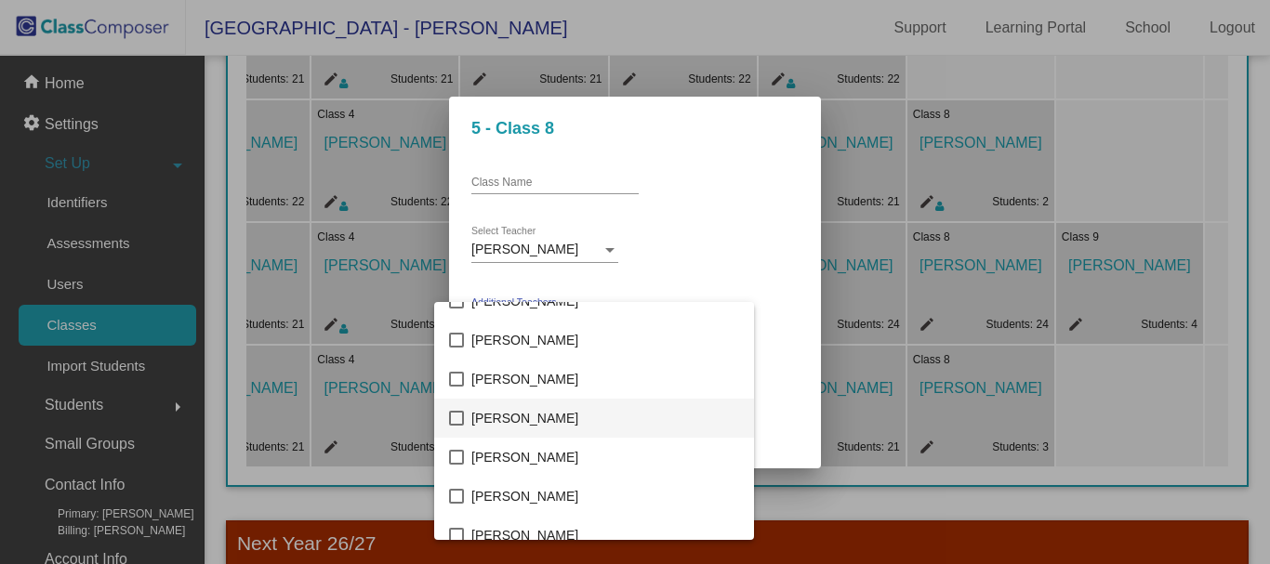
scroll to position [465, 0]
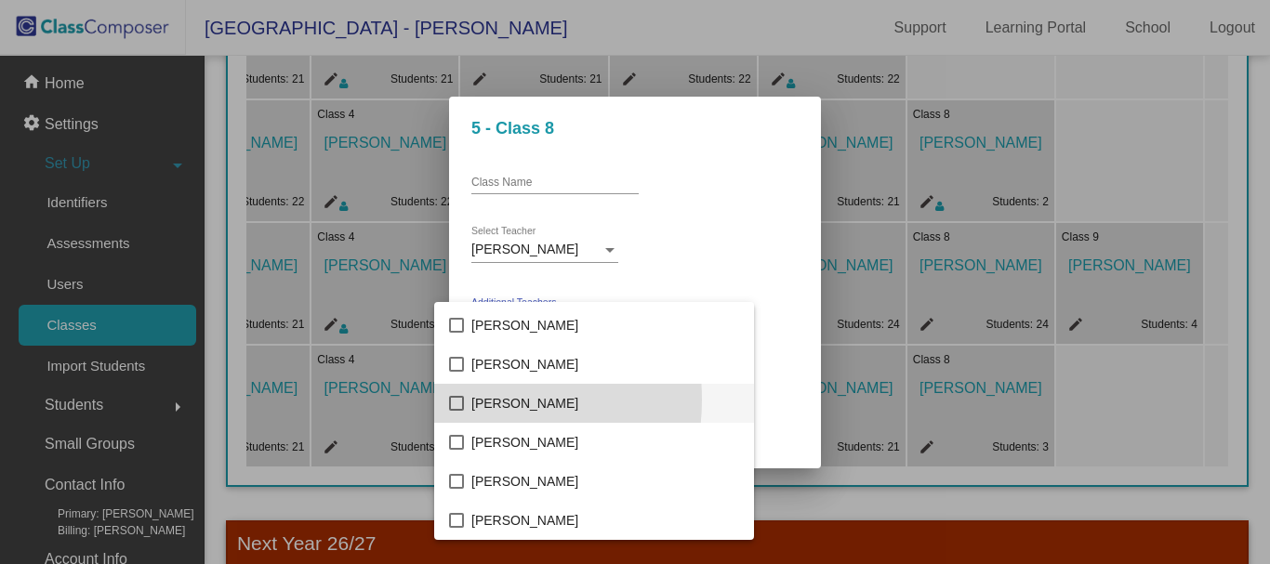
click at [463, 400] on mat-pseudo-checkbox at bounding box center [456, 403] width 15 height 15
drag, startPoint x: 701, startPoint y: 238, endPoint x: 716, endPoint y: 309, distance: 73.1
click at [704, 236] on div at bounding box center [635, 282] width 1270 height 564
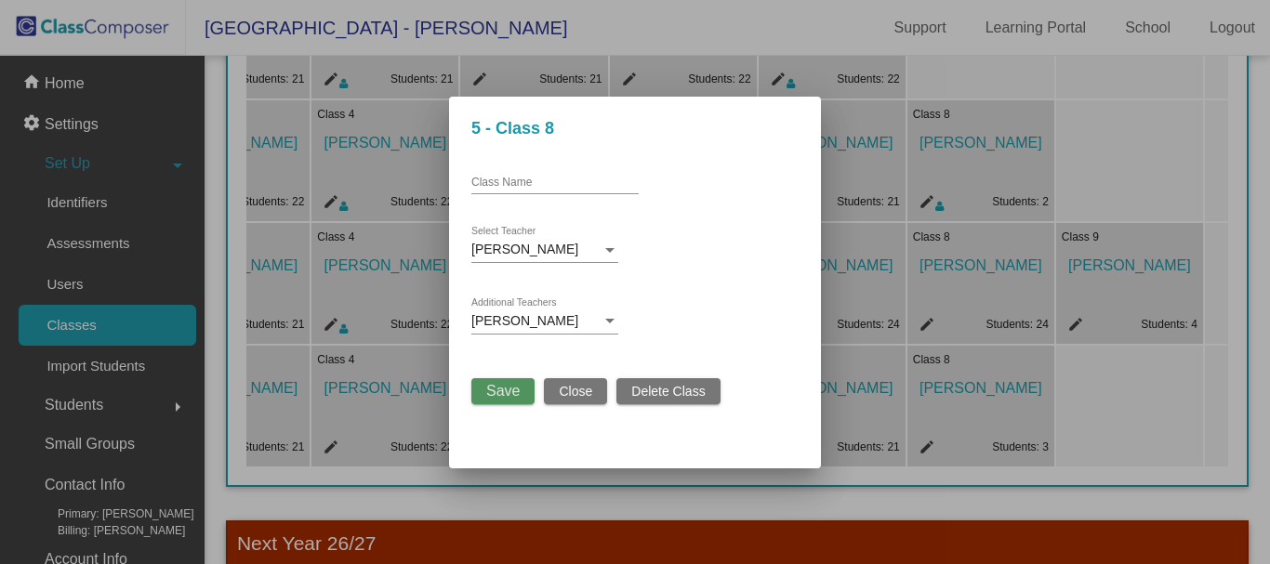
click at [514, 388] on span "Save" at bounding box center [502, 391] width 33 height 16
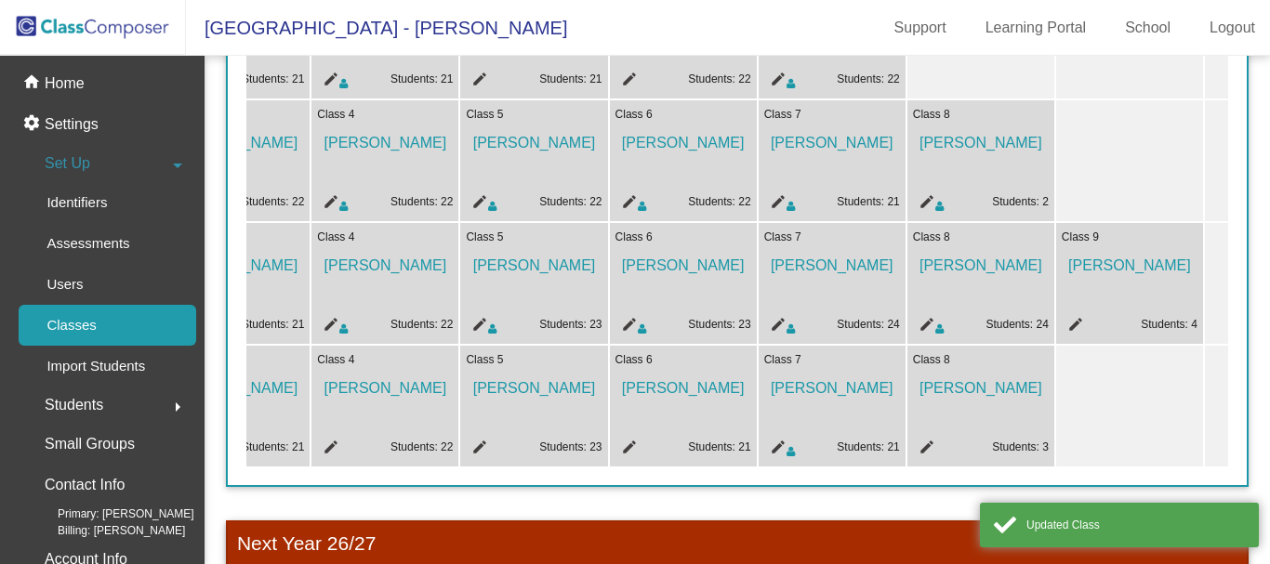
click at [1073, 323] on mat-icon "edit" at bounding box center [1072, 327] width 22 height 22
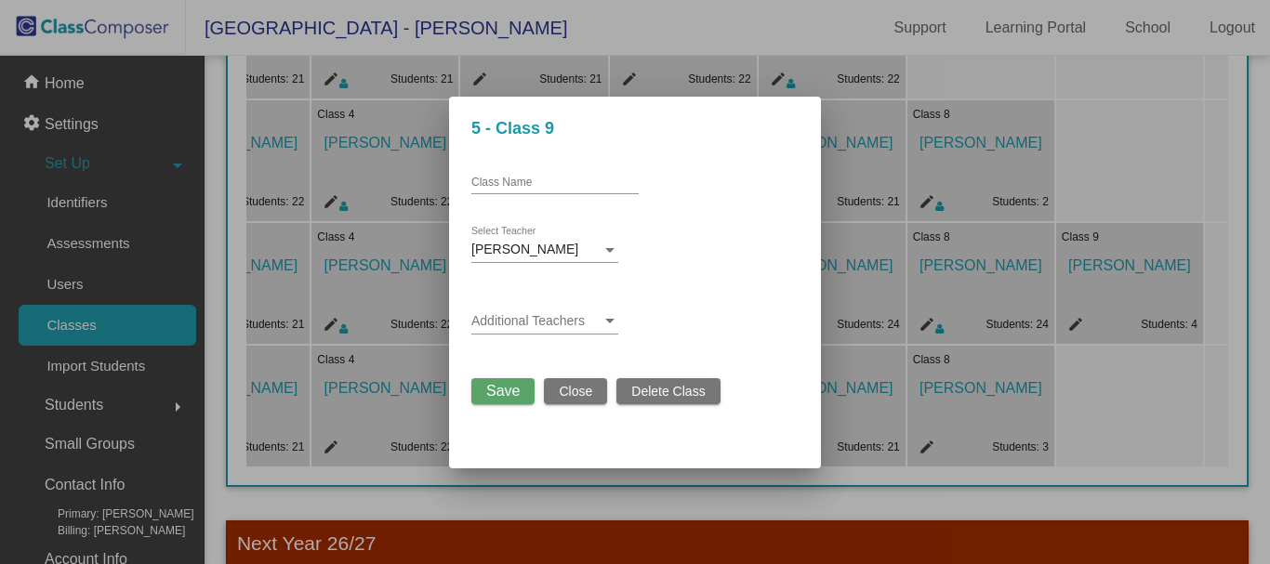
click at [582, 323] on span at bounding box center [536, 321] width 130 height 15
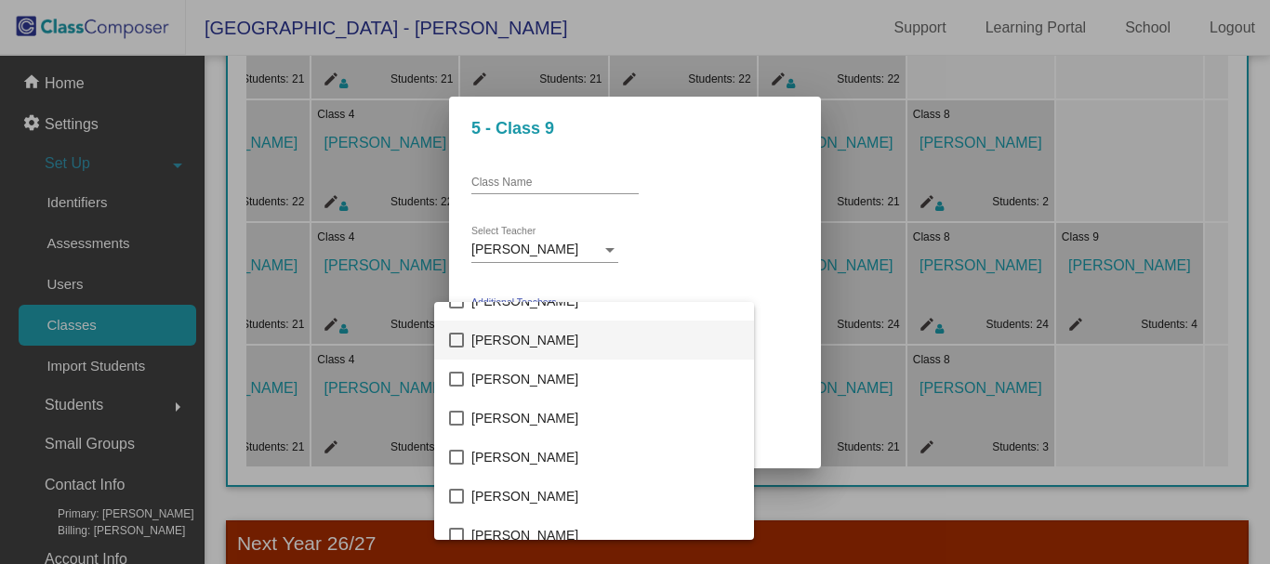
scroll to position [2509, 0]
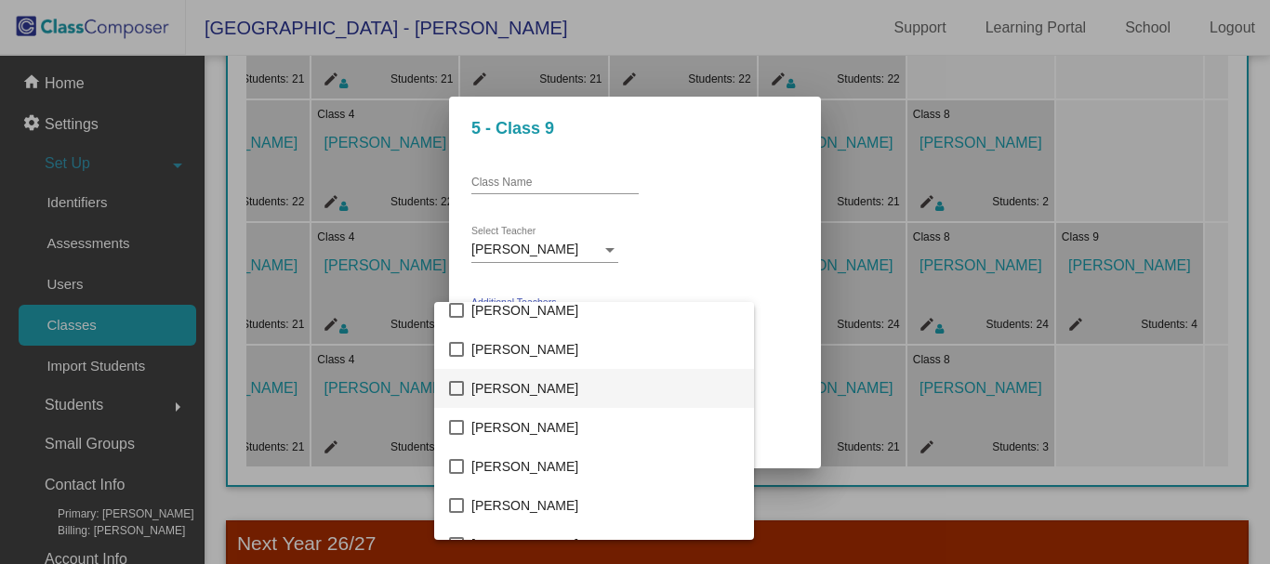
click at [449, 389] on mat-pseudo-checkbox at bounding box center [456, 388] width 15 height 15
click at [718, 242] on div at bounding box center [635, 282] width 1270 height 564
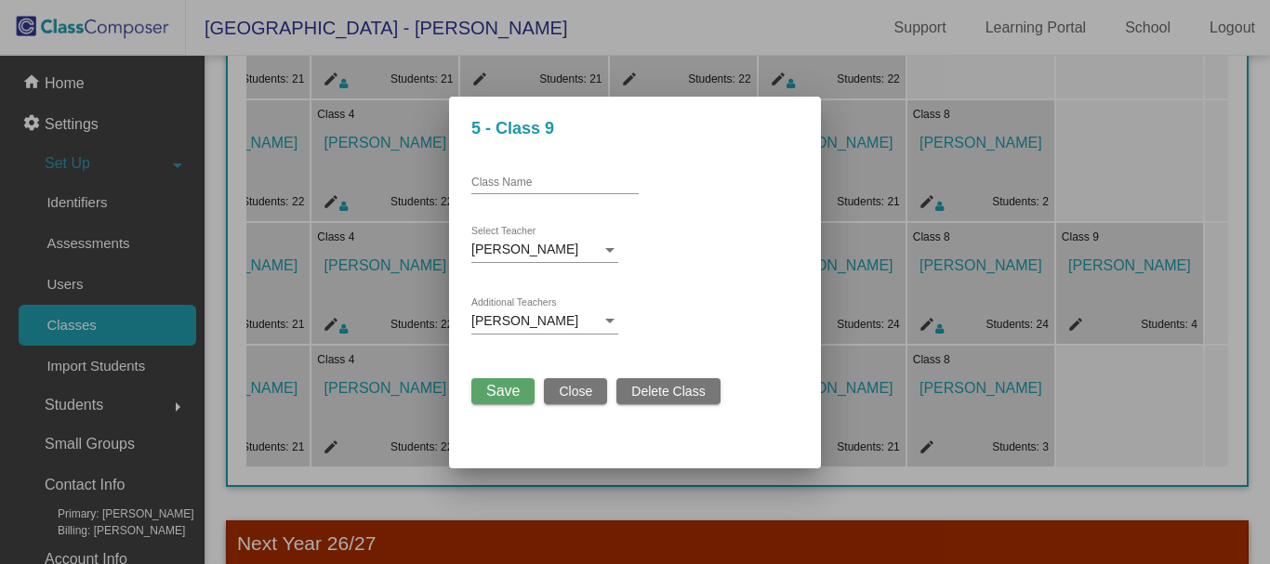
click at [498, 400] on button "Save" at bounding box center [502, 391] width 63 height 26
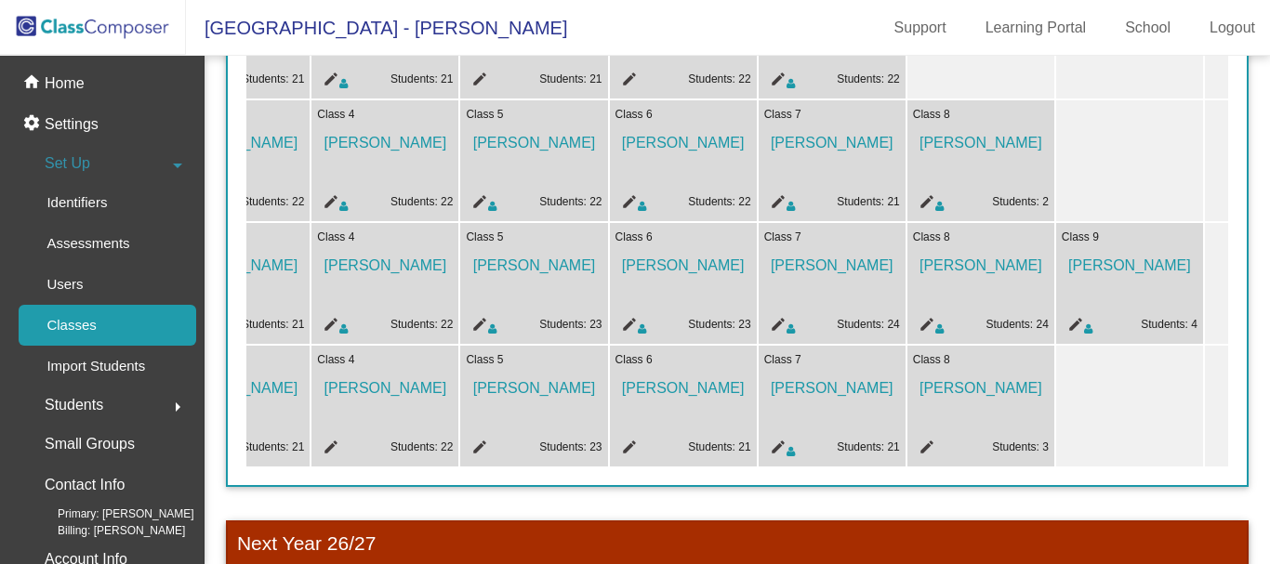
click at [920, 446] on mat-icon "edit" at bounding box center [924, 450] width 22 height 22
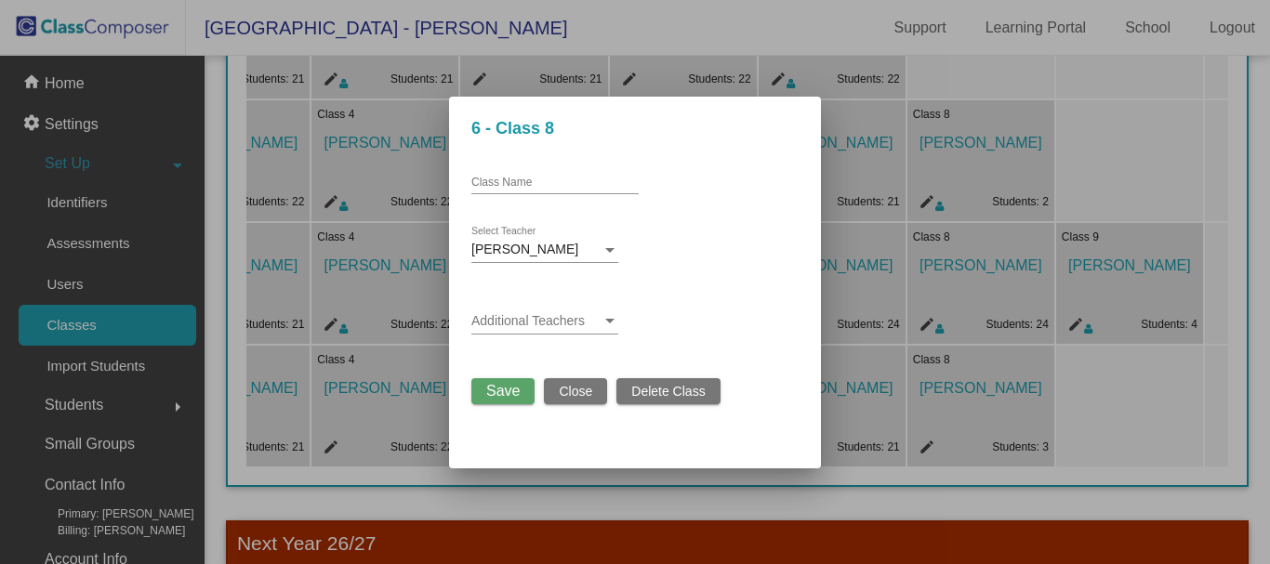
click at [526, 320] on span at bounding box center [536, 321] width 130 height 15
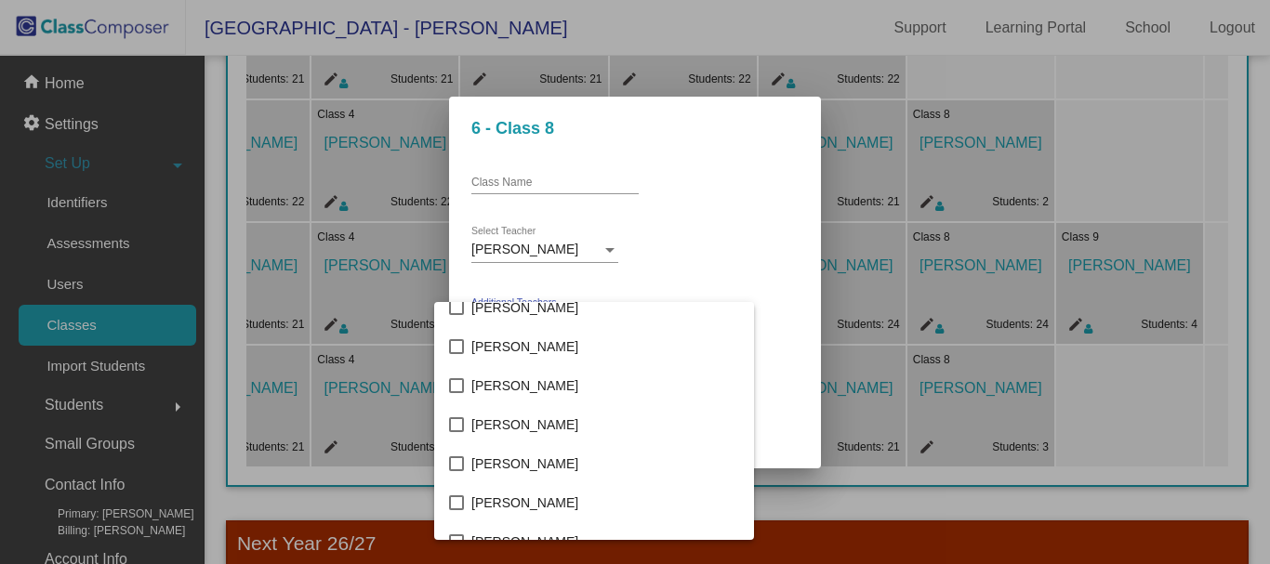
scroll to position [1301, 0]
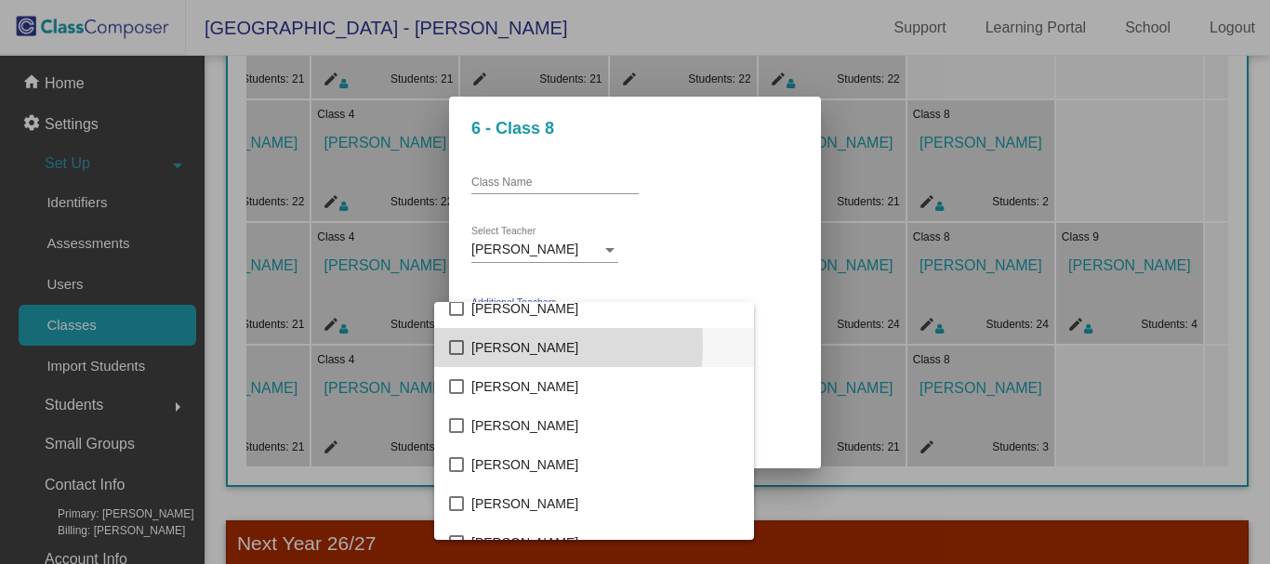
click at [455, 343] on mat-pseudo-checkbox at bounding box center [456, 347] width 15 height 15
click at [763, 314] on div at bounding box center [635, 282] width 1270 height 564
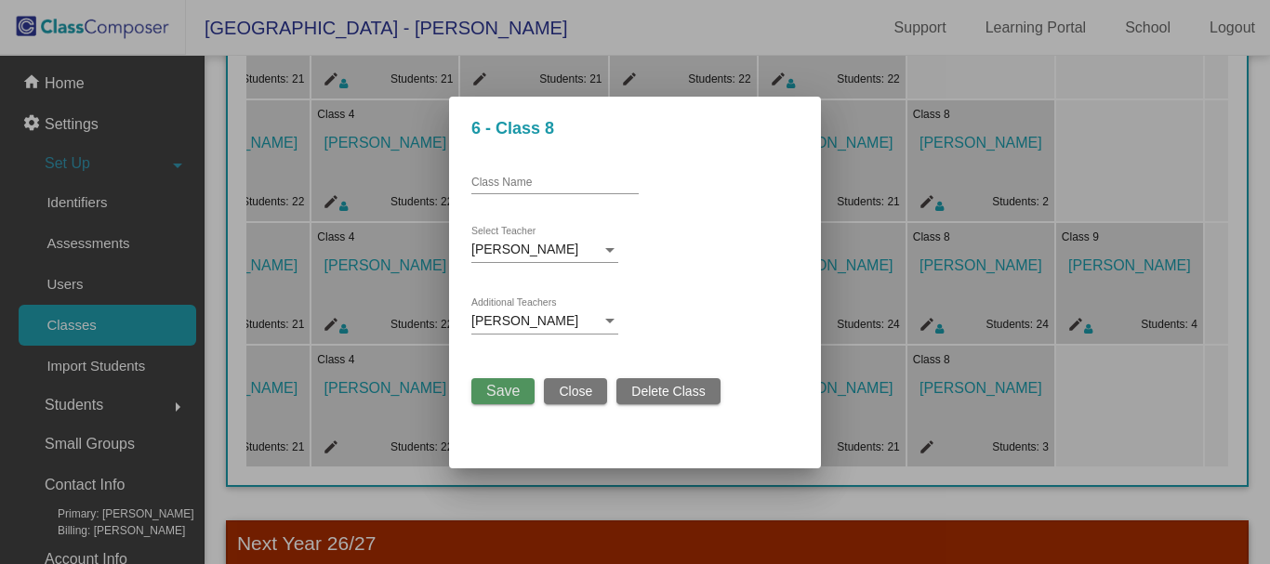
click at [496, 388] on span "Save" at bounding box center [502, 391] width 33 height 16
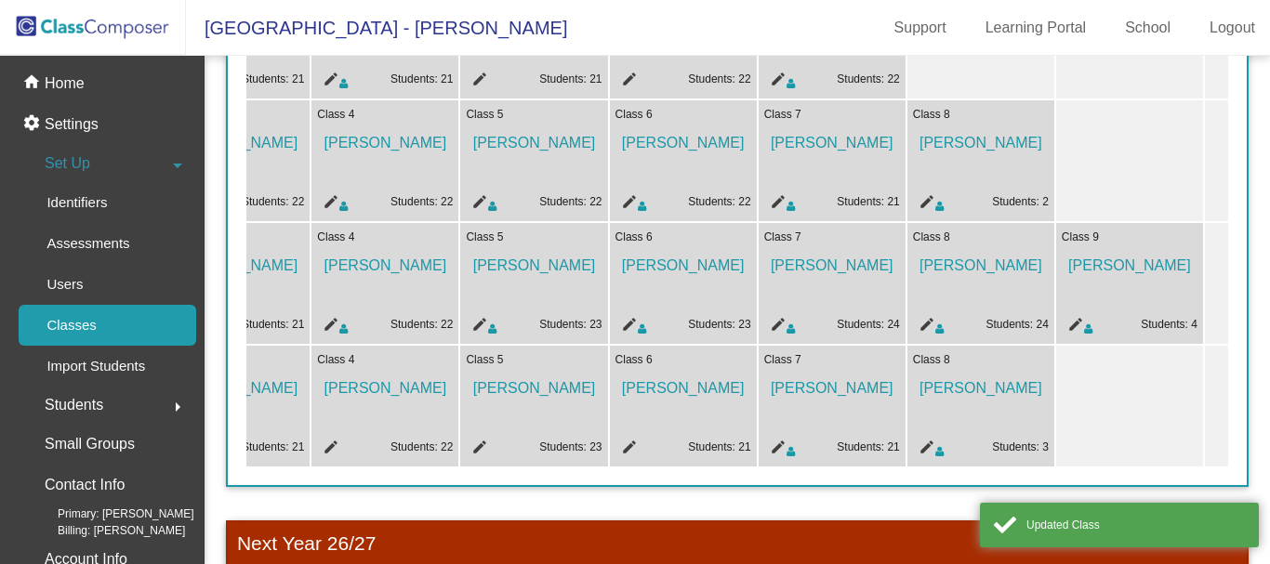
click at [625, 447] on mat-icon "edit" at bounding box center [626, 450] width 22 height 22
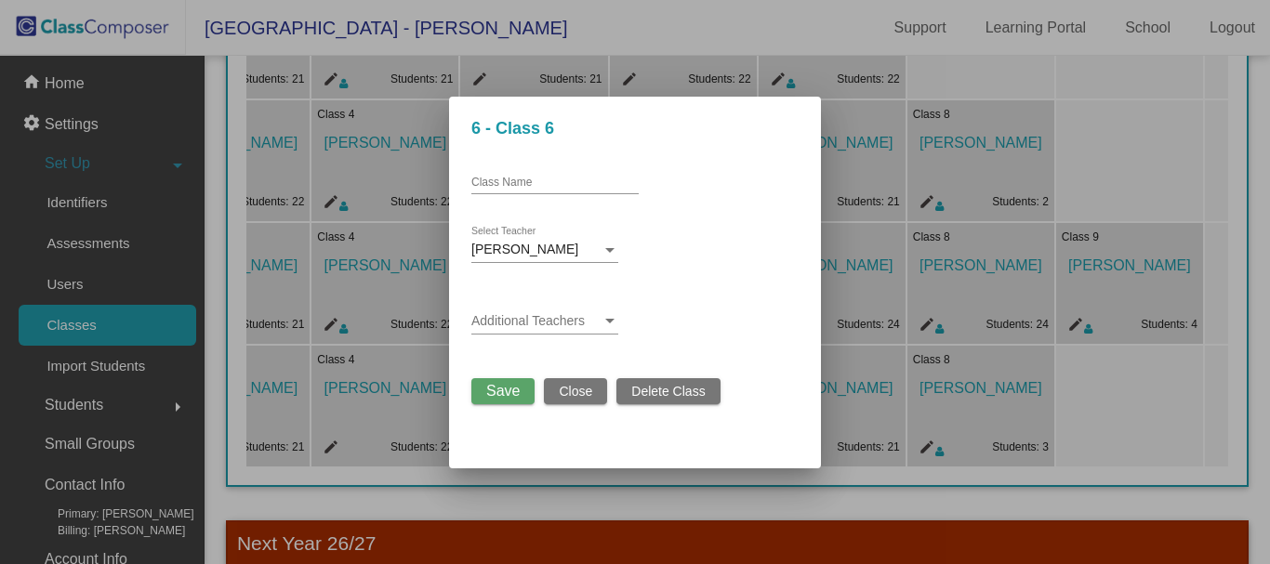
click at [561, 321] on span at bounding box center [536, 321] width 130 height 15
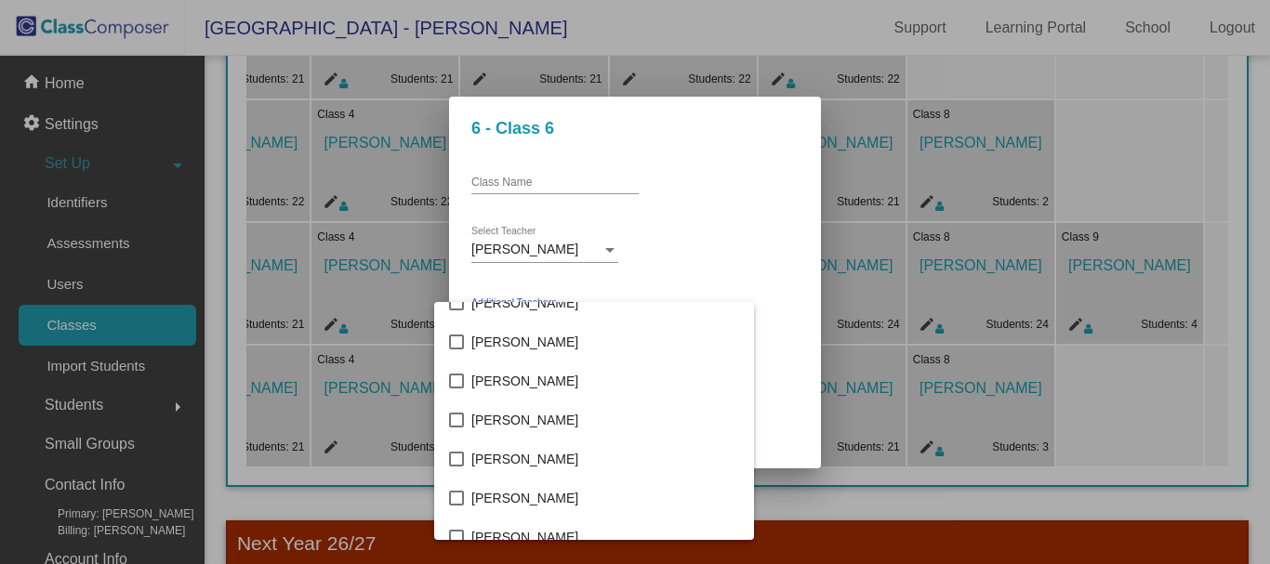
scroll to position [4017, 0]
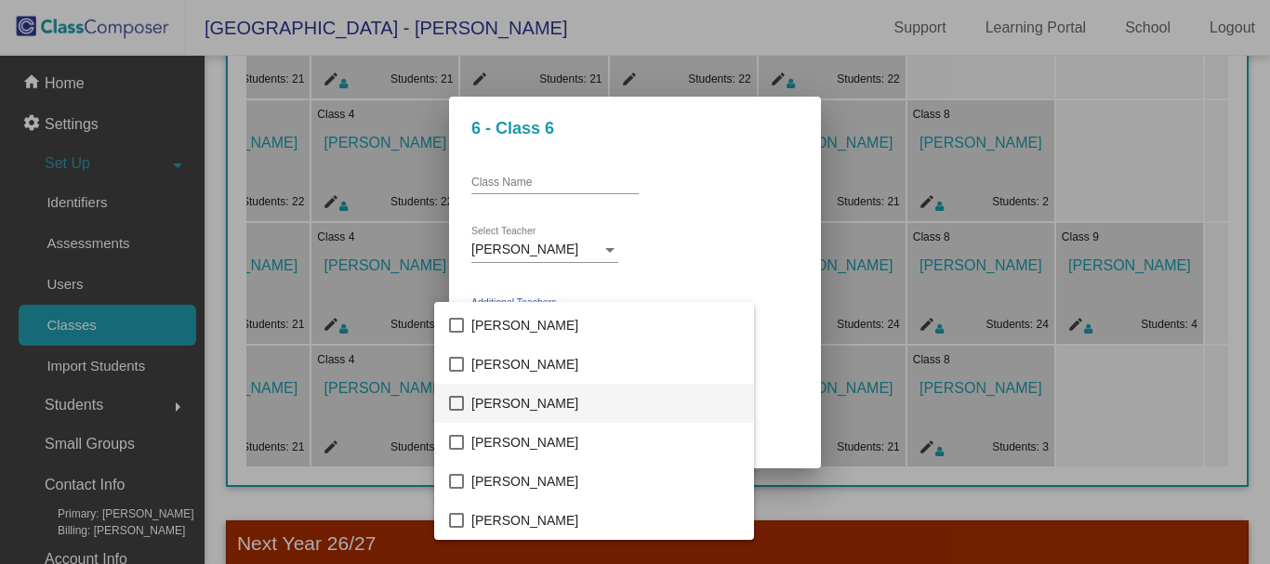
click at [460, 402] on mat-pseudo-checkbox at bounding box center [456, 403] width 15 height 15
click at [770, 346] on div at bounding box center [635, 282] width 1270 height 564
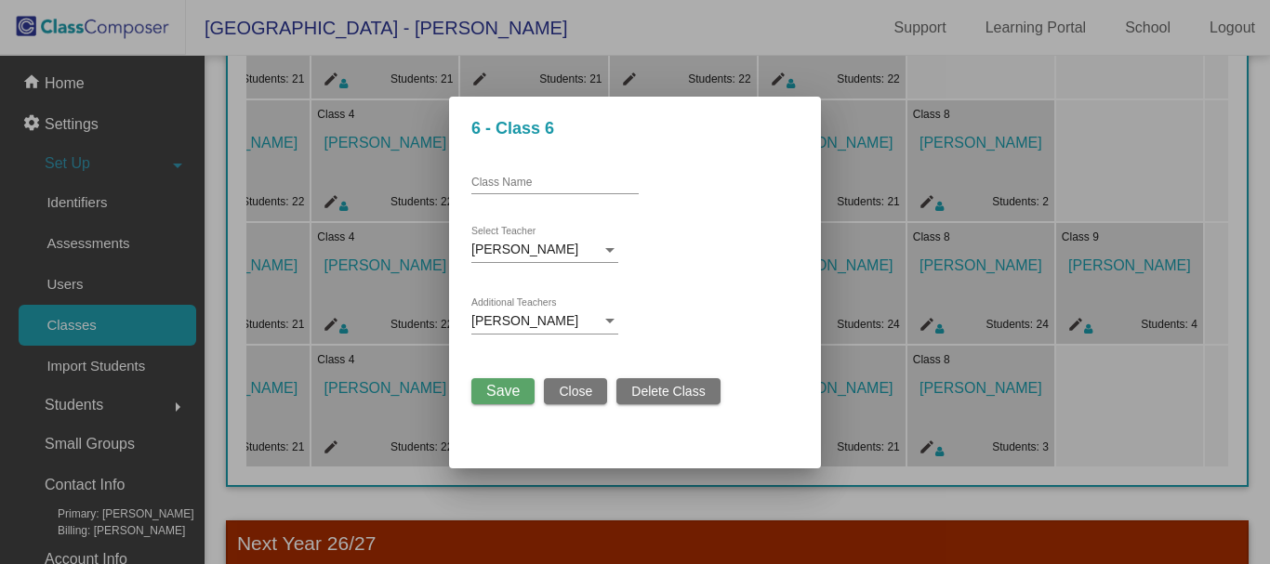
click at [507, 388] on span "Save" at bounding box center [502, 391] width 33 height 16
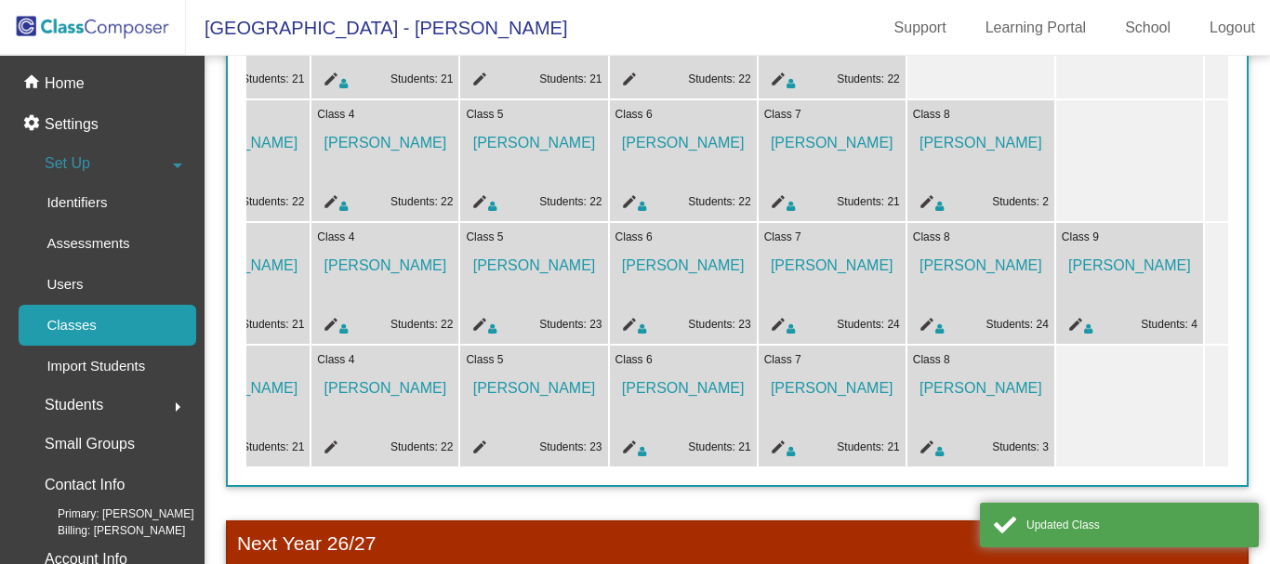
click at [480, 440] on mat-icon "edit" at bounding box center [477, 450] width 22 height 22
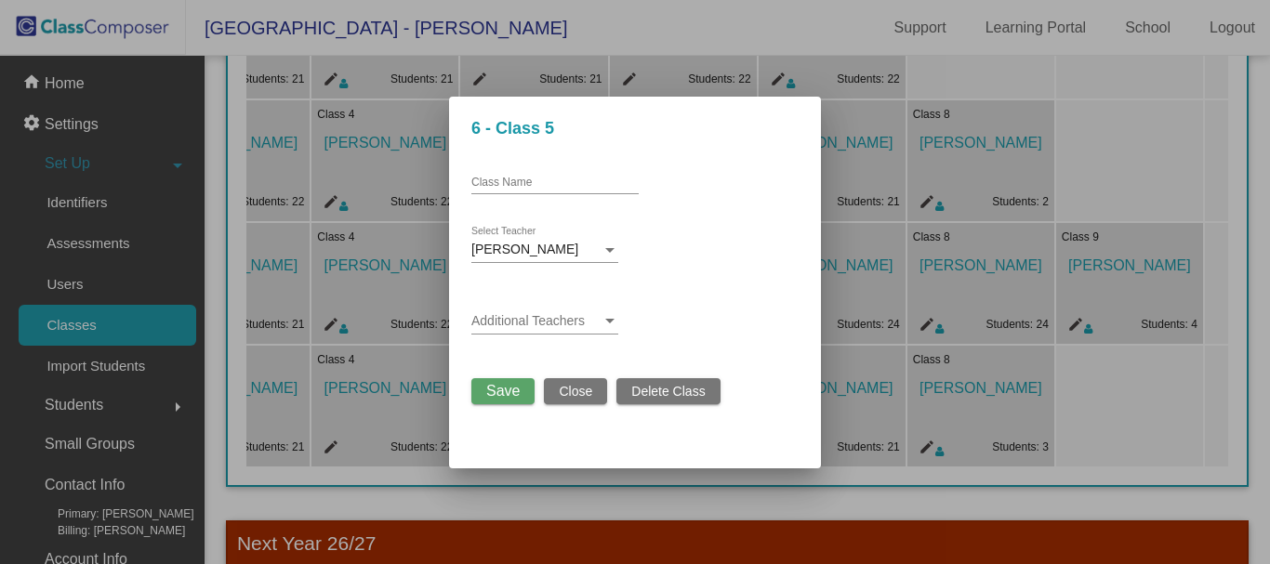
click at [531, 321] on span at bounding box center [536, 321] width 130 height 15
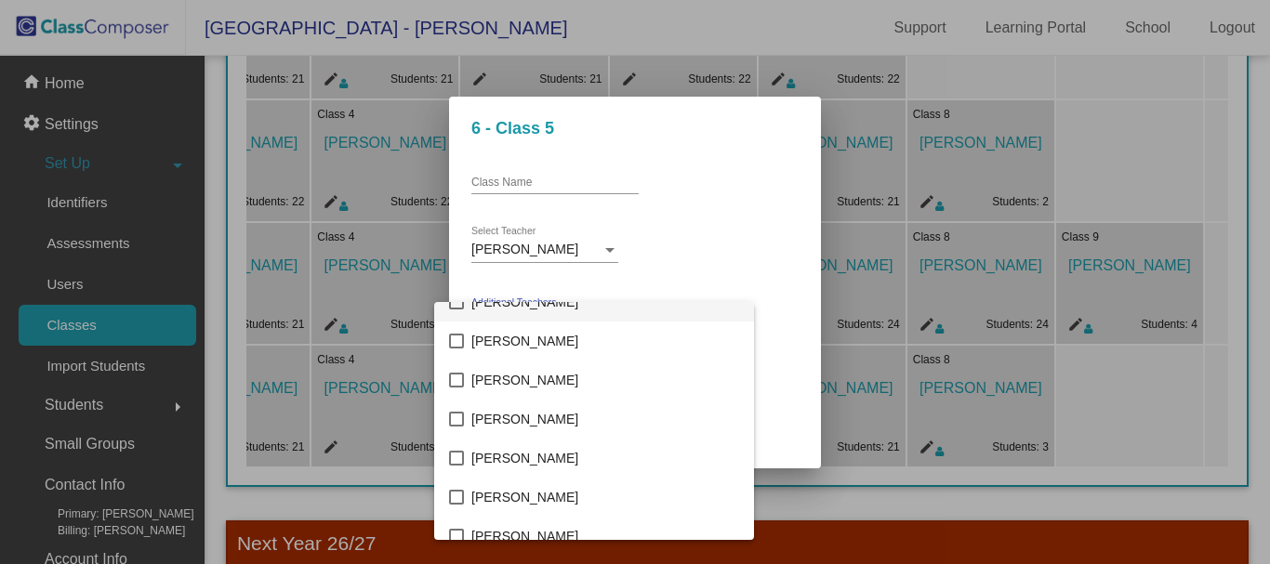
scroll to position [2324, 0]
click at [457, 418] on mat-pseudo-checkbox at bounding box center [456, 418] width 15 height 15
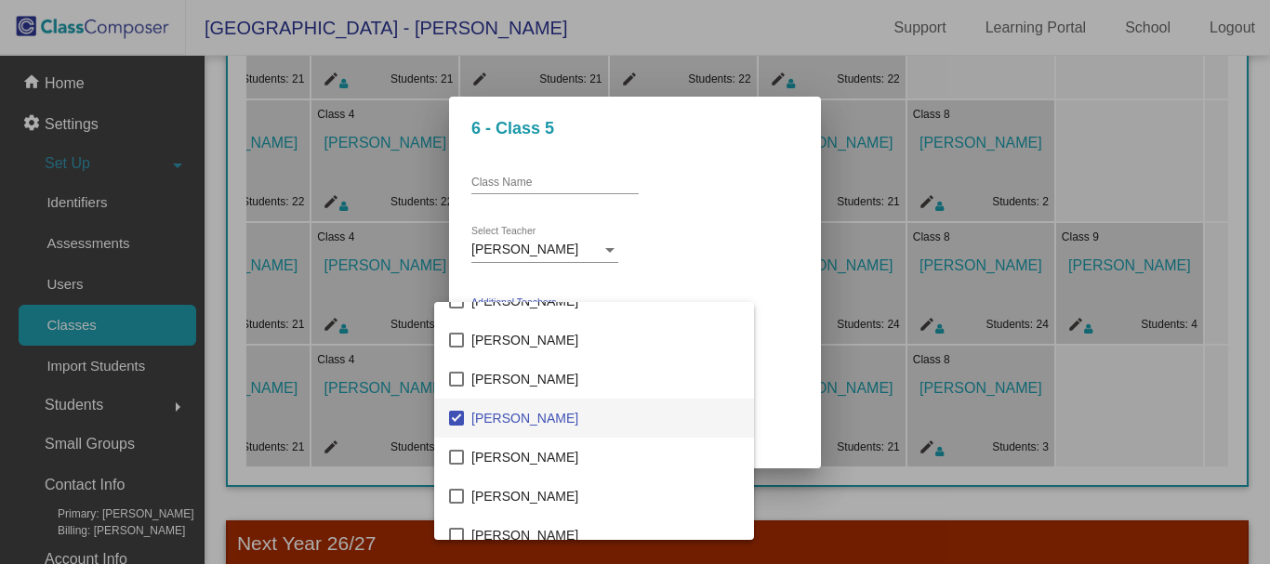
click at [740, 295] on div at bounding box center [635, 282] width 1270 height 564
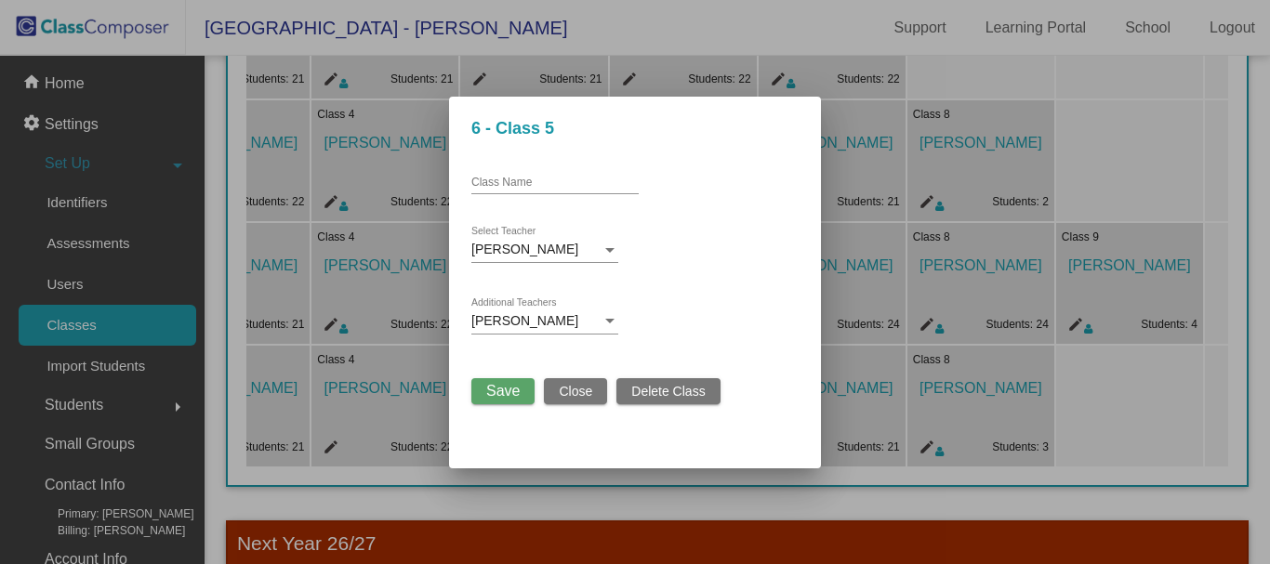
click at [500, 397] on span "Save" at bounding box center [502, 391] width 33 height 16
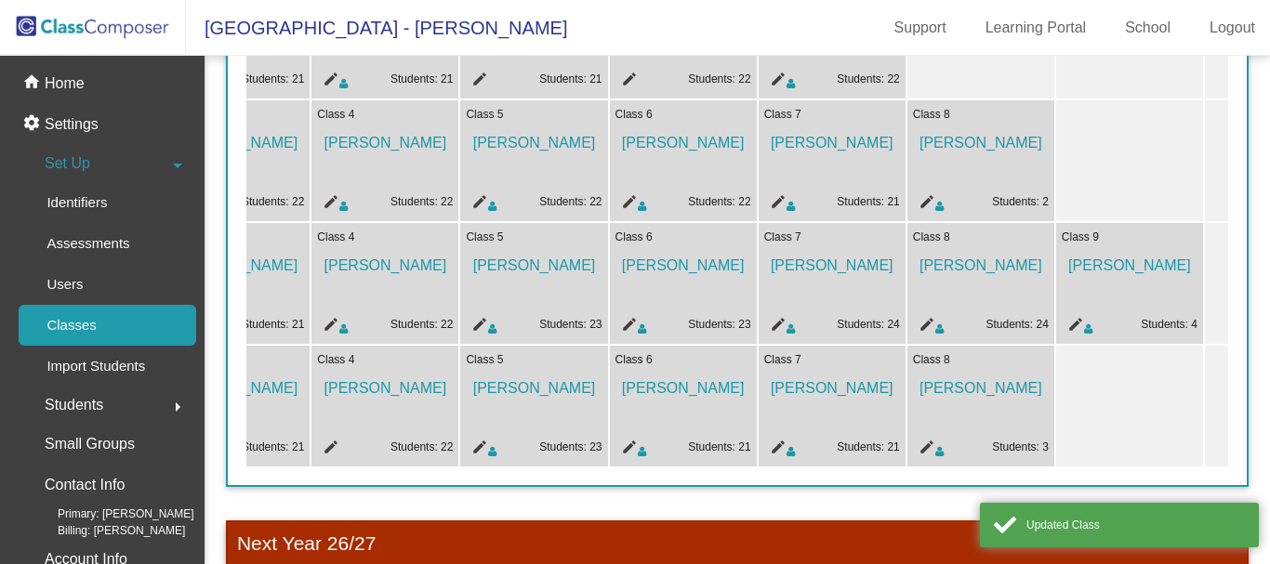
click at [330, 443] on mat-icon "edit" at bounding box center [328, 450] width 22 height 22
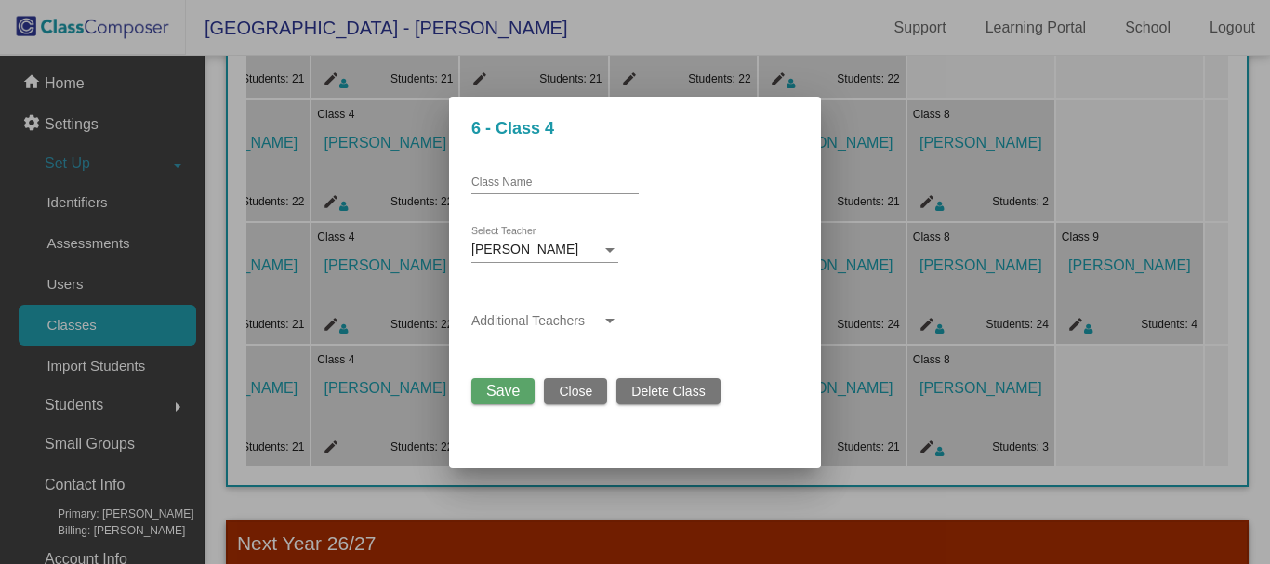
click at [584, 323] on span at bounding box center [536, 321] width 130 height 15
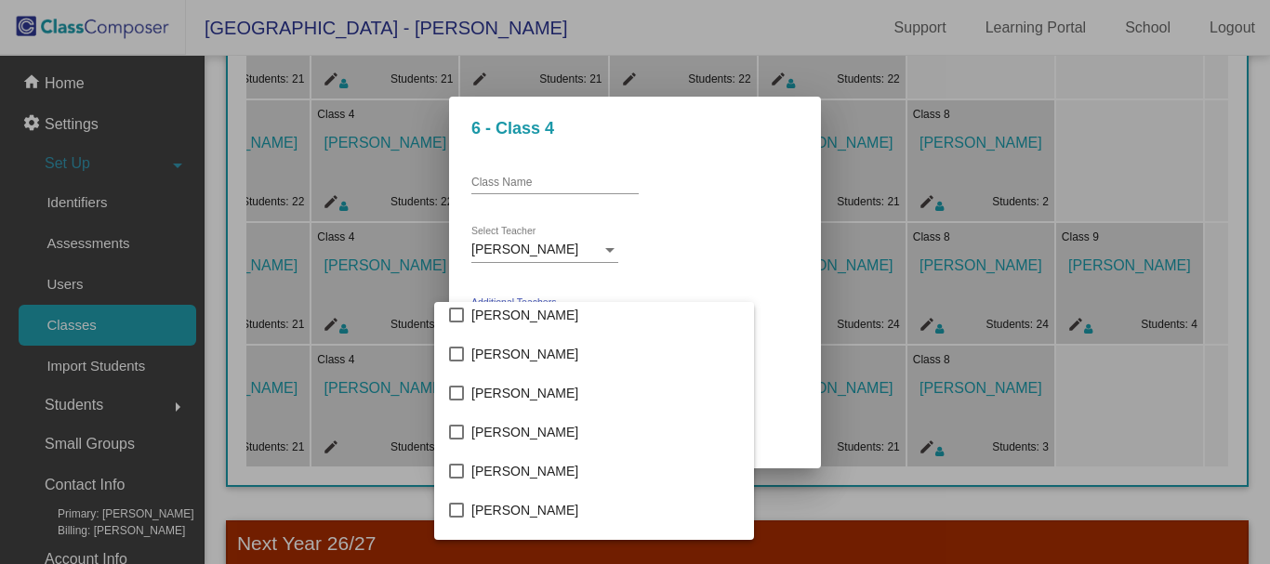
scroll to position [2509, 0]
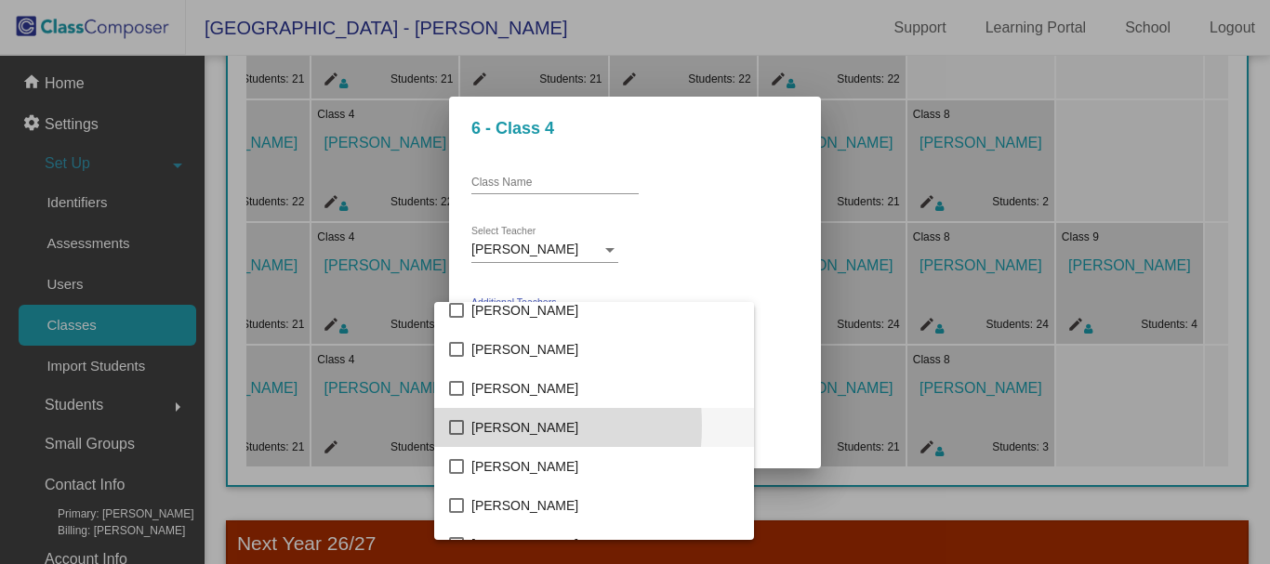
click at [459, 426] on mat-pseudo-checkbox at bounding box center [456, 427] width 15 height 15
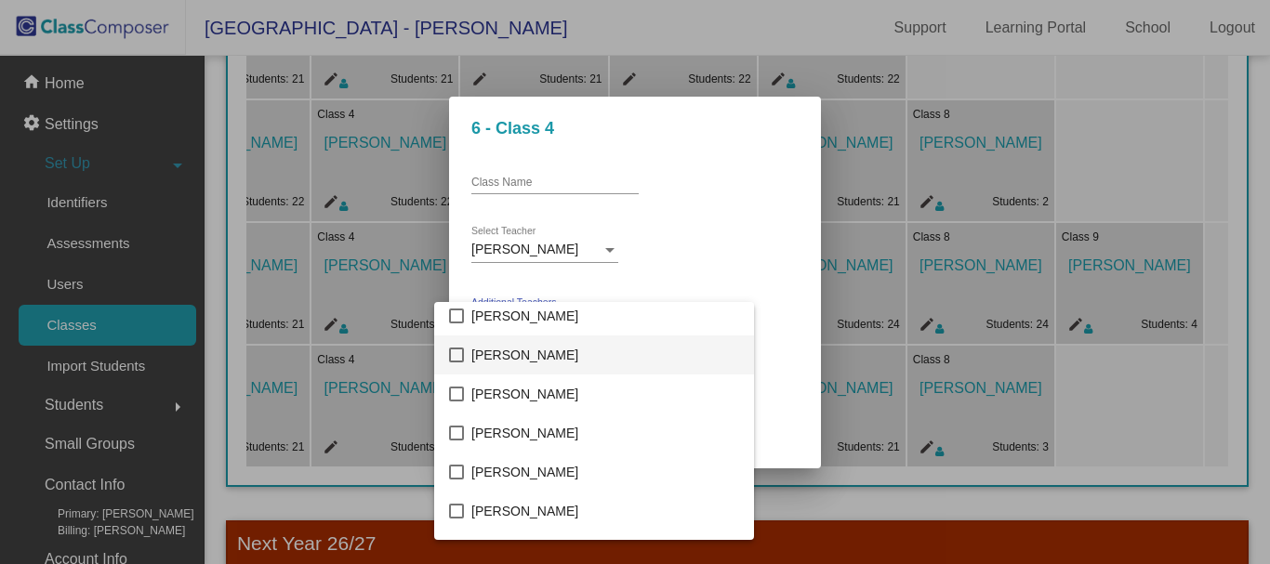
scroll to position [2974, 0]
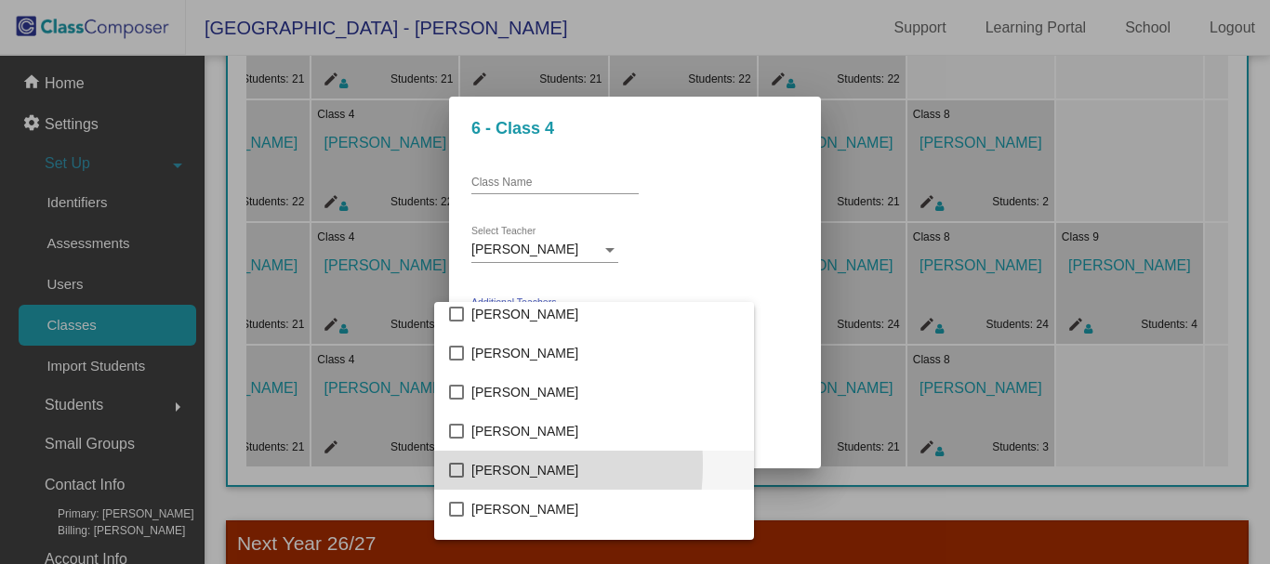
click at [452, 465] on mat-pseudo-checkbox at bounding box center [456, 470] width 15 height 15
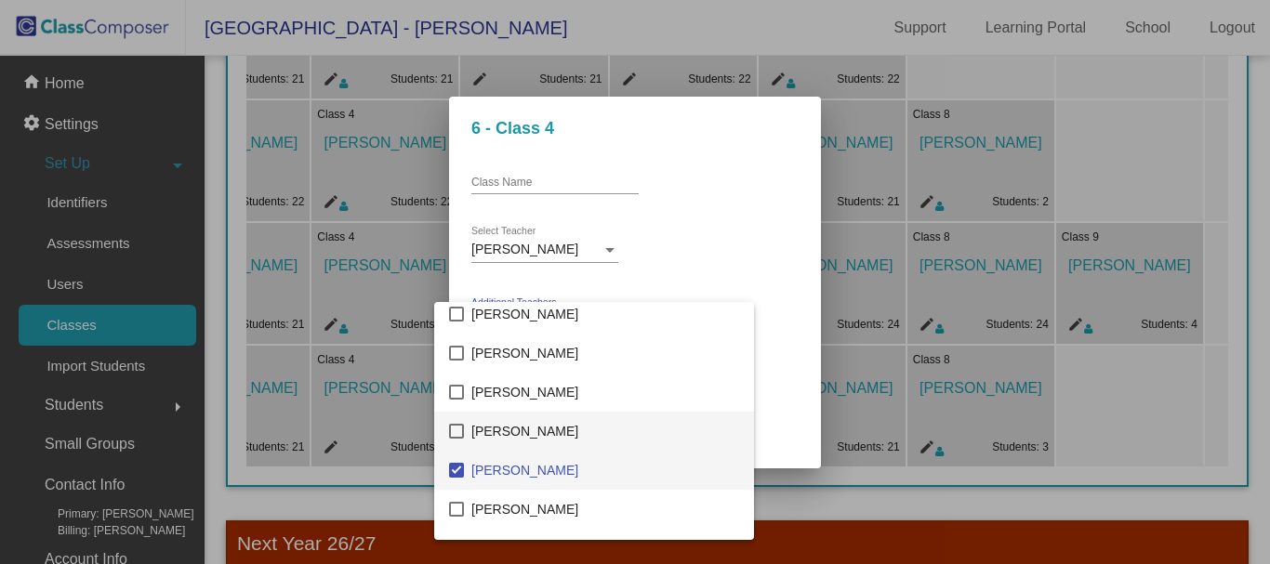
click at [459, 419] on mat-option "[PERSON_NAME]" at bounding box center [594, 431] width 320 height 39
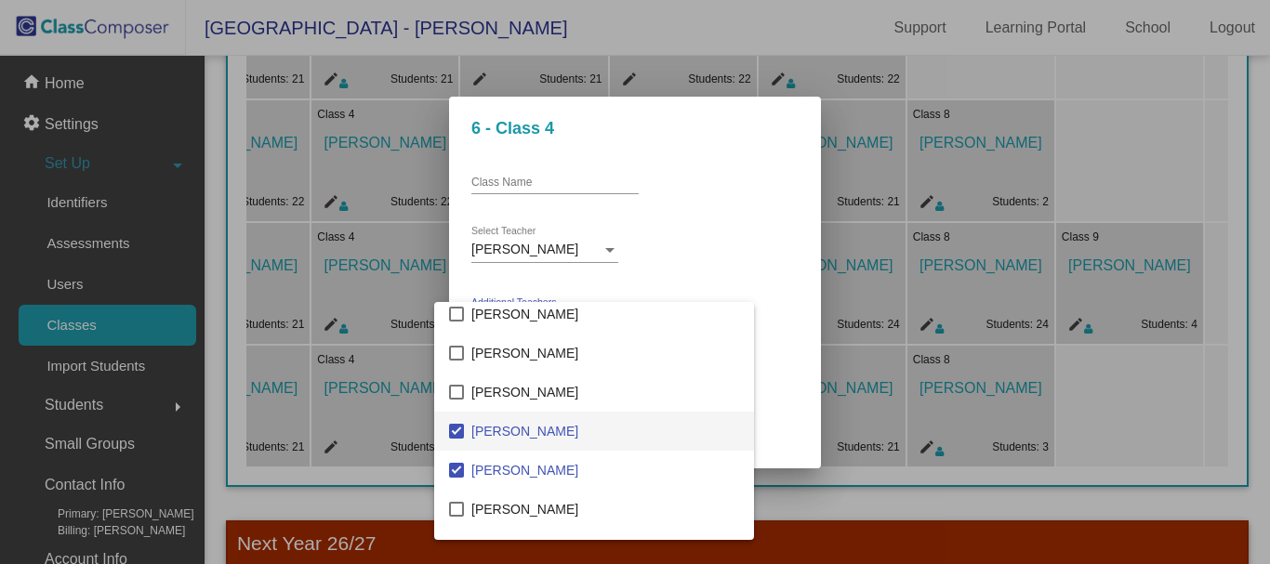
click at [712, 221] on div at bounding box center [635, 282] width 1270 height 564
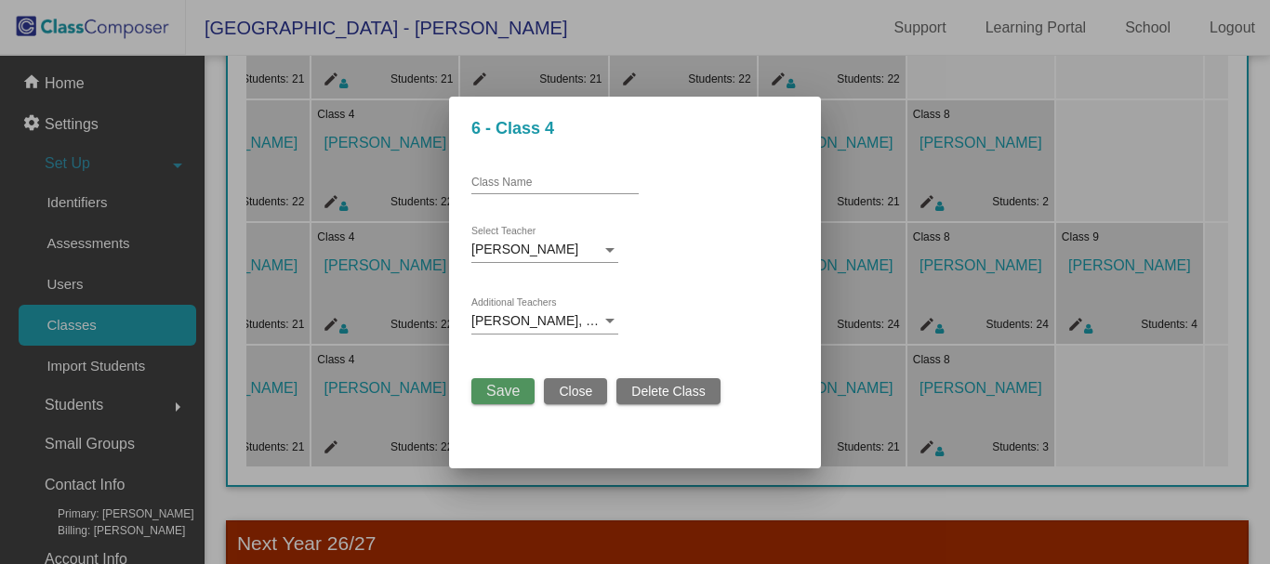
click at [494, 388] on span "Save" at bounding box center [502, 391] width 33 height 16
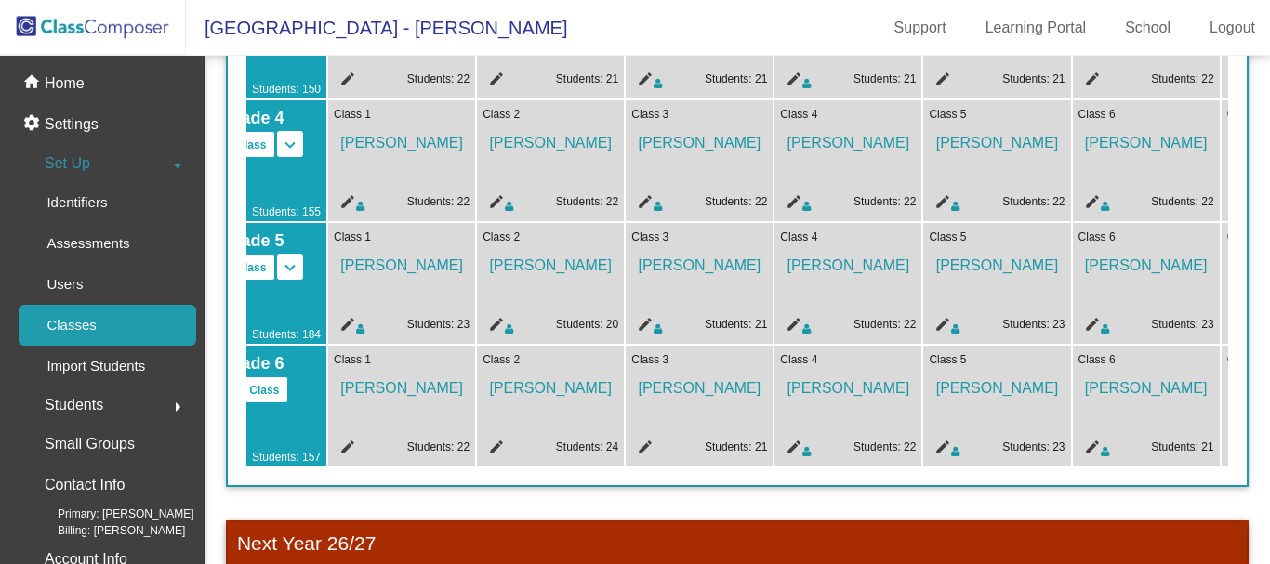
scroll to position [0, 62]
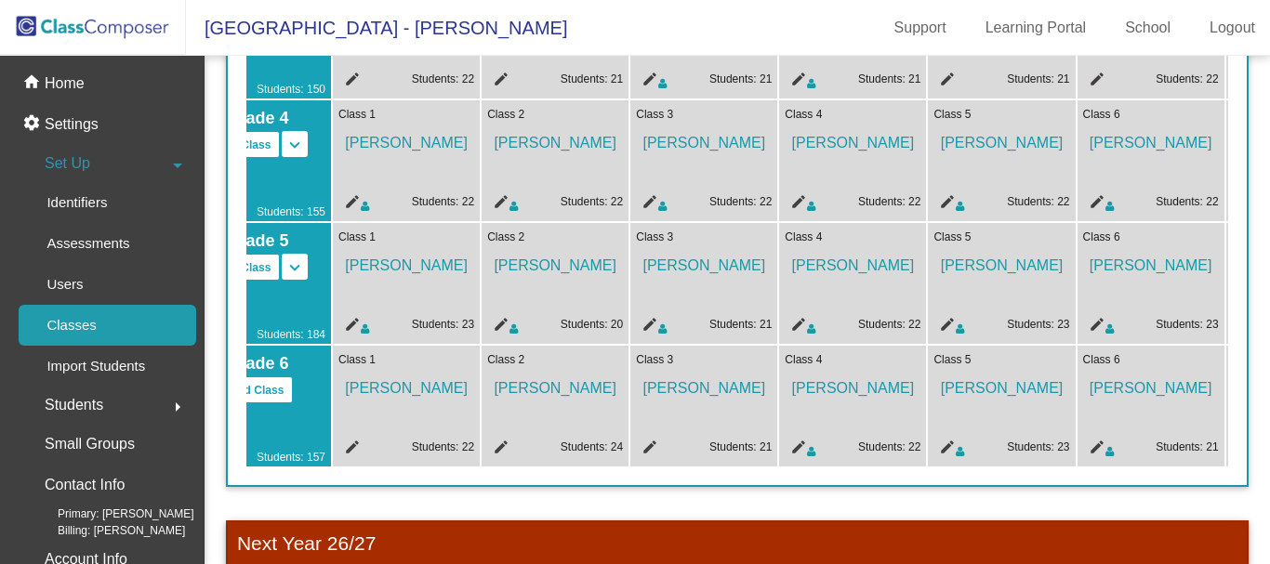
click at [656, 441] on mat-icon "edit" at bounding box center [647, 450] width 22 height 22
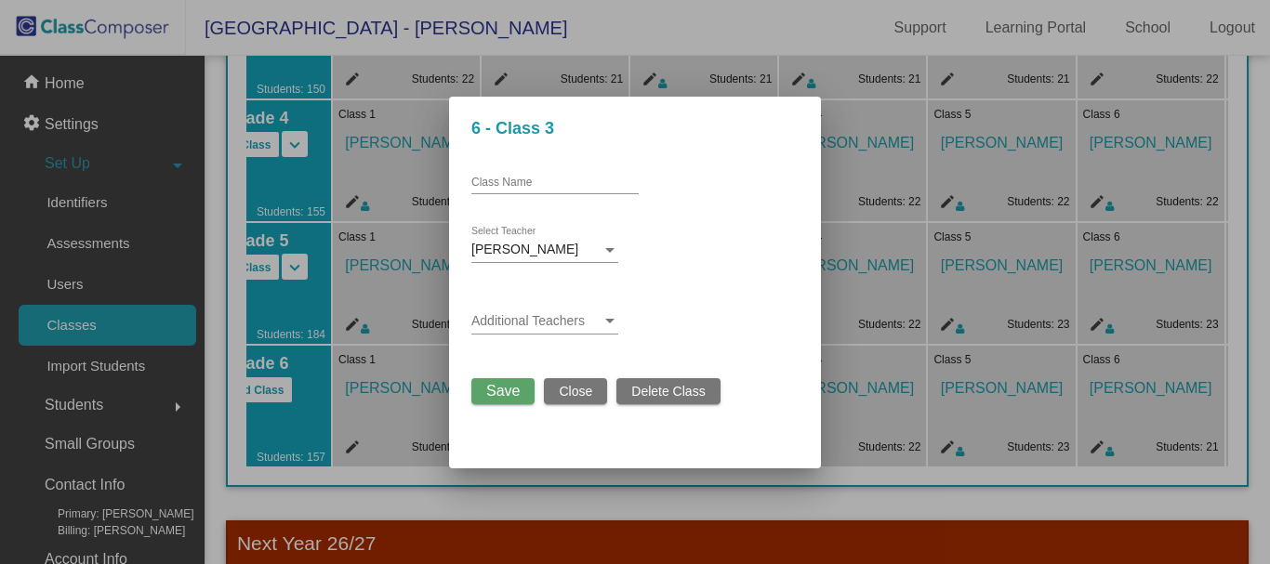
click at [576, 314] on span at bounding box center [536, 321] width 130 height 15
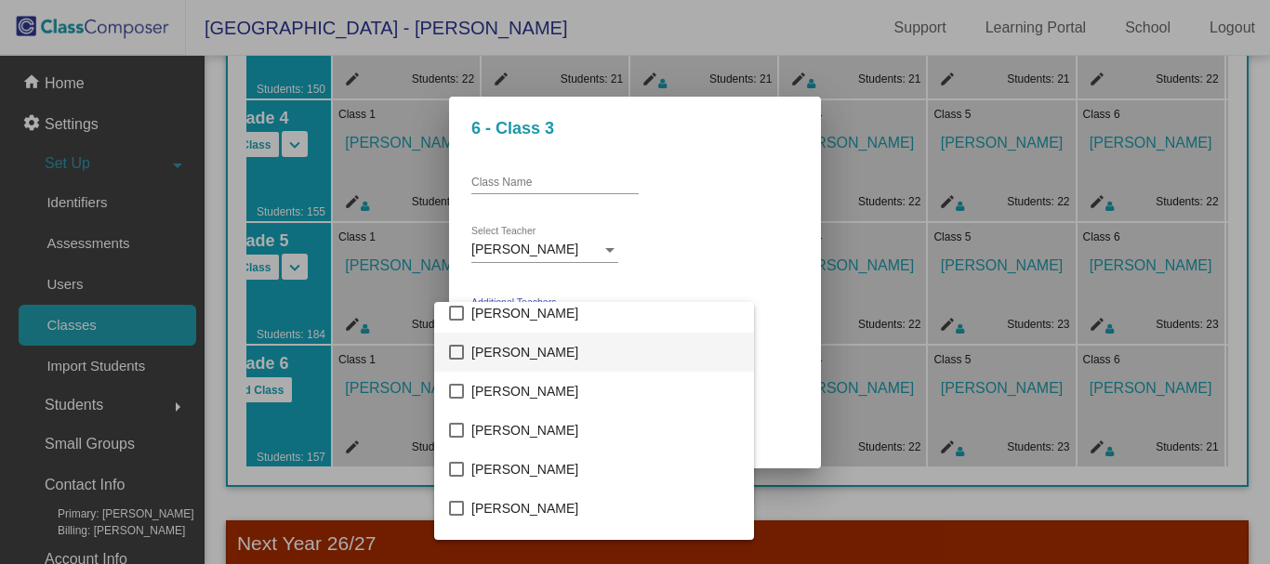
scroll to position [2602, 0]
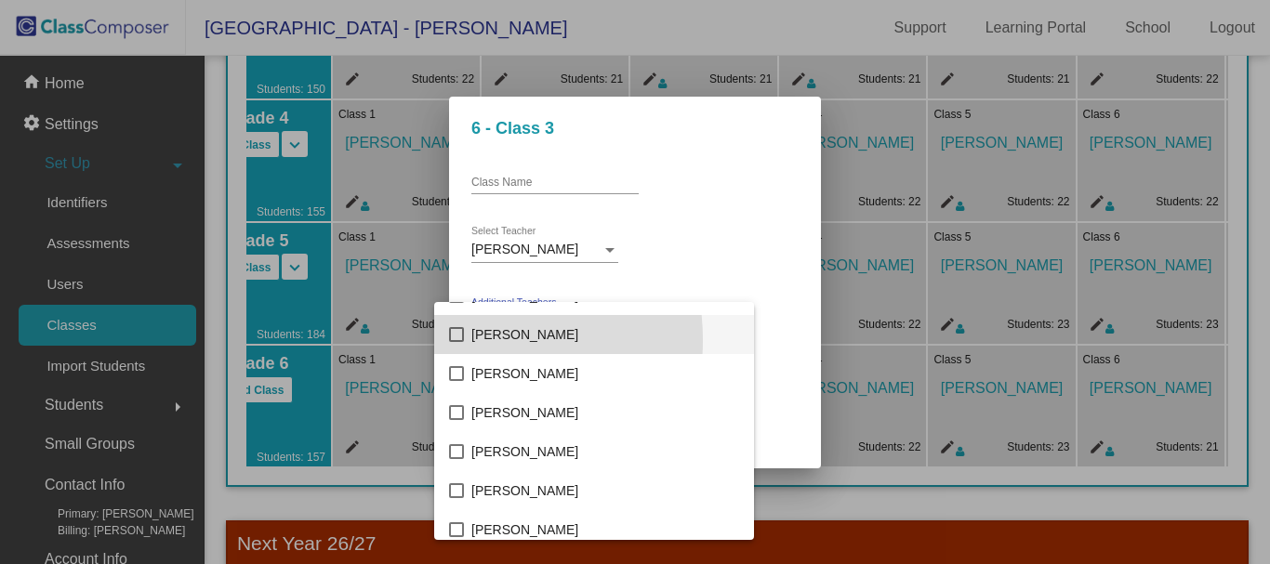
click at [454, 340] on mat-pseudo-checkbox at bounding box center [456, 334] width 15 height 15
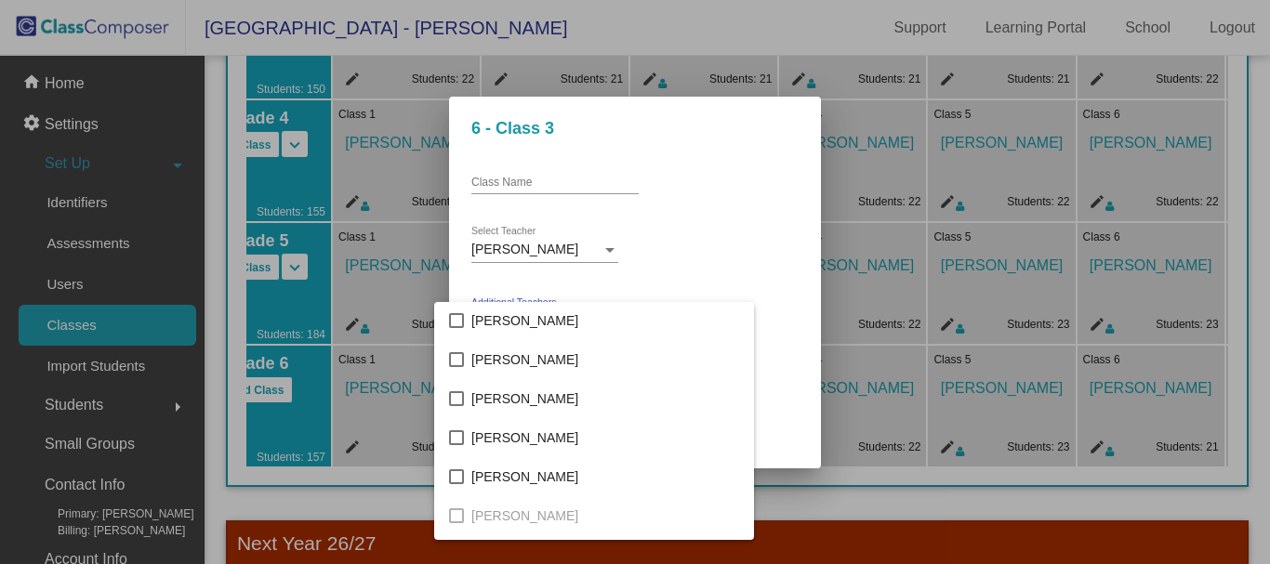
scroll to position [2974, 0]
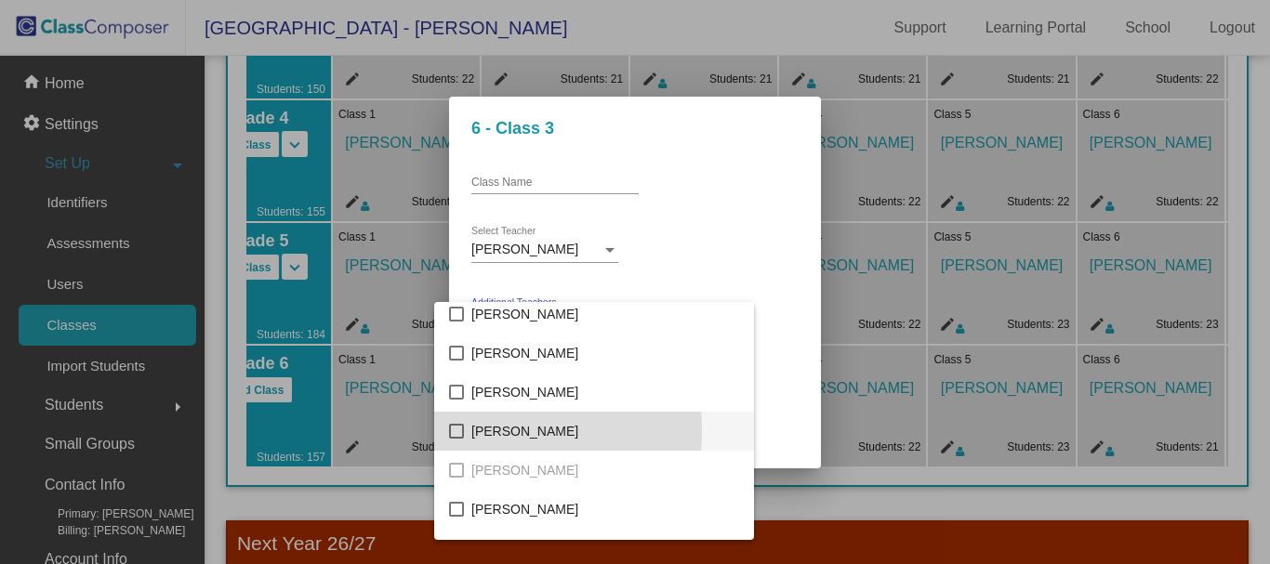
click at [461, 430] on mat-pseudo-checkbox at bounding box center [456, 431] width 15 height 15
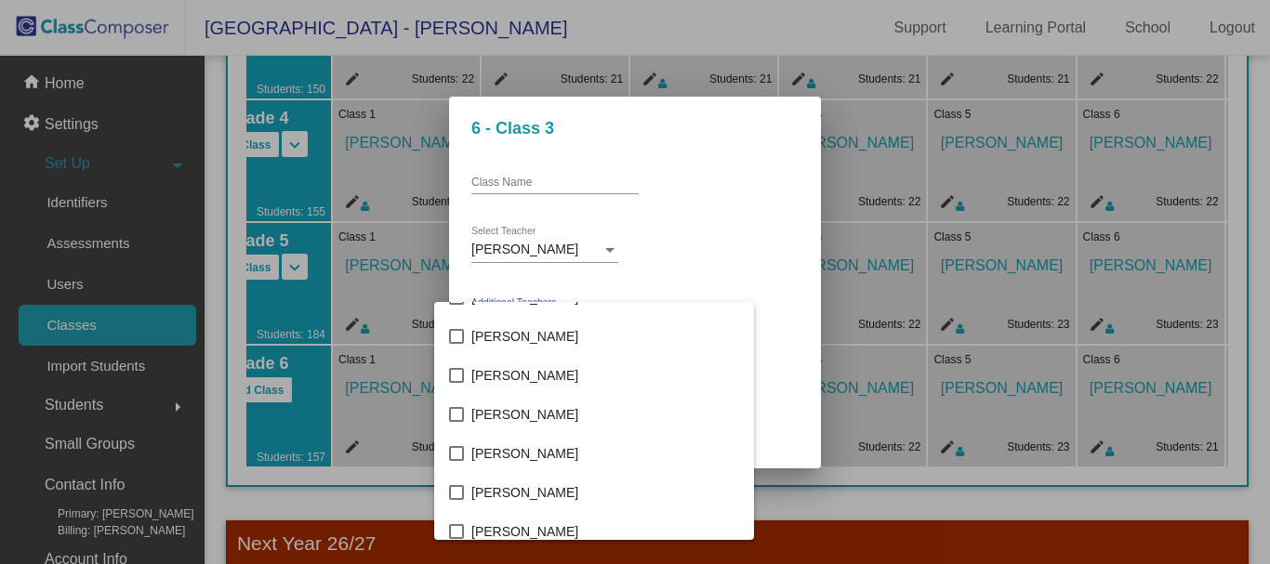
scroll to position [4017, 0]
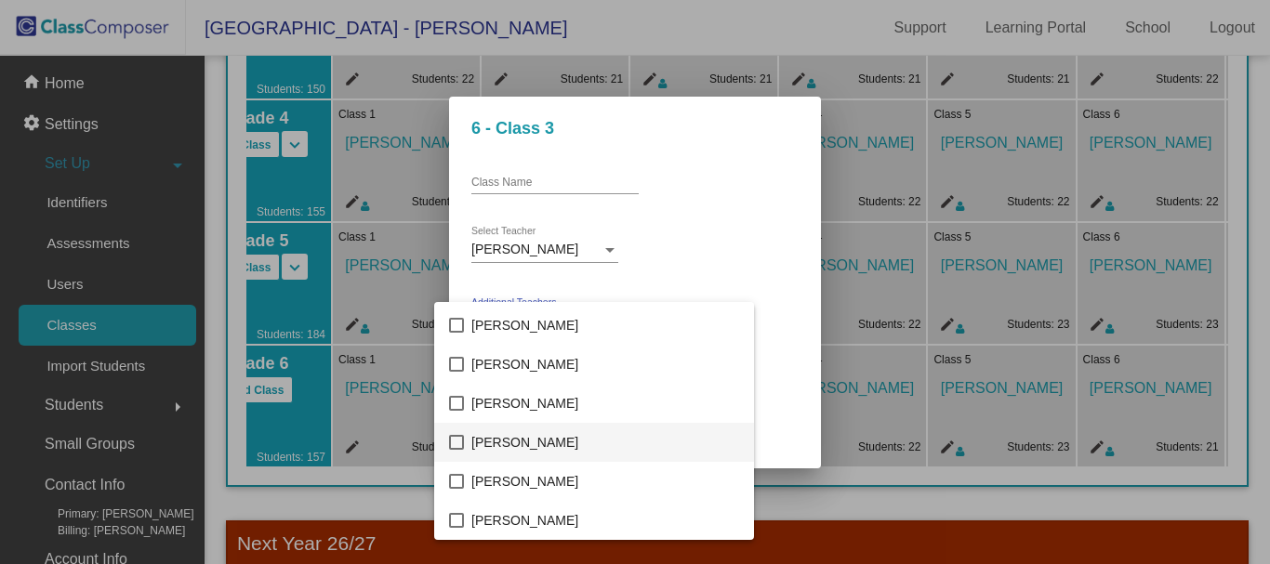
click at [455, 442] on mat-pseudo-checkbox at bounding box center [456, 442] width 15 height 15
click at [731, 220] on div at bounding box center [635, 282] width 1270 height 564
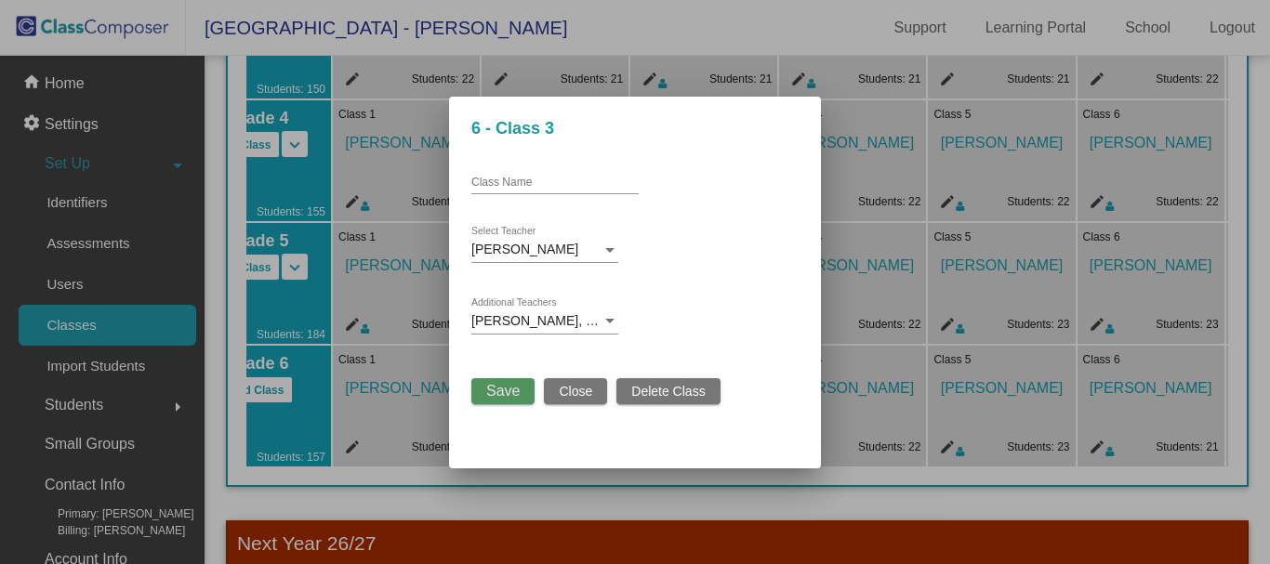
click at [513, 392] on span "Save" at bounding box center [502, 391] width 33 height 16
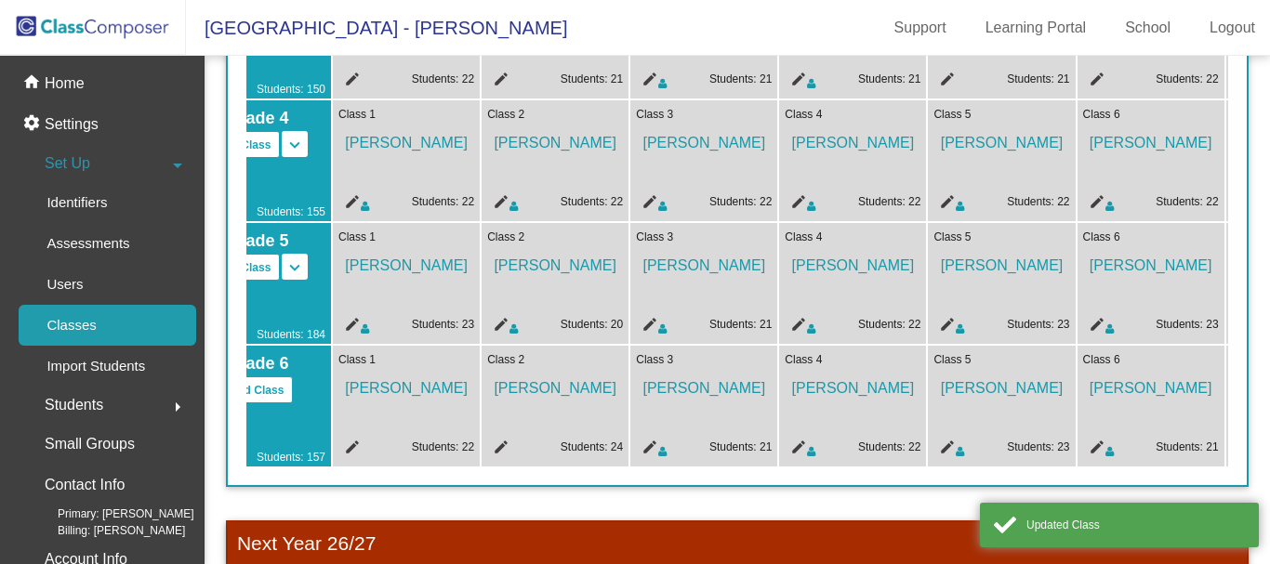
click at [501, 441] on mat-icon "edit" at bounding box center [498, 450] width 22 height 22
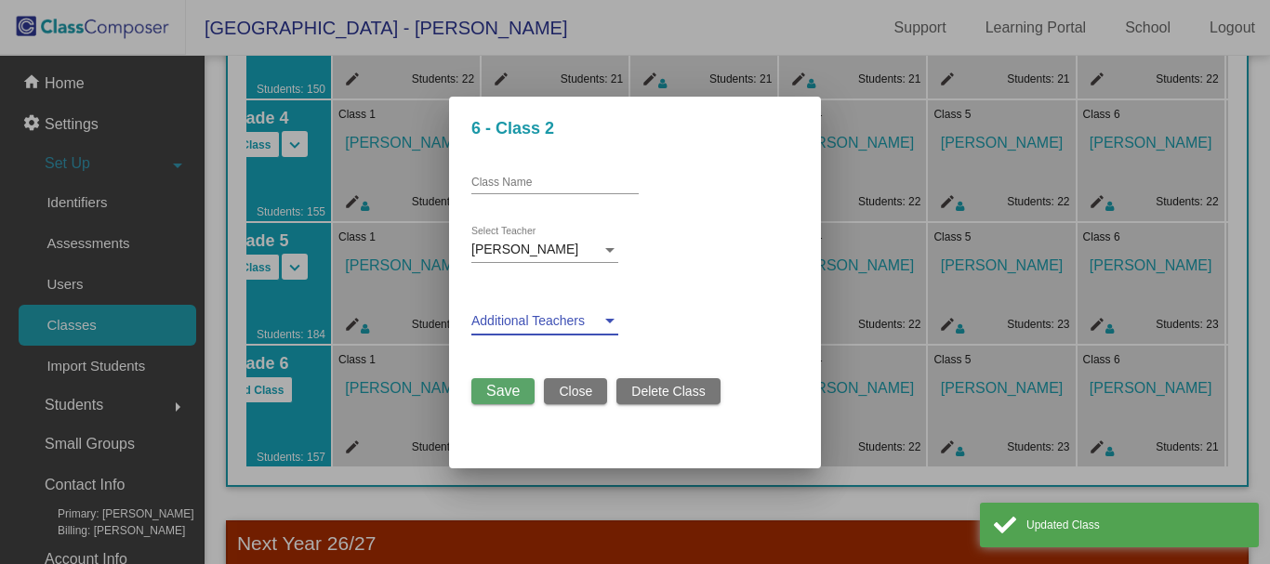
click at [575, 323] on span at bounding box center [536, 321] width 130 height 15
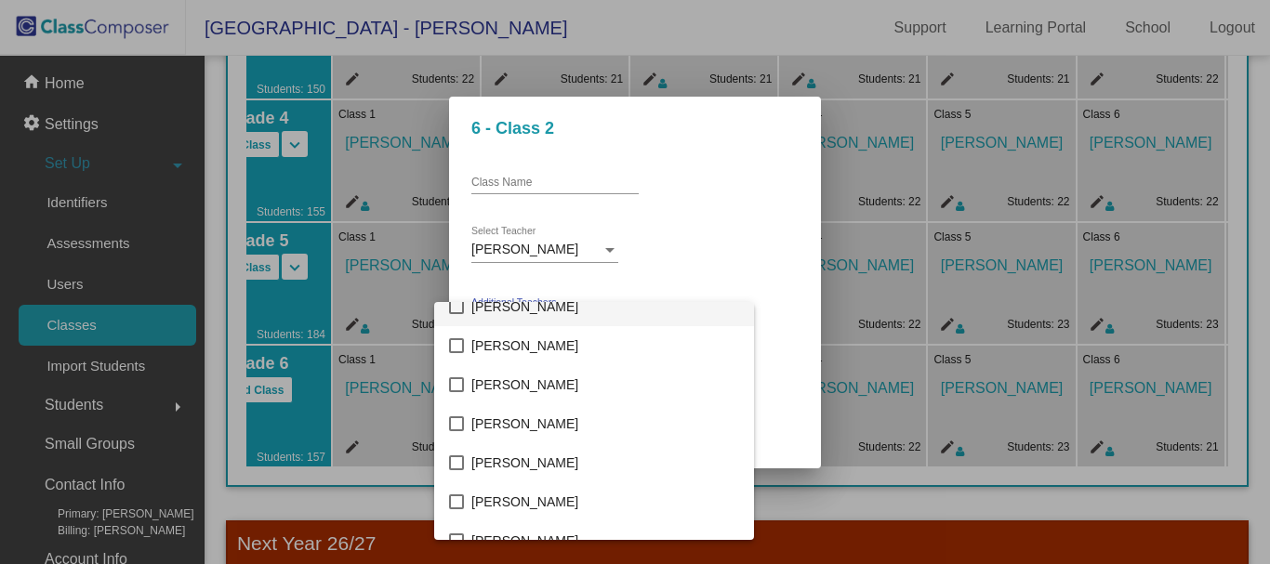
scroll to position [186, 0]
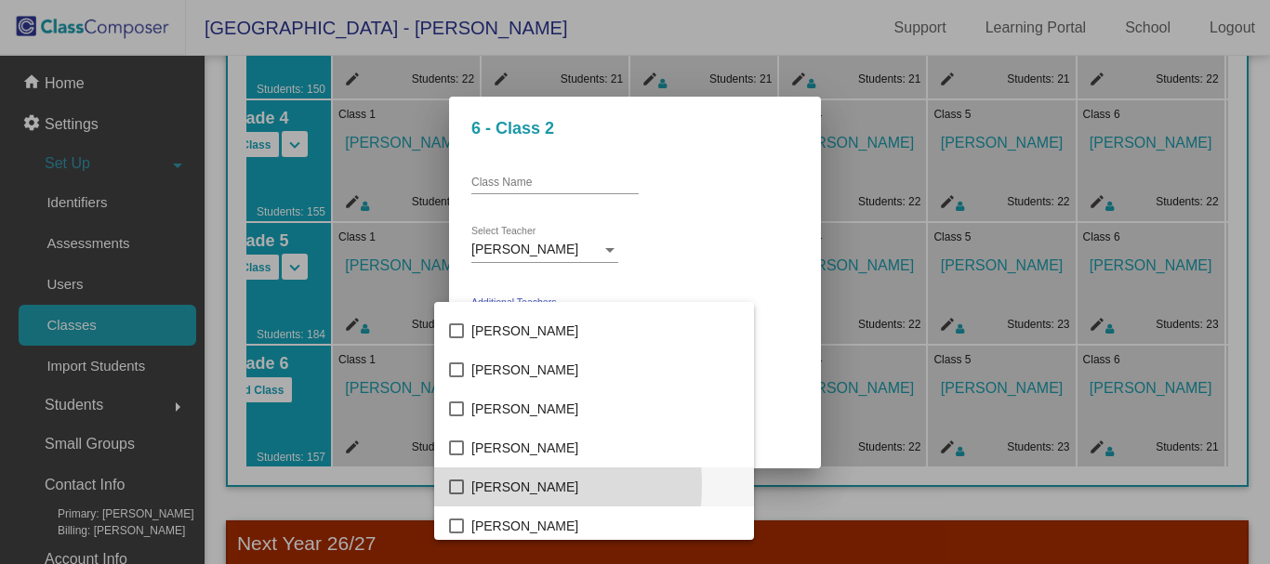
click at [454, 485] on mat-pseudo-checkbox at bounding box center [456, 487] width 15 height 15
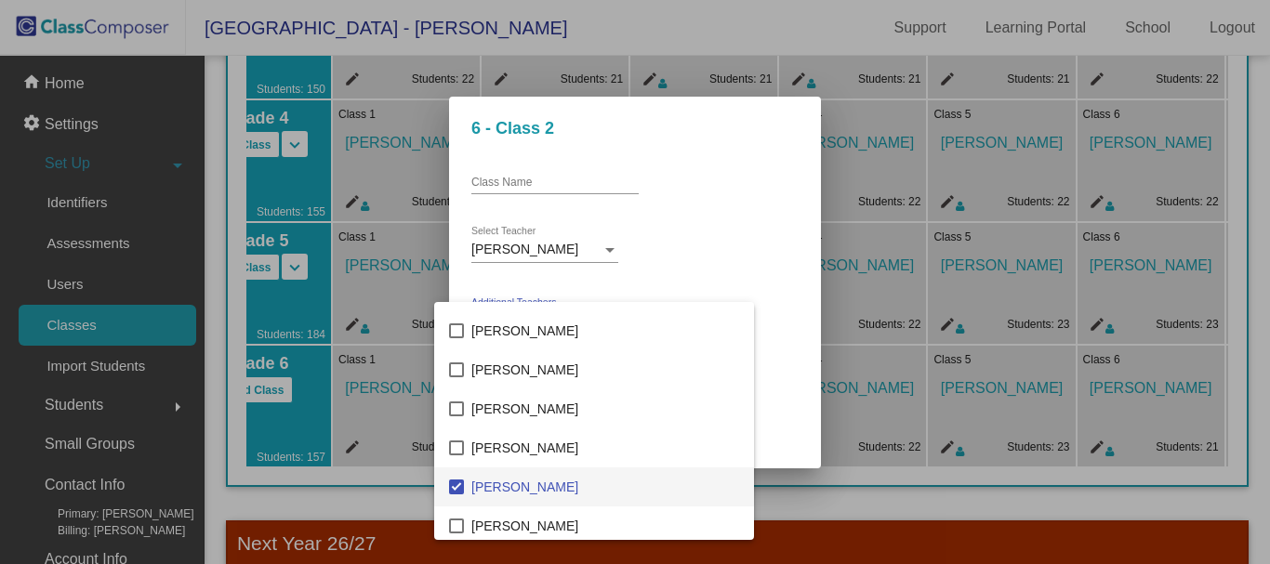
click at [744, 299] on div at bounding box center [635, 282] width 1270 height 564
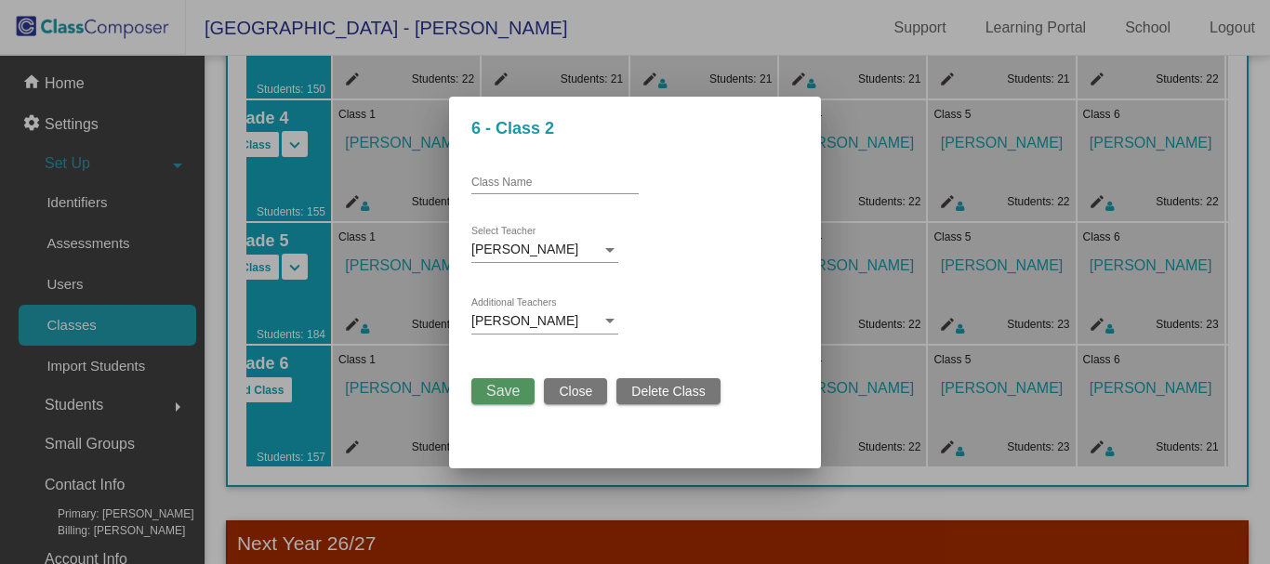
click at [502, 384] on span "Save" at bounding box center [502, 391] width 33 height 16
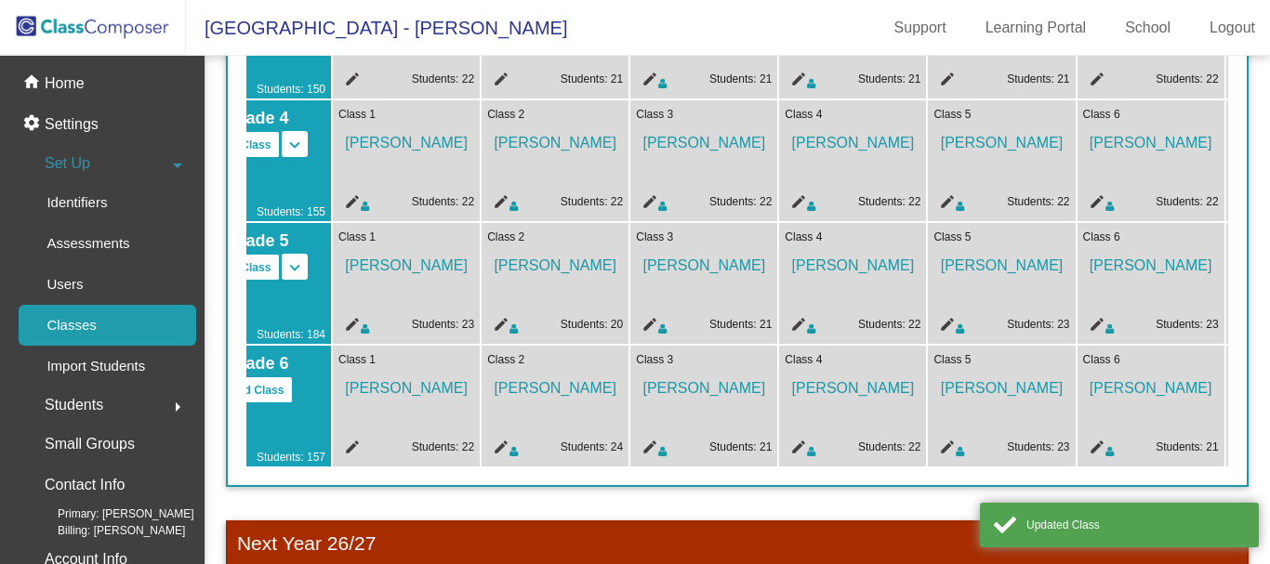
click at [349, 445] on mat-icon "edit" at bounding box center [349, 450] width 22 height 22
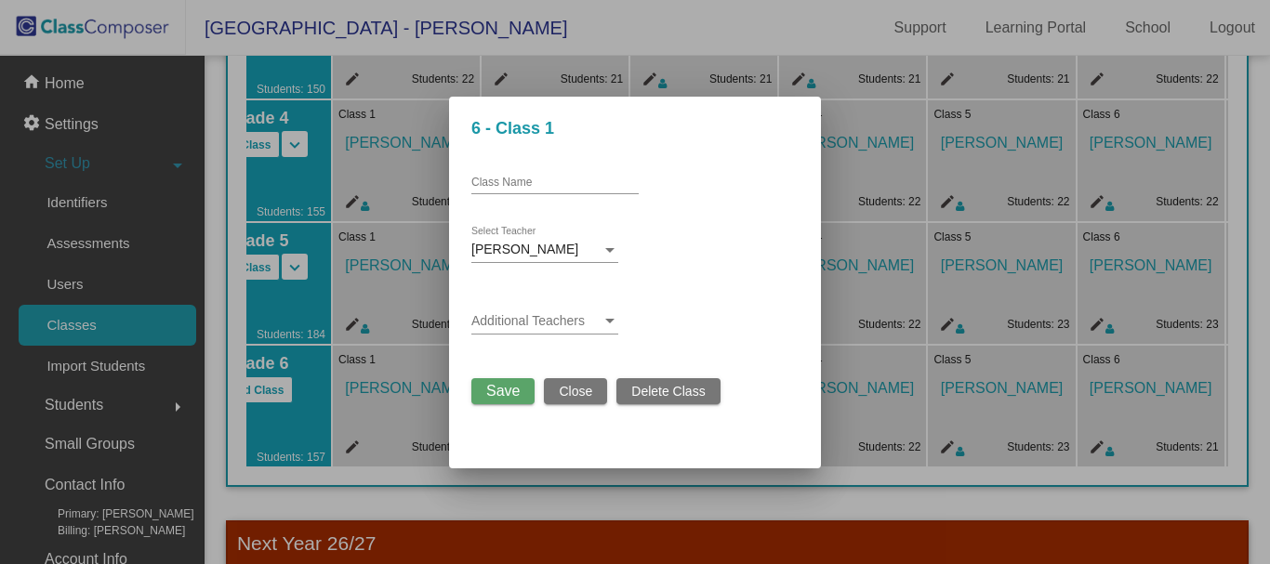
click at [572, 322] on span at bounding box center [536, 321] width 130 height 15
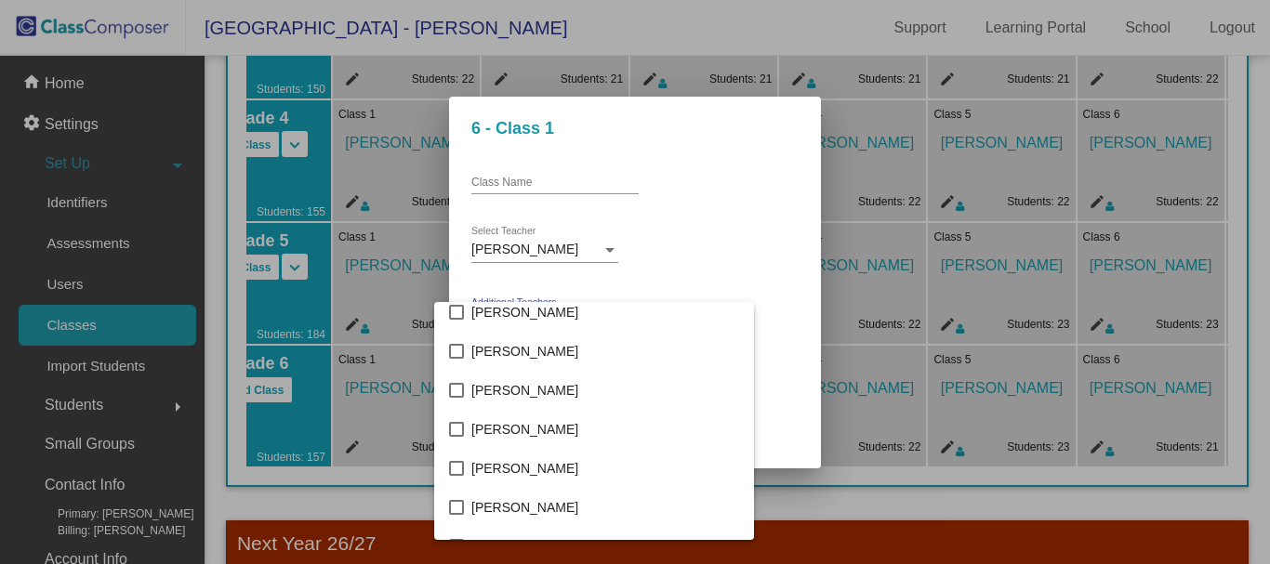
scroll to position [1952, 0]
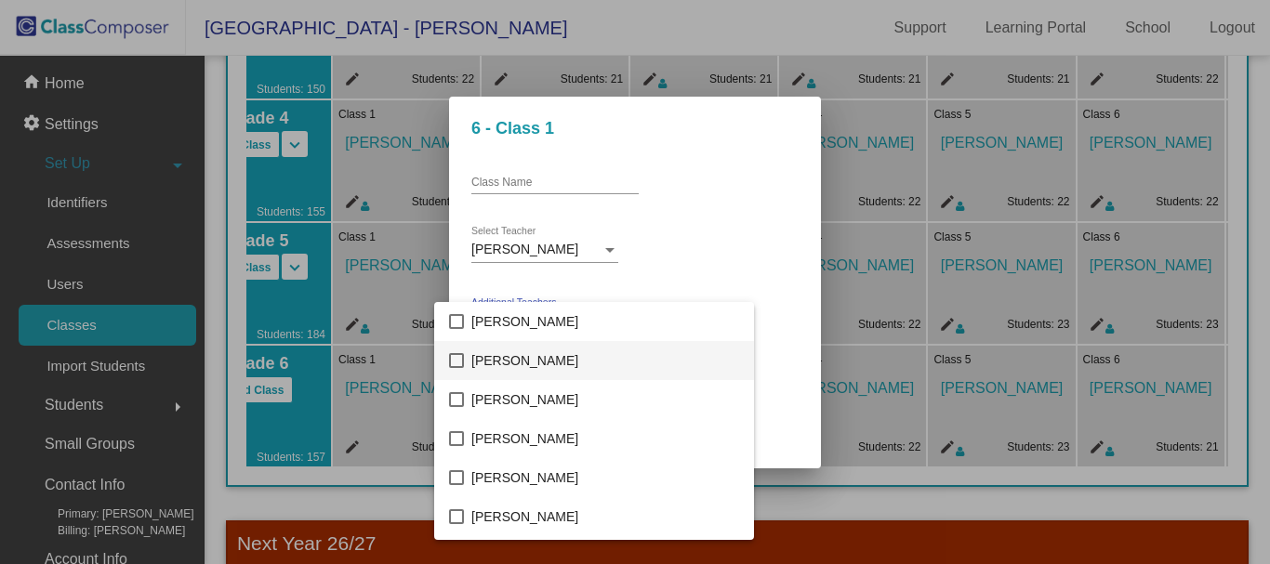
click at [453, 362] on mat-pseudo-checkbox at bounding box center [456, 360] width 15 height 15
click at [768, 212] on div at bounding box center [635, 282] width 1270 height 564
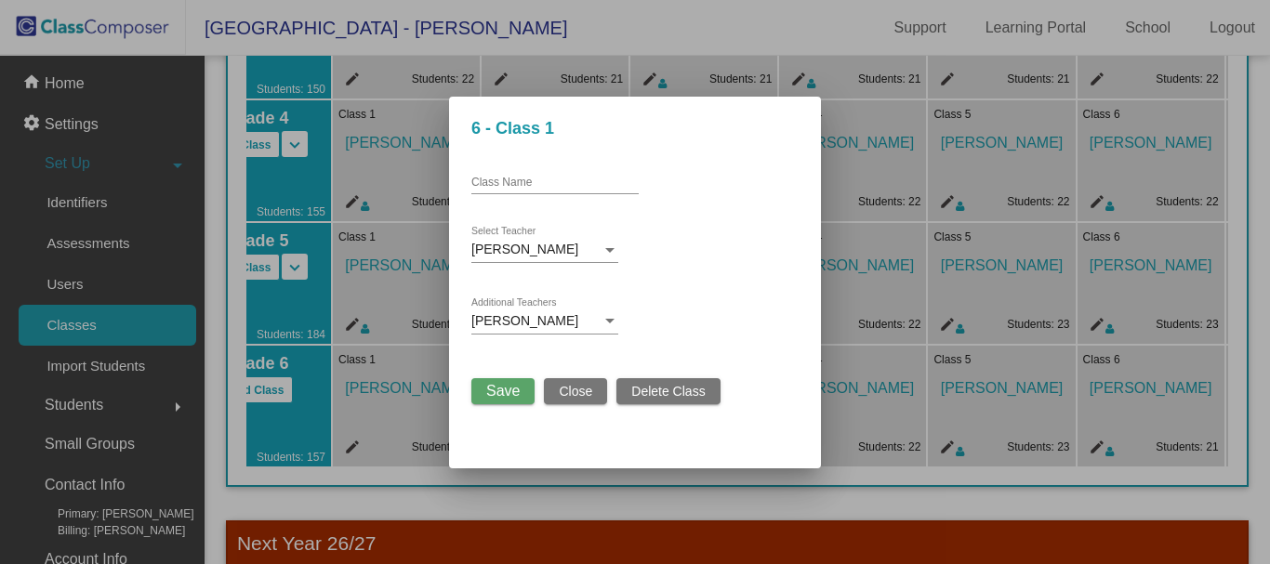
click at [509, 390] on span "Save" at bounding box center [502, 391] width 33 height 16
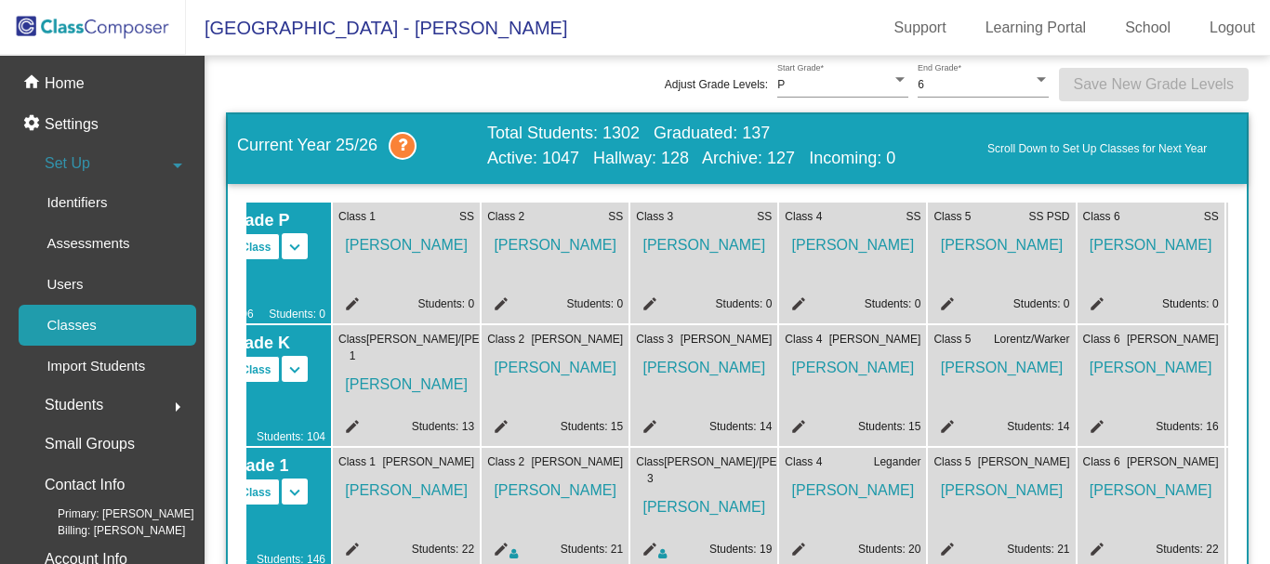
scroll to position [0, 0]
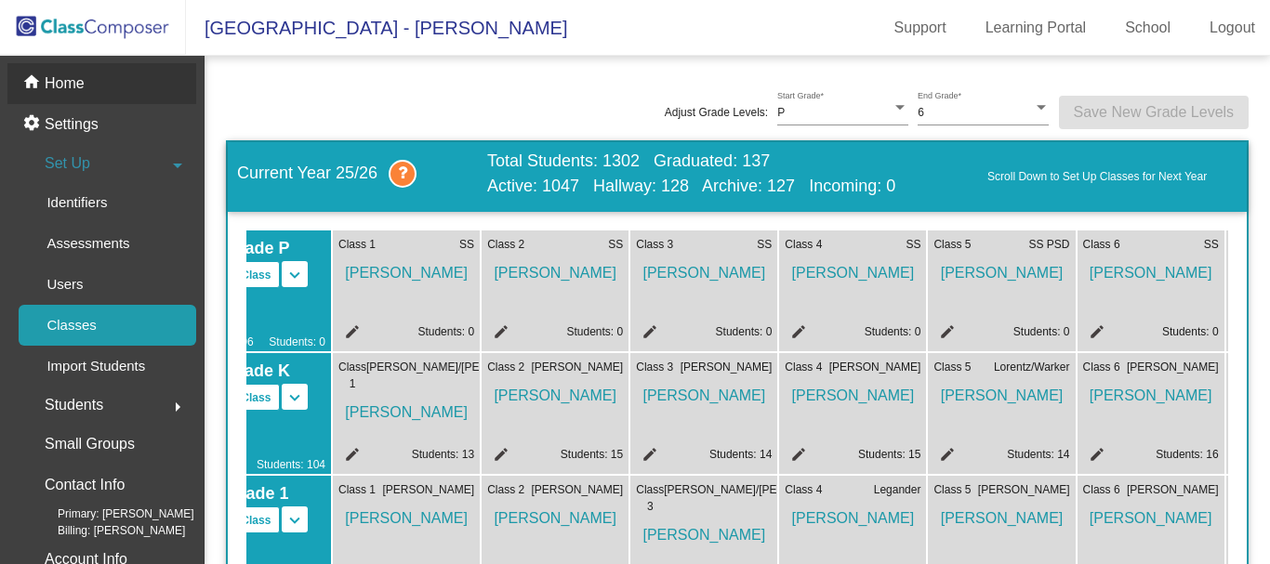
click at [69, 87] on p "Home" at bounding box center [65, 83] width 40 height 22
